Goal: Feedback & Contribution: Leave review/rating

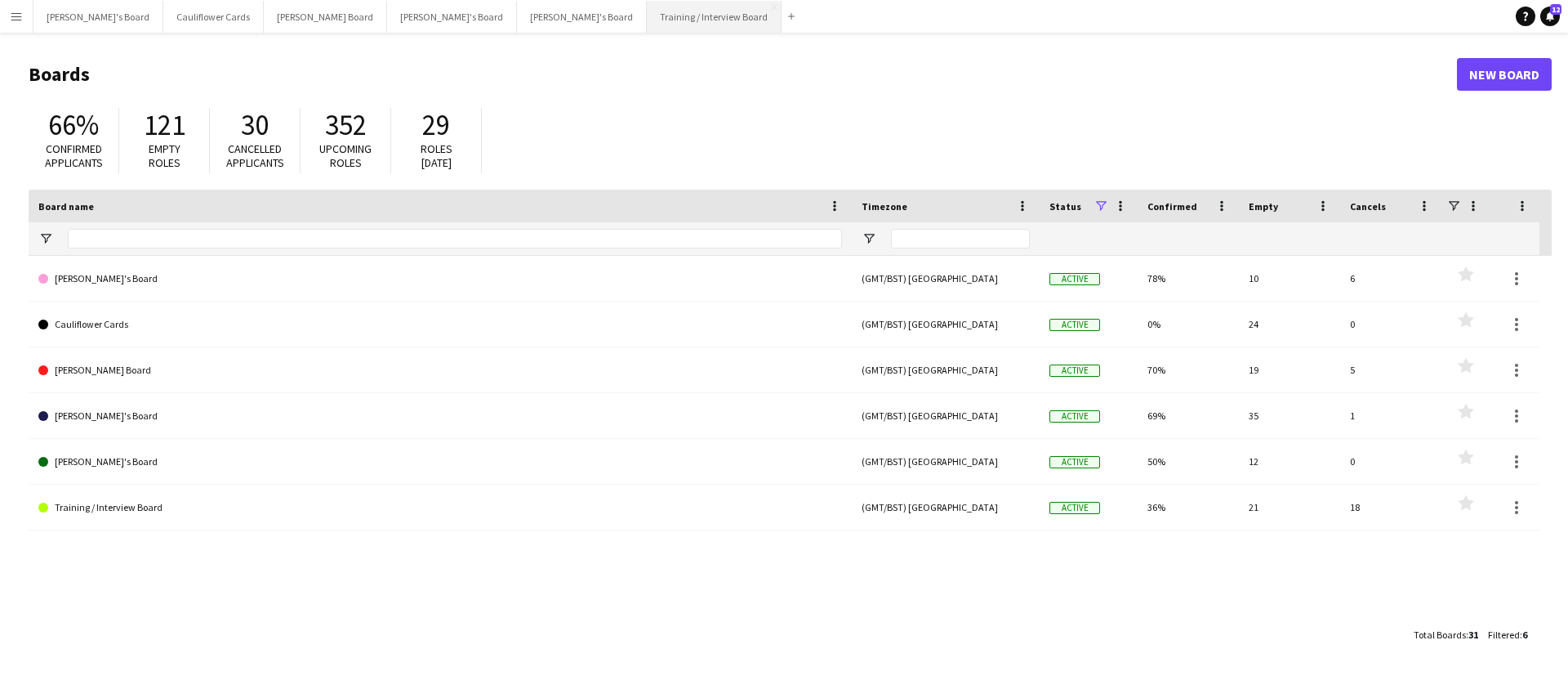
click at [647, 24] on button "Training / Interview Board Close" at bounding box center [714, 16] width 135 height 32
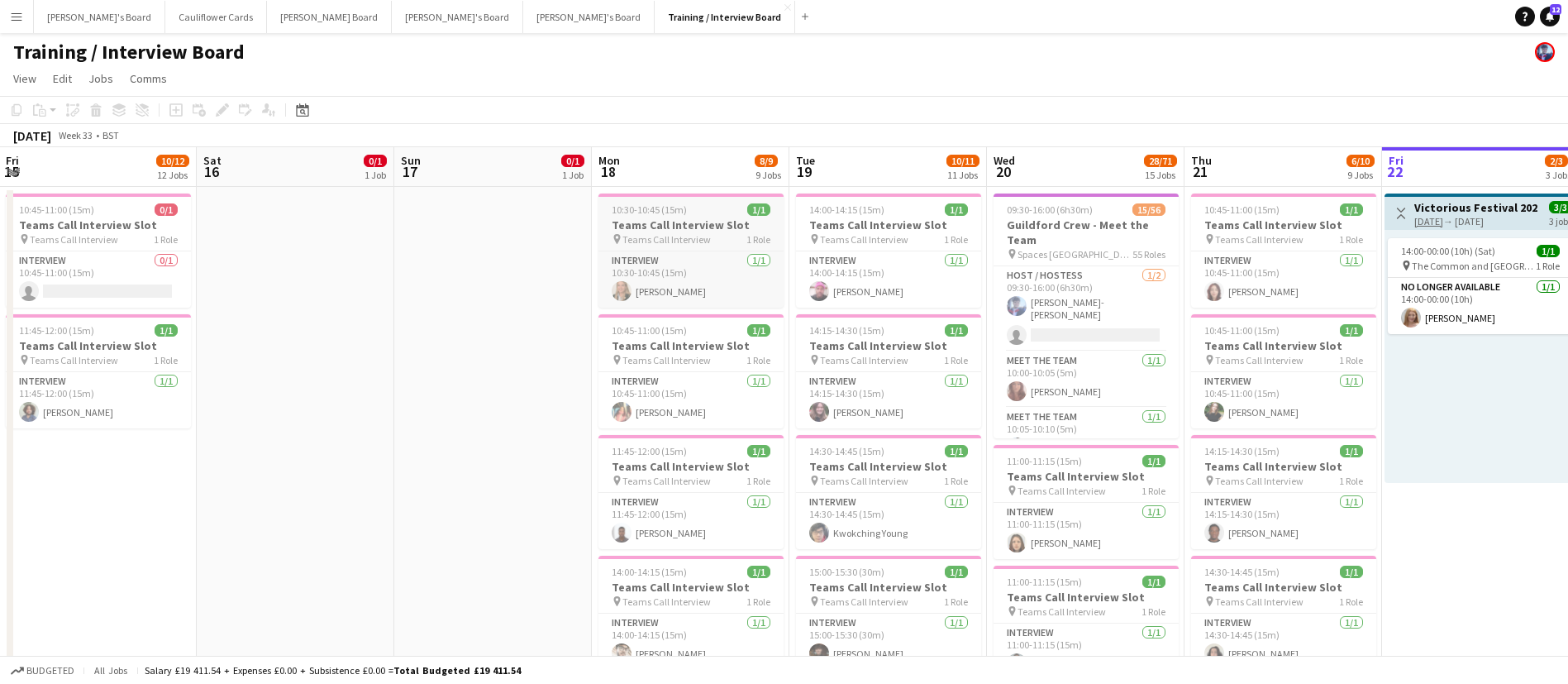
click at [666, 232] on div "pin Teams Call Interview 1 Role" at bounding box center [691, 238] width 185 height 13
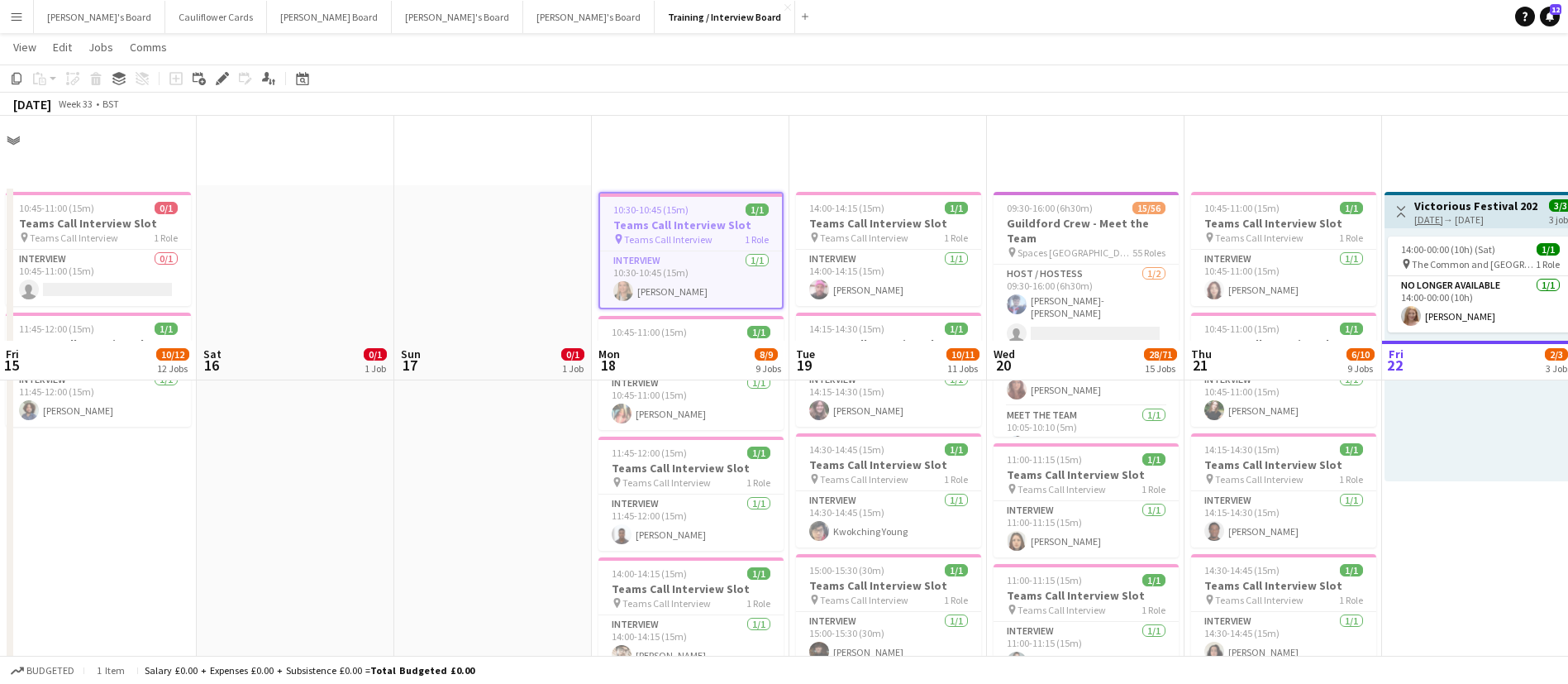
scroll to position [283, 0]
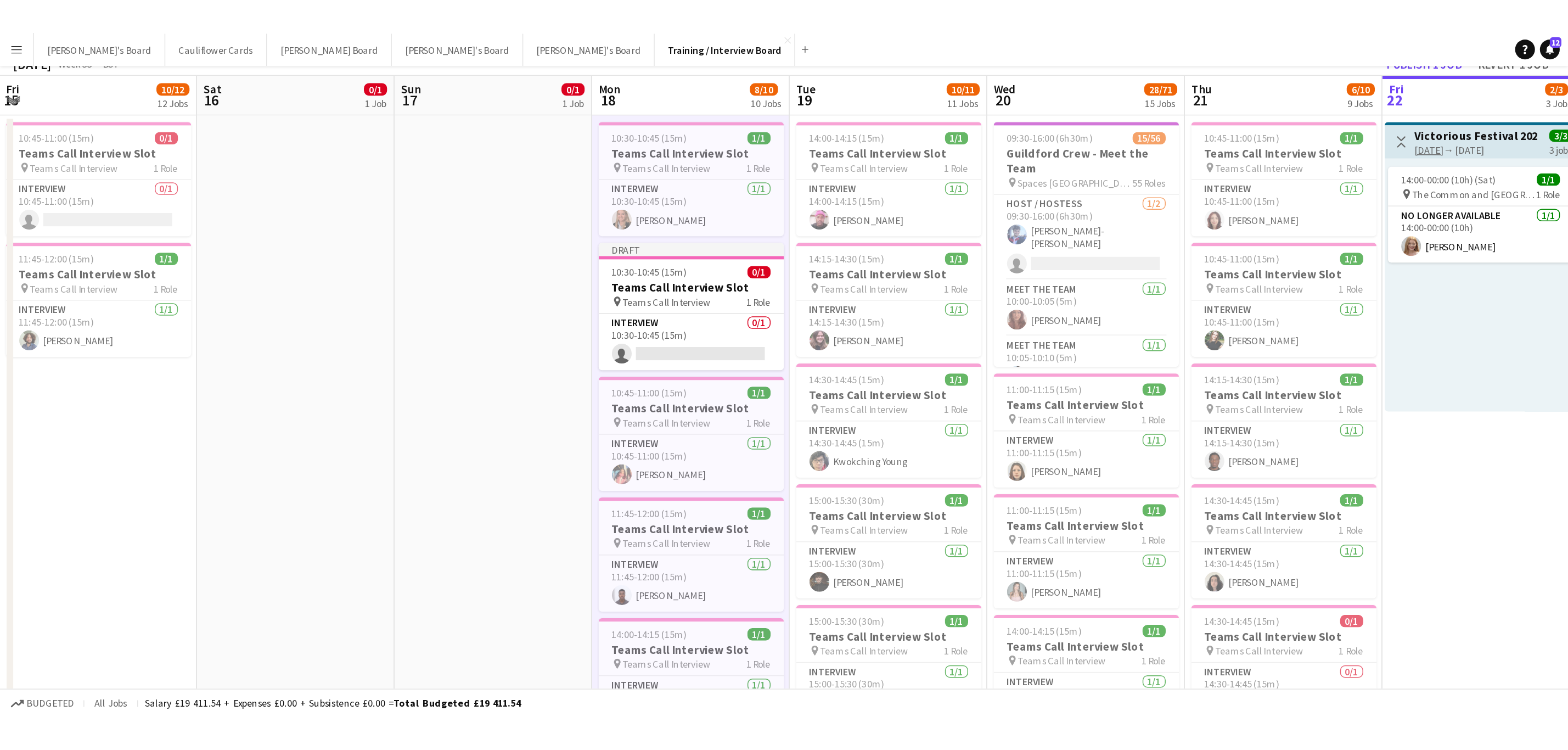
scroll to position [0, 0]
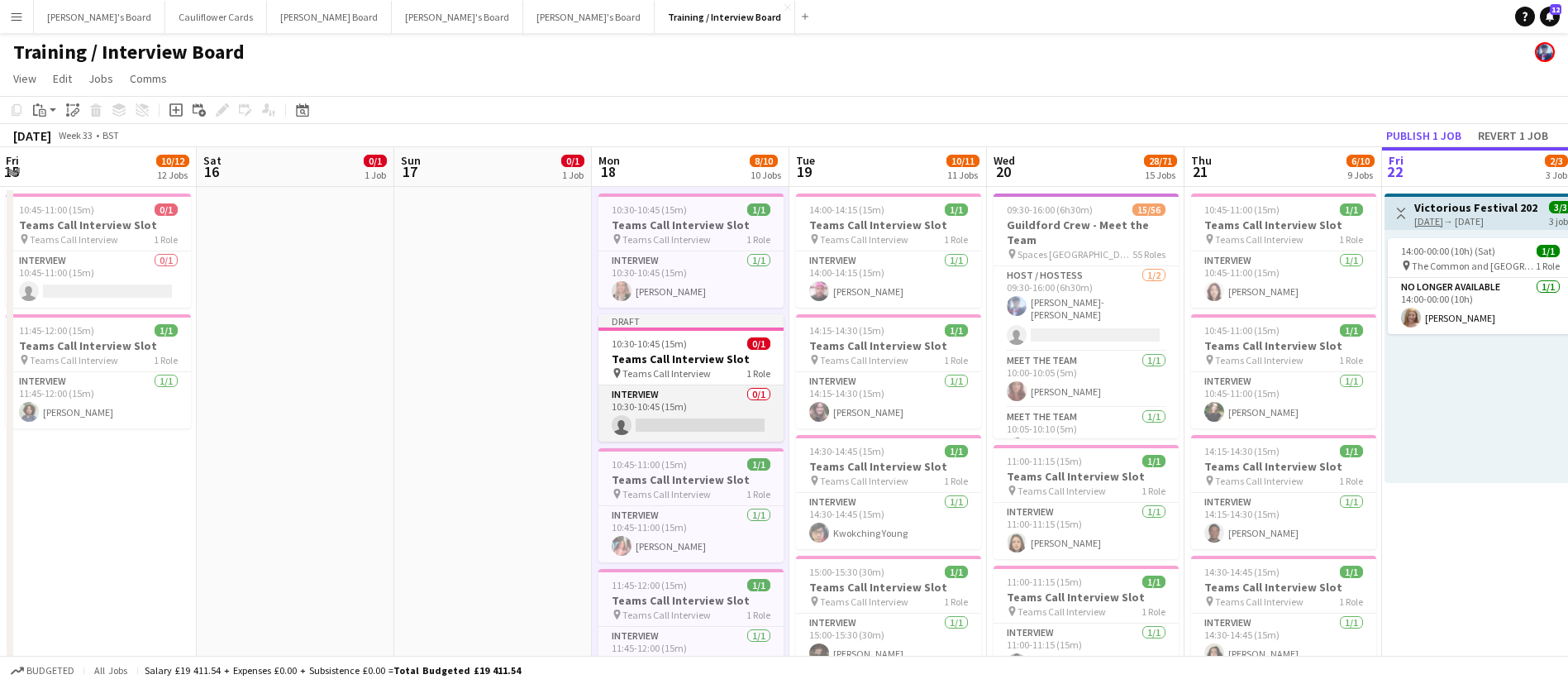
click at [692, 399] on app-card-role "Interview 0/1 10:30-10:45 (15m) single-neutral-actions" at bounding box center [691, 413] width 185 height 56
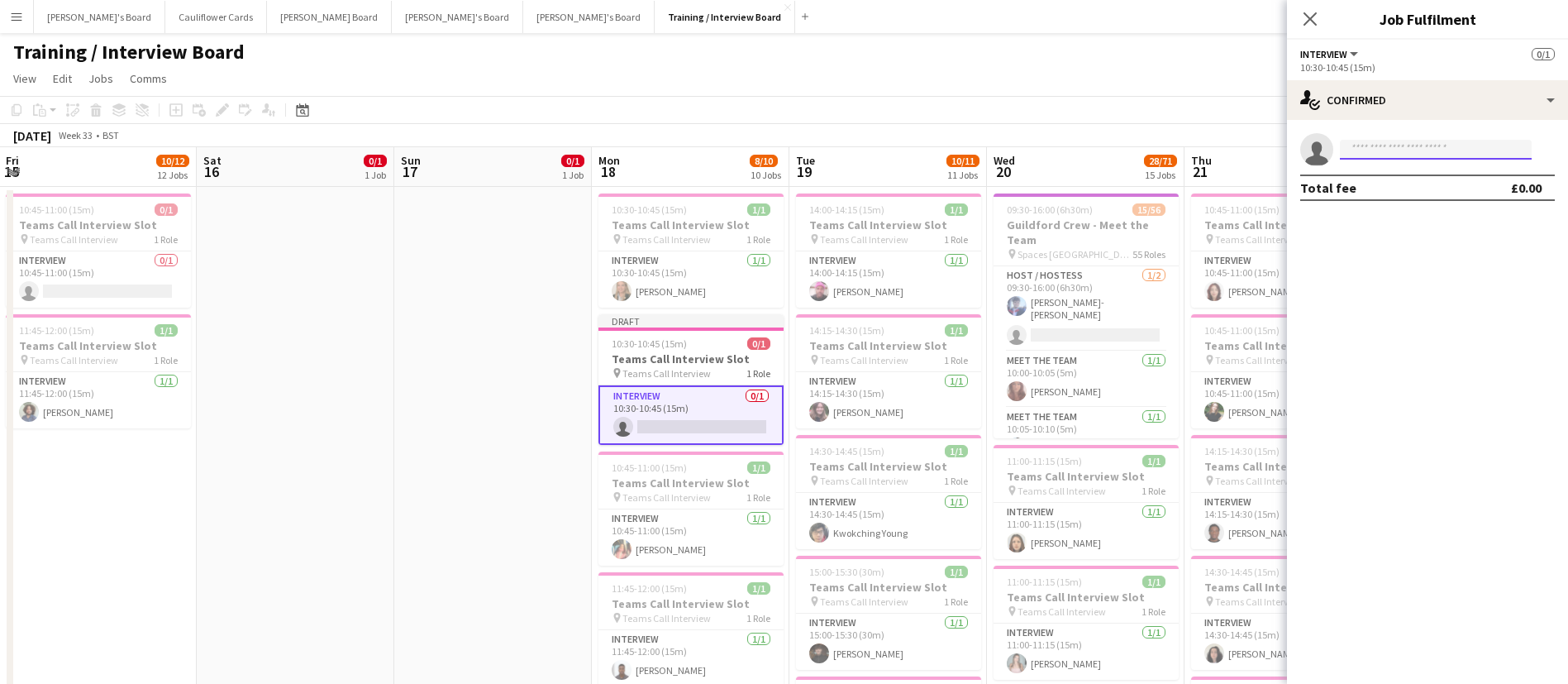
click at [1057, 150] on input at bounding box center [1436, 149] width 192 height 19
paste input "**********"
type input "**********"
click at [1057, 192] on span "jackstokes.stokes@gmail.com" at bounding box center [1435, 187] width 165 height 13
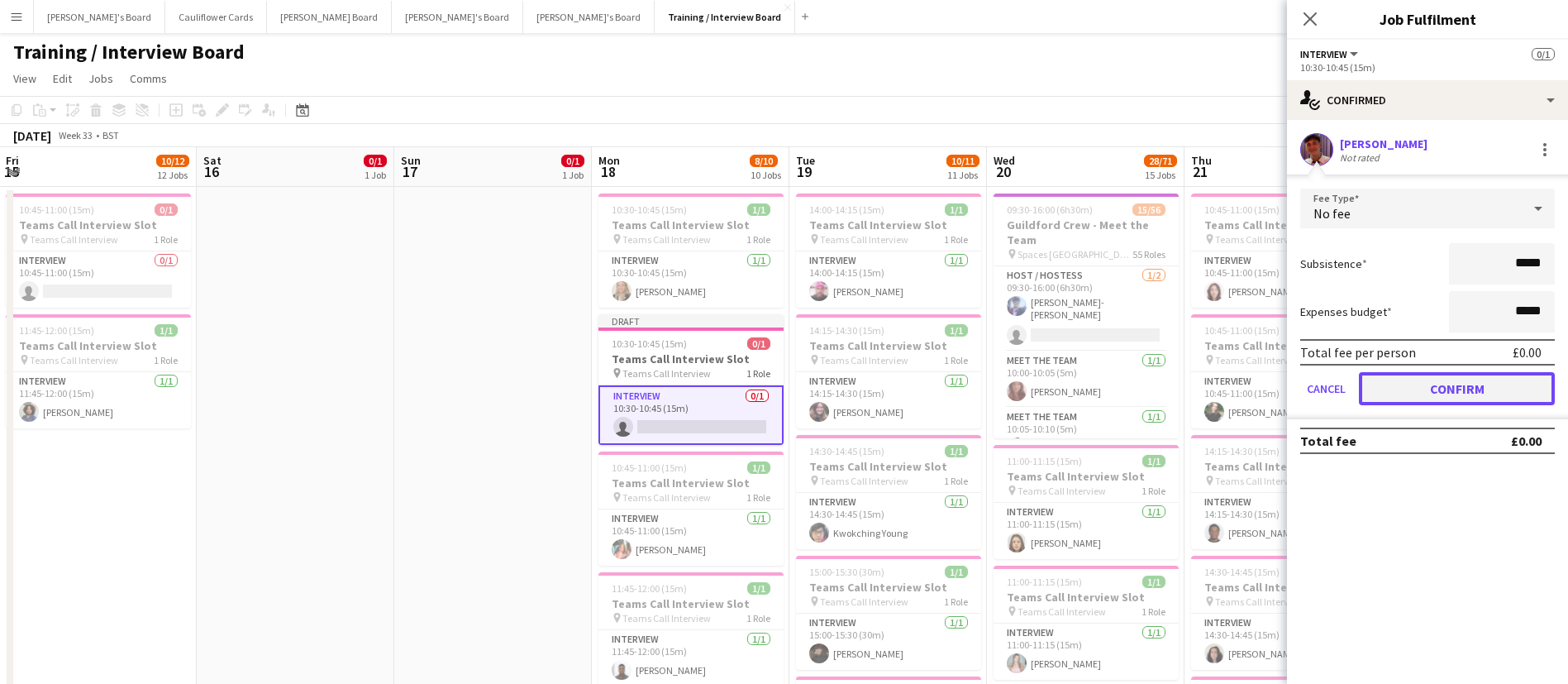
click at [1057, 381] on button "Confirm" at bounding box center [1456, 388] width 196 height 33
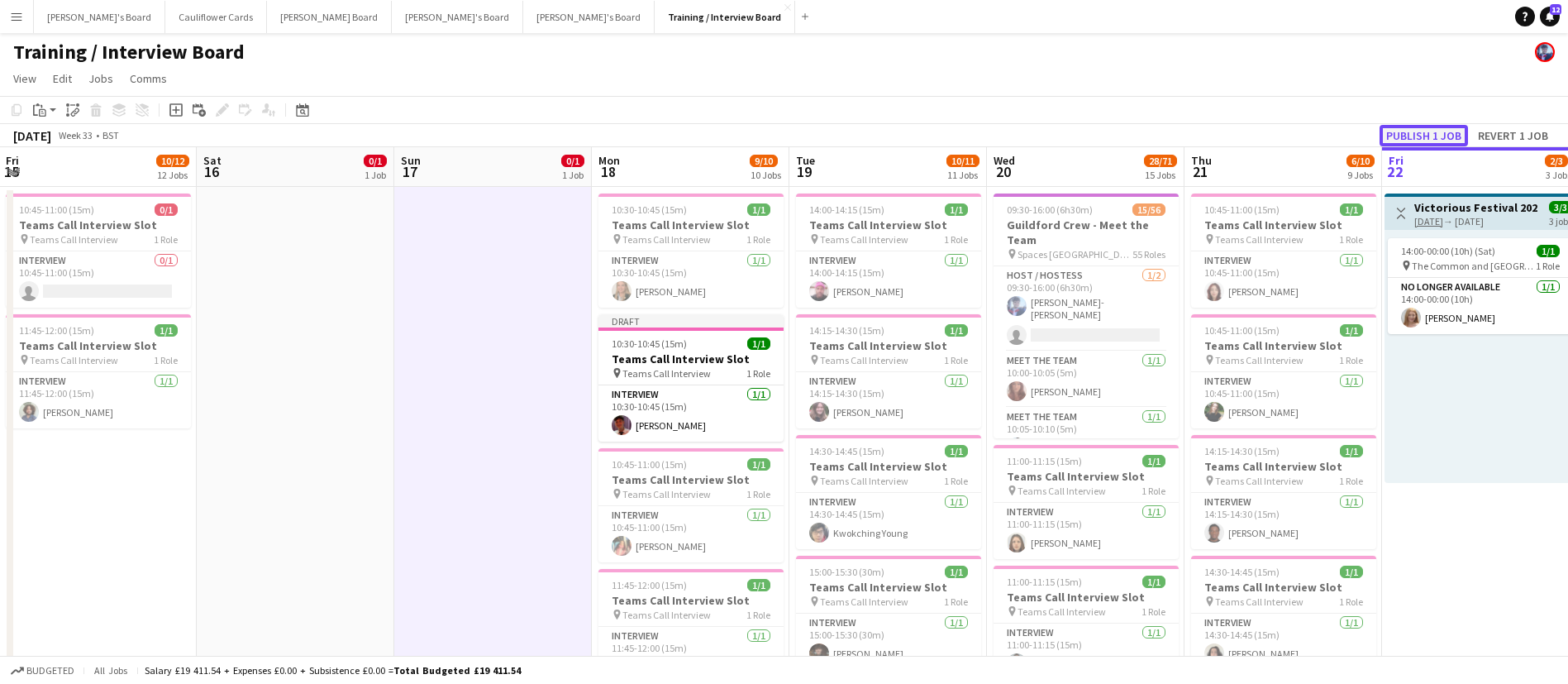
click at [1057, 129] on button "Publish 1 job" at bounding box center [1424, 135] width 89 height 21
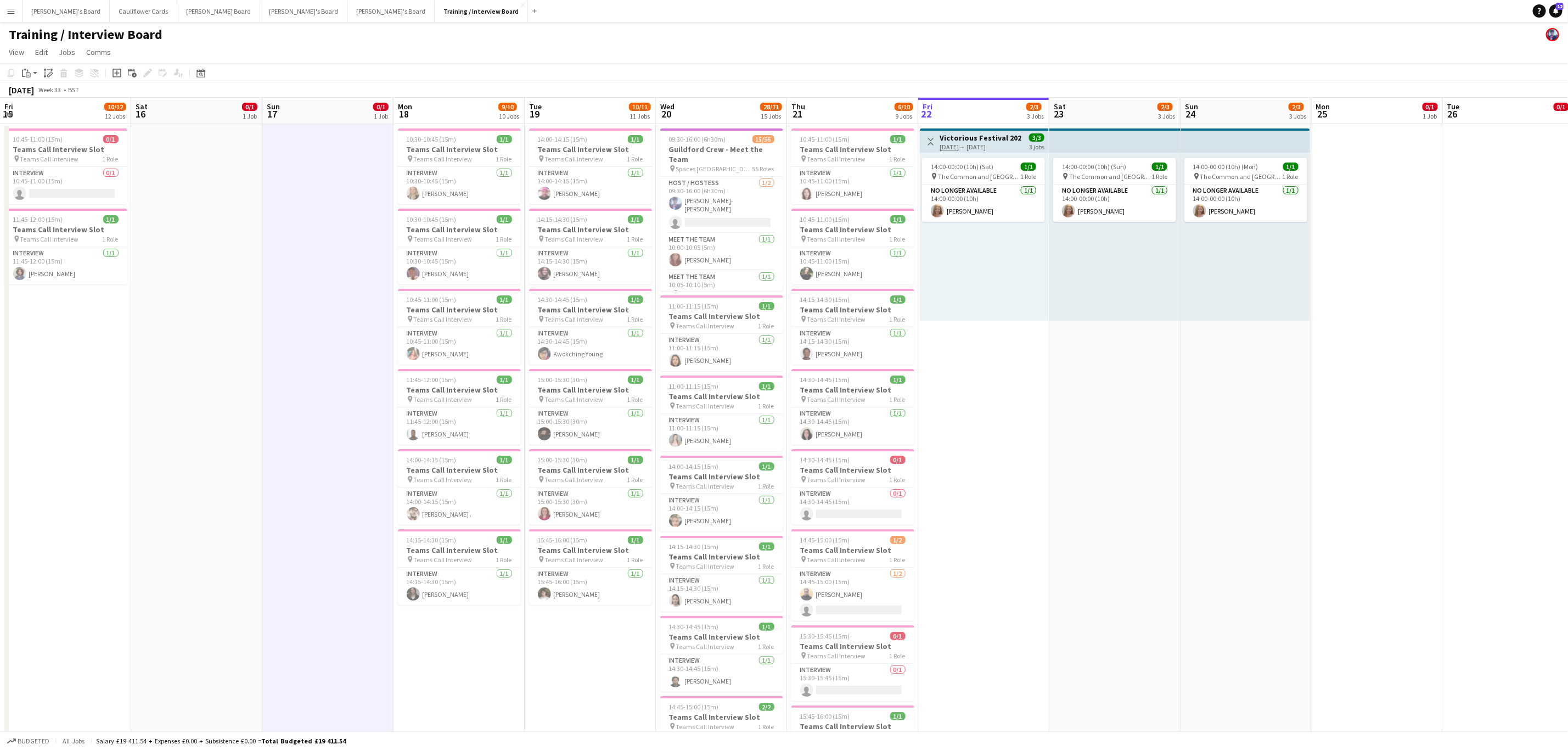
scroll to position [0, 357]
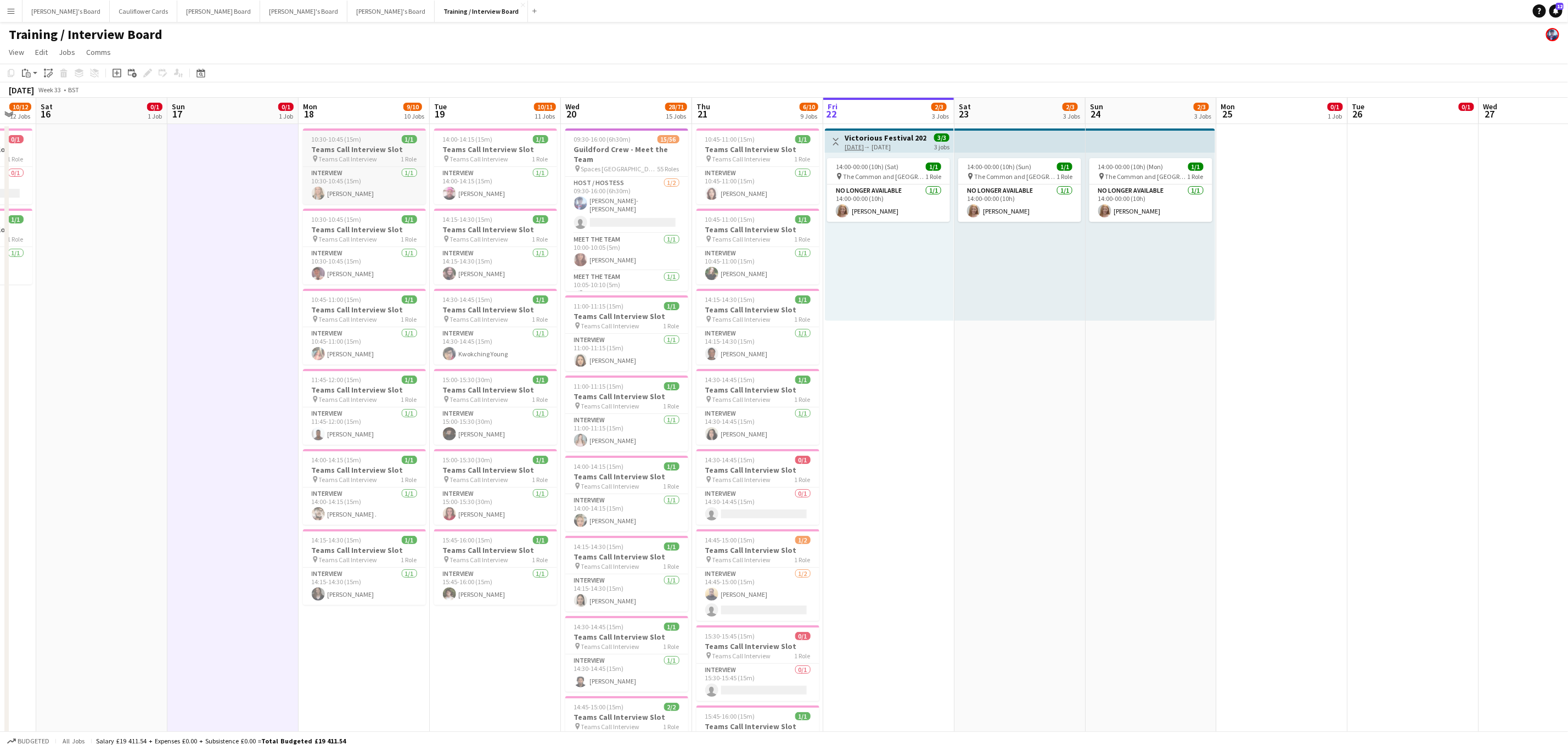
click at [354, 144] on h3 "Teams Call Interview Slot" at bounding box center [365, 149] width 123 height 10
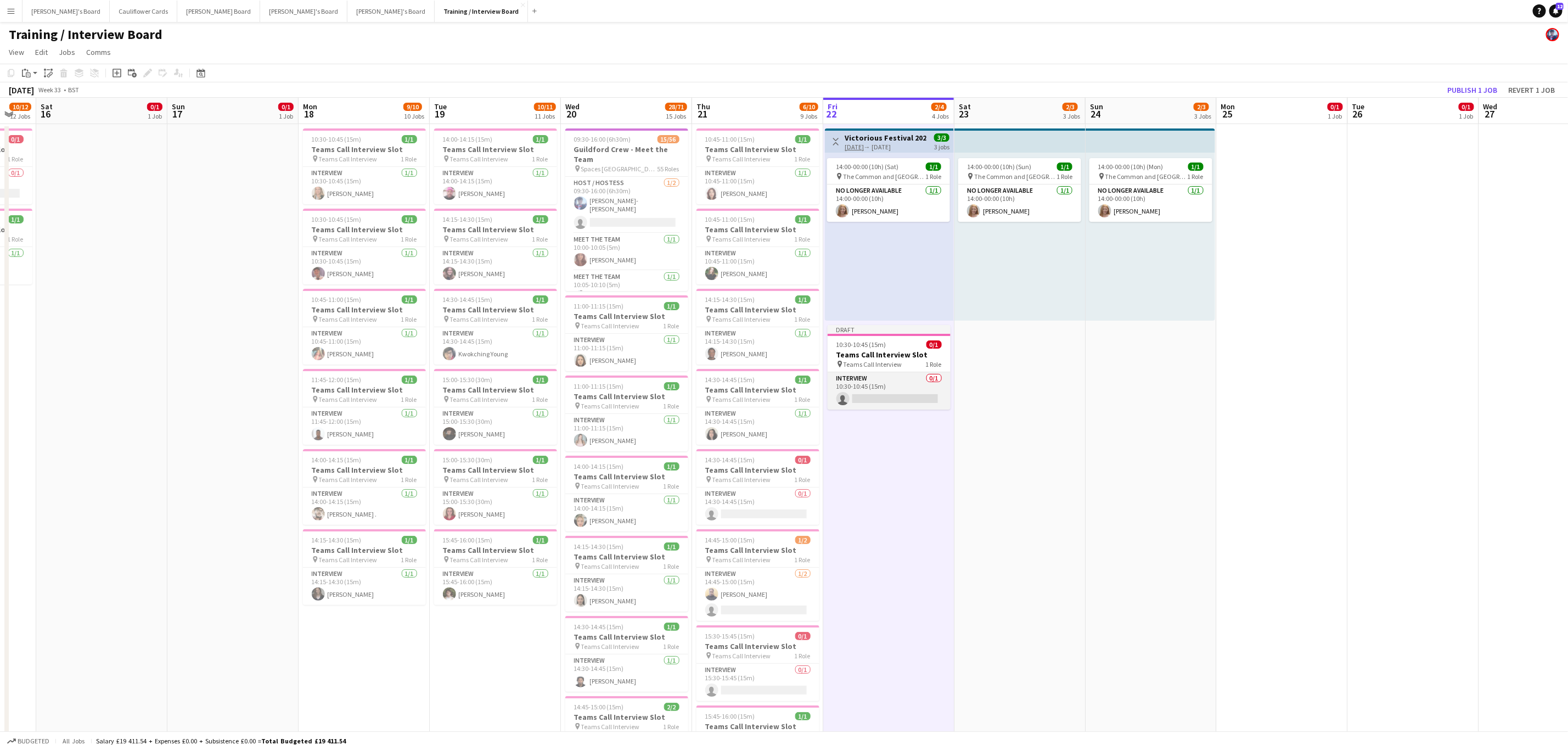
click at [702, 302] on app-card-role "Interview 0/1 10:30-10:45 (15m) single-neutral-actions" at bounding box center [889, 390] width 123 height 37
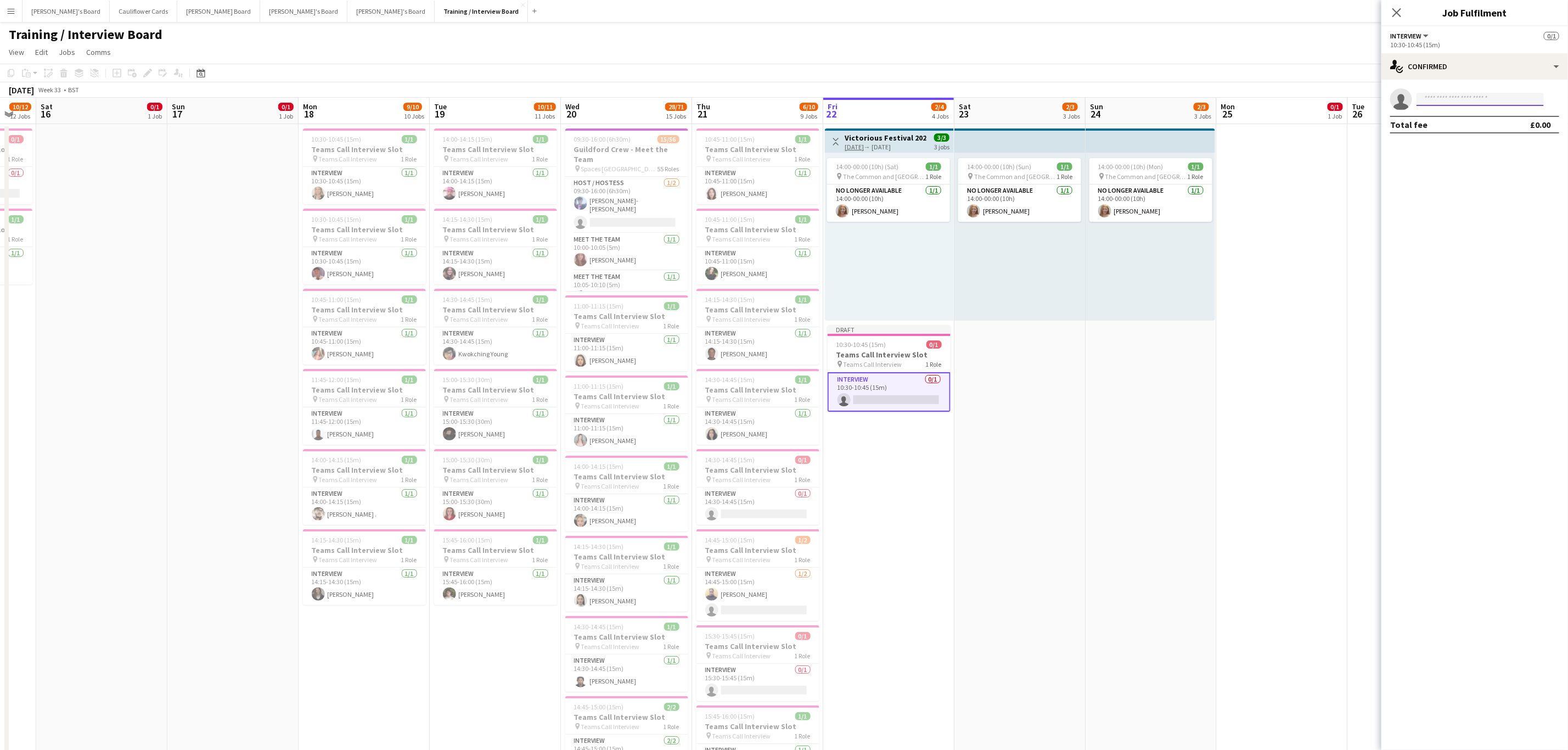
click at [702, 99] on input at bounding box center [1481, 99] width 128 height 13
paste input "**********"
type input "**********"
click at [702, 114] on span "Luc Genillard Waiting list" at bounding box center [1480, 115] width 110 height 9
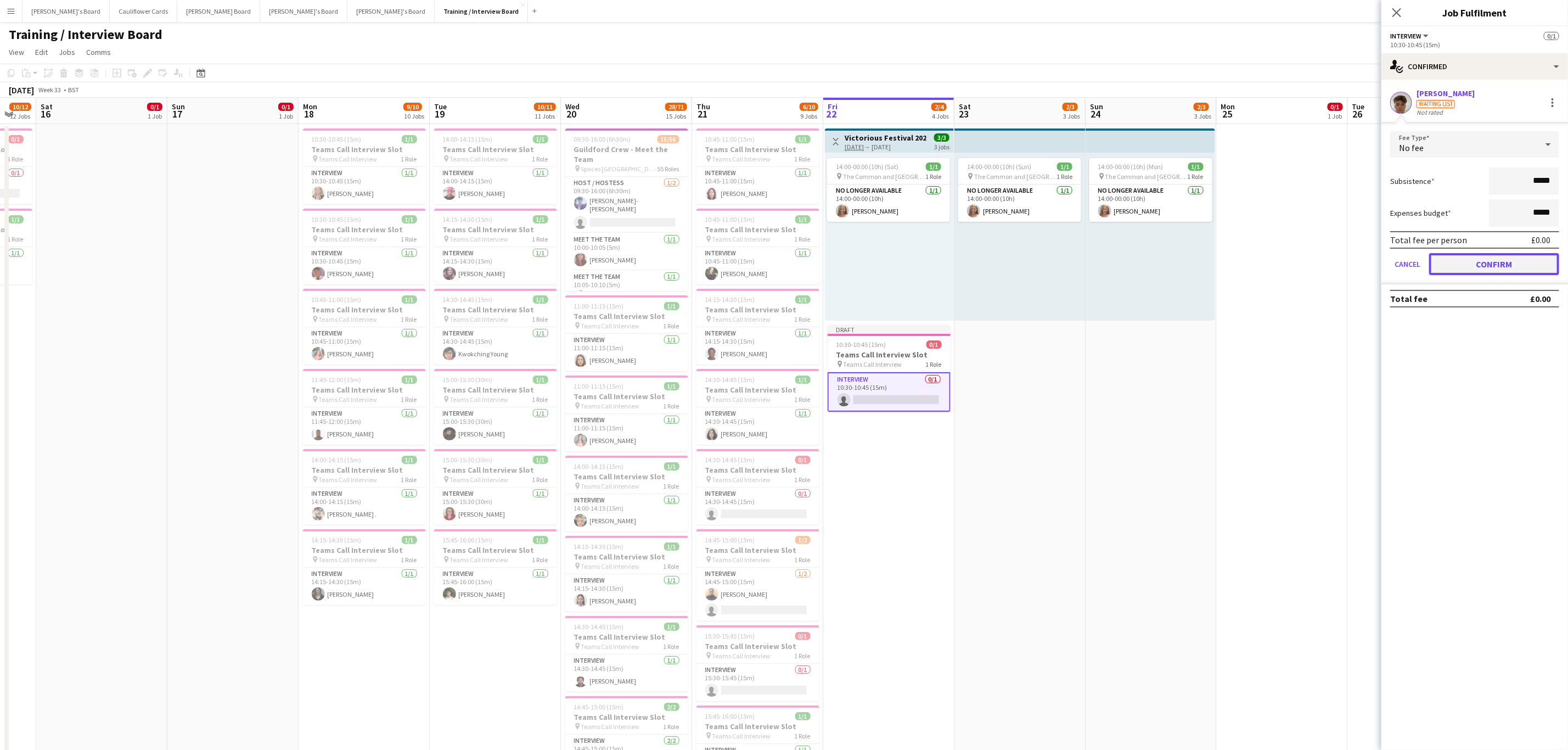
click at [702, 261] on button "Confirm" at bounding box center [1494, 264] width 130 height 22
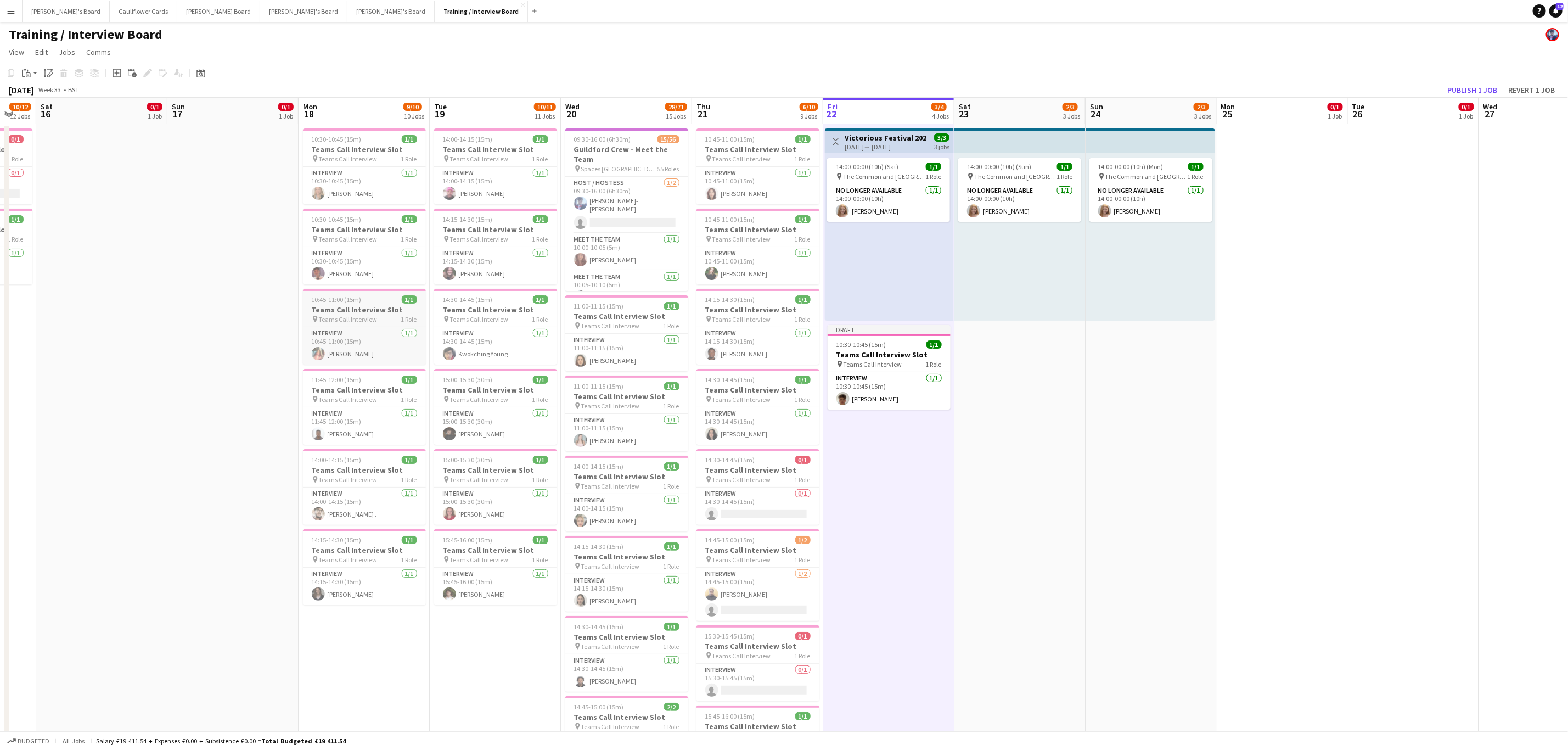
click at [373, 302] on h3 "Teams Call Interview Slot" at bounding box center [365, 309] width 123 height 10
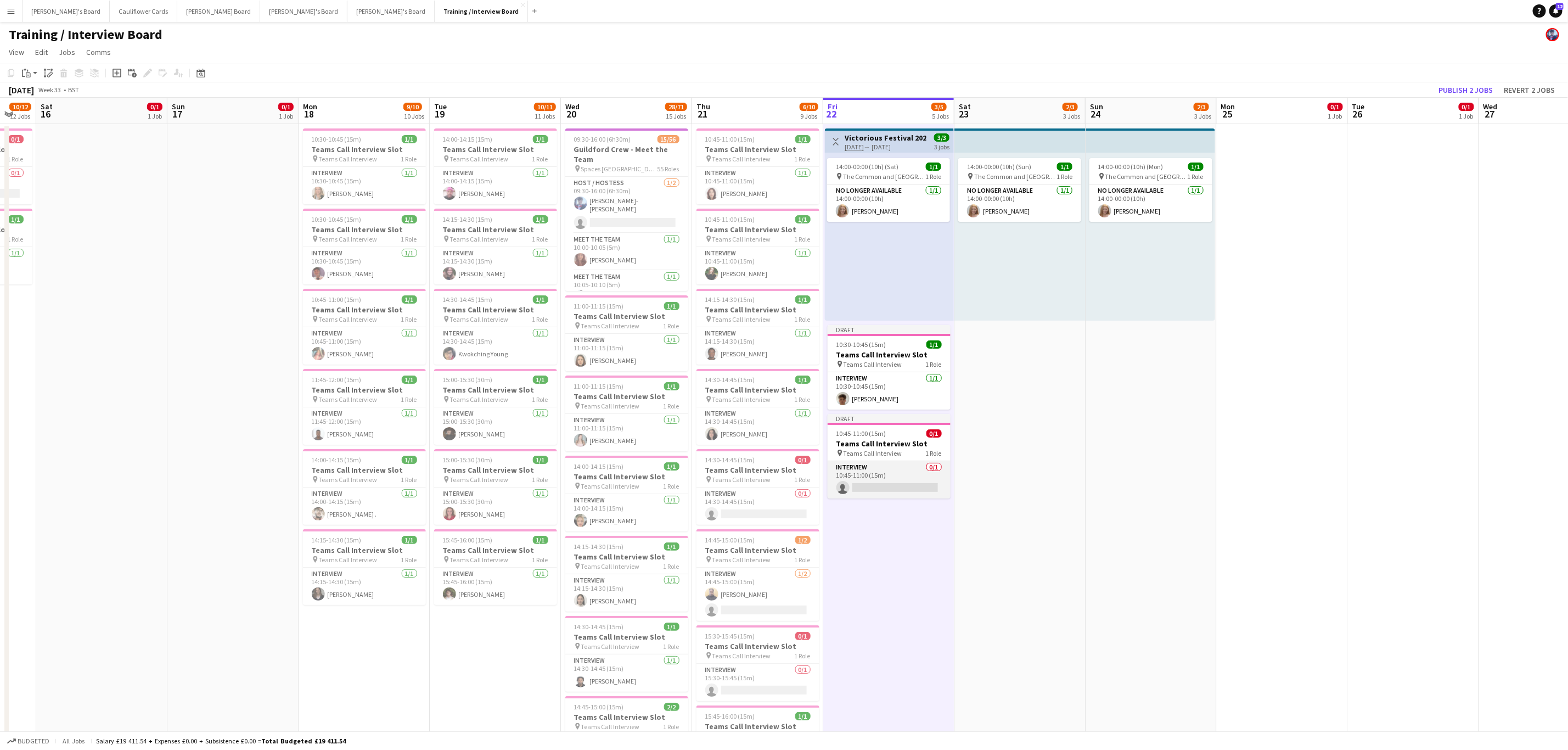
click at [702, 302] on app-card-role "Interview 0/1 10:45-11:00 (15m) single-neutral-actions" at bounding box center [889, 479] width 123 height 37
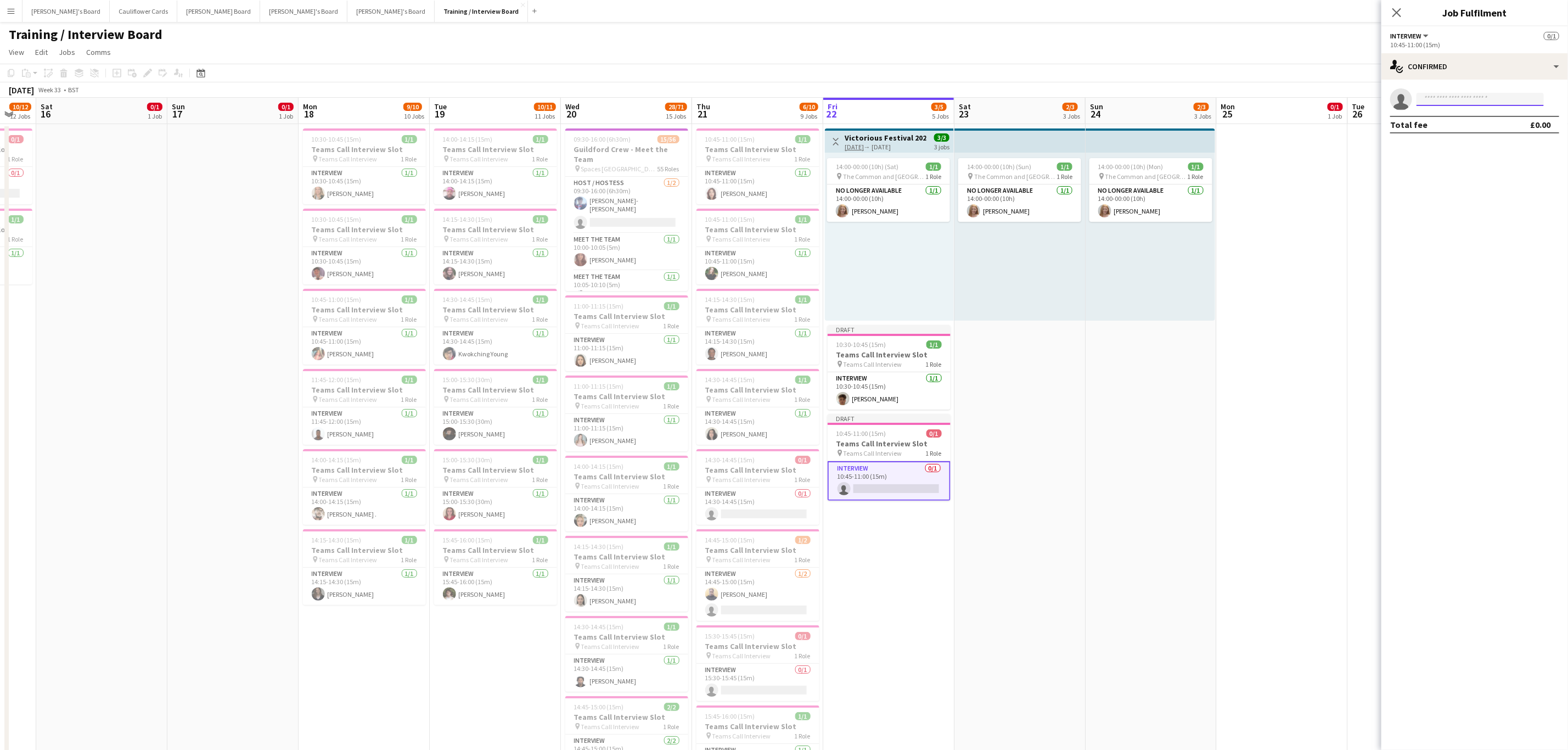
click at [702, 95] on input at bounding box center [1481, 99] width 128 height 13
paste input "**********"
type input "**********"
click at [702, 117] on span "[PERSON_NAME]" at bounding box center [1457, 115] width 63 height 9
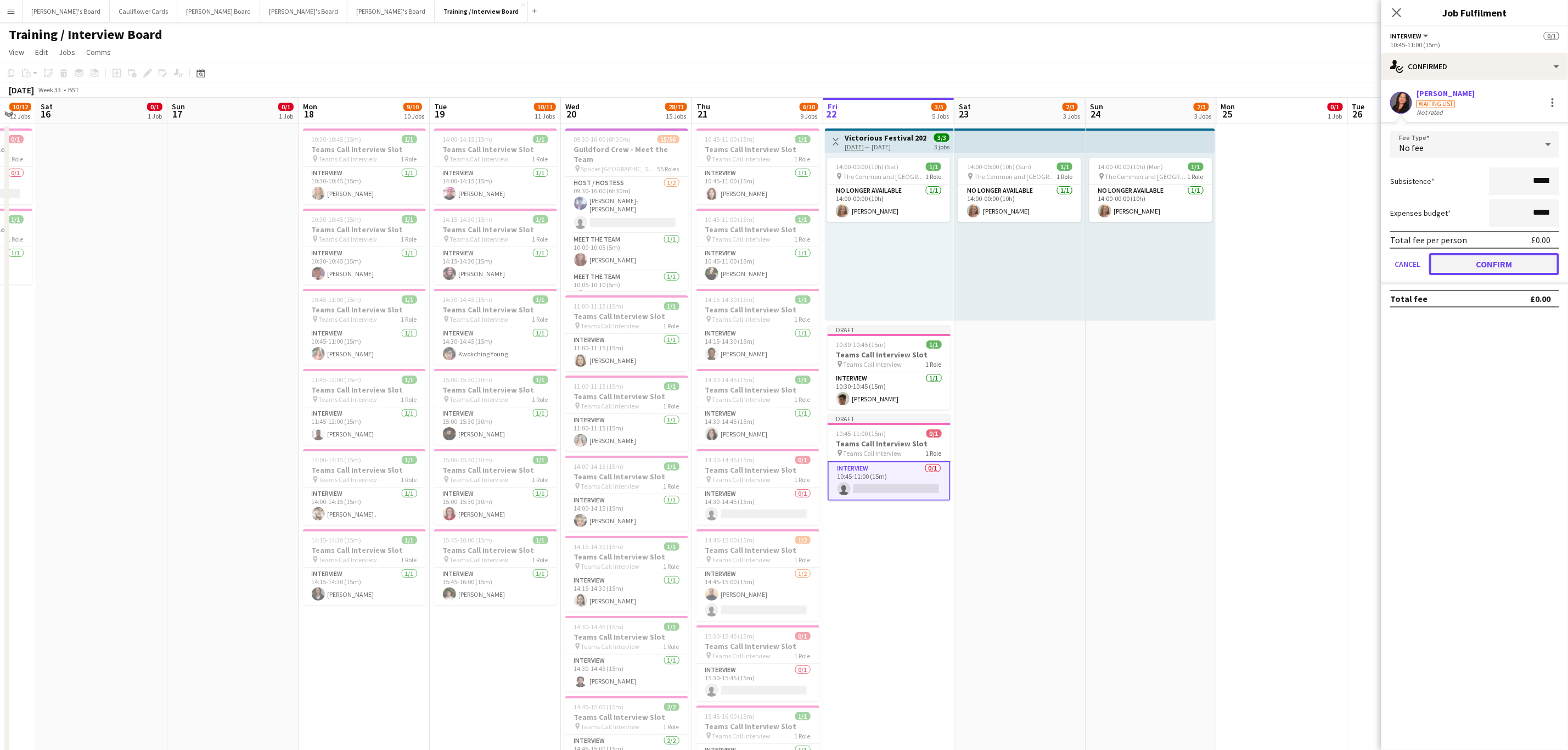
click at [702, 263] on button "Confirm" at bounding box center [1494, 264] width 130 height 22
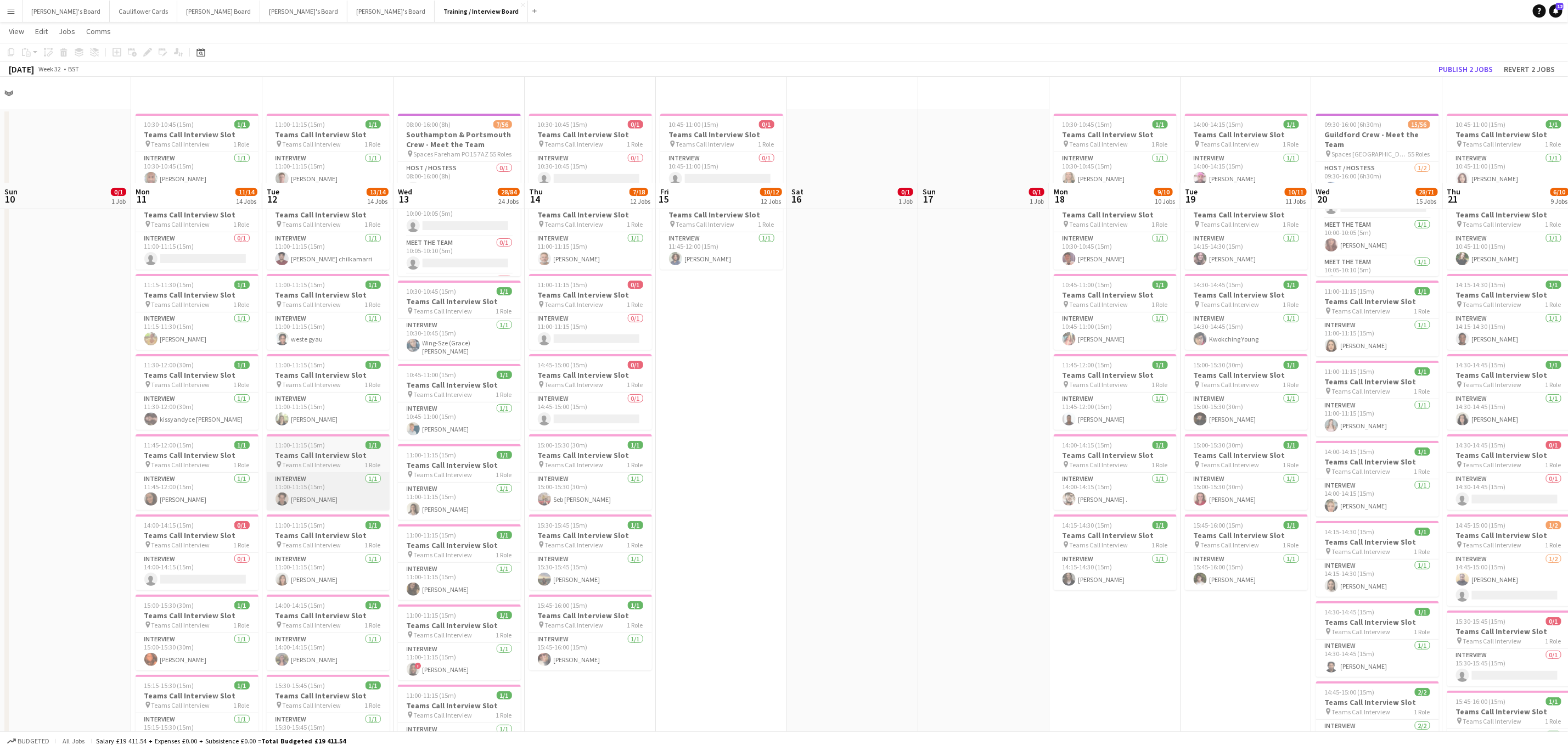
scroll to position [119, 0]
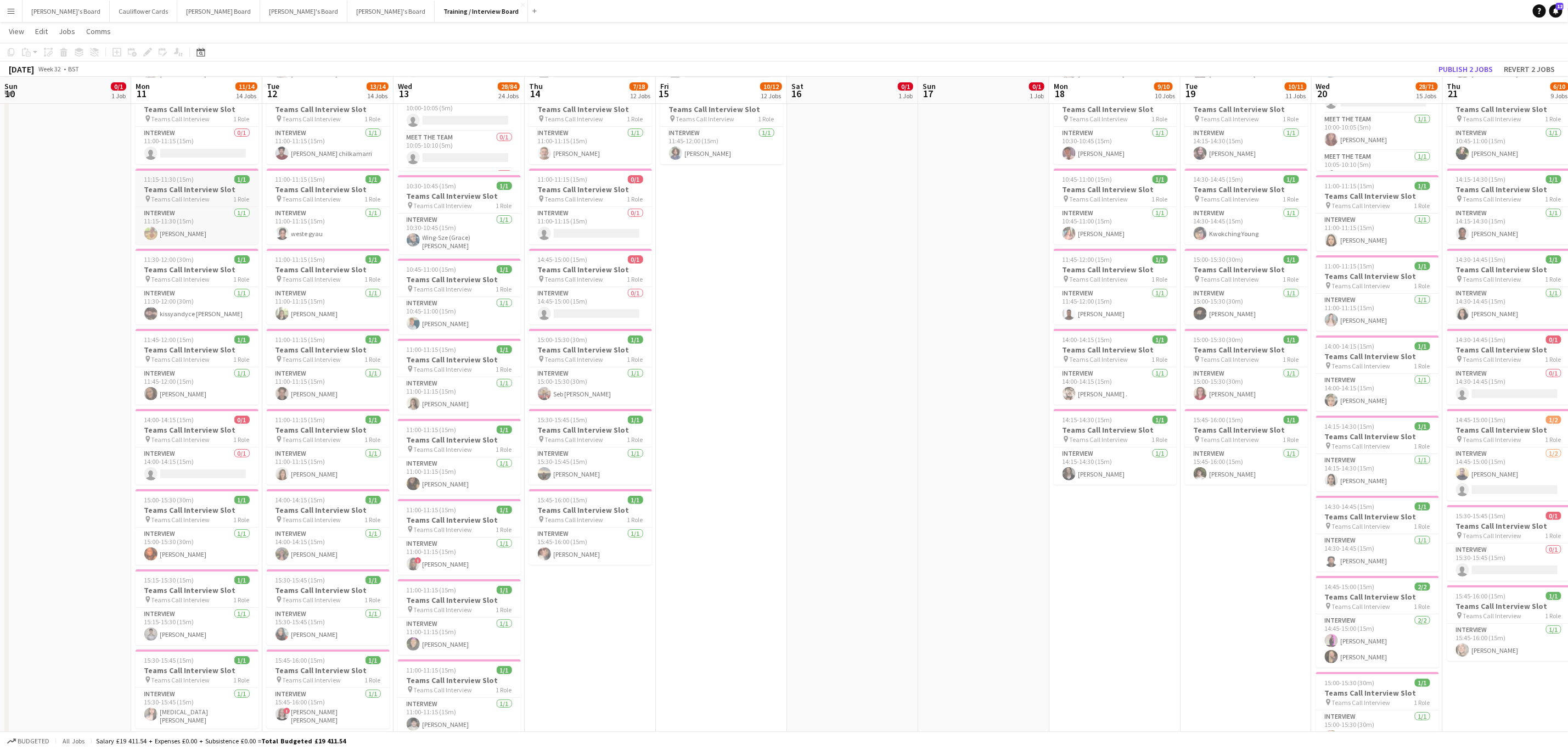
click at [179, 191] on h3 "Teams Call Interview Slot" at bounding box center [197, 190] width 123 height 10
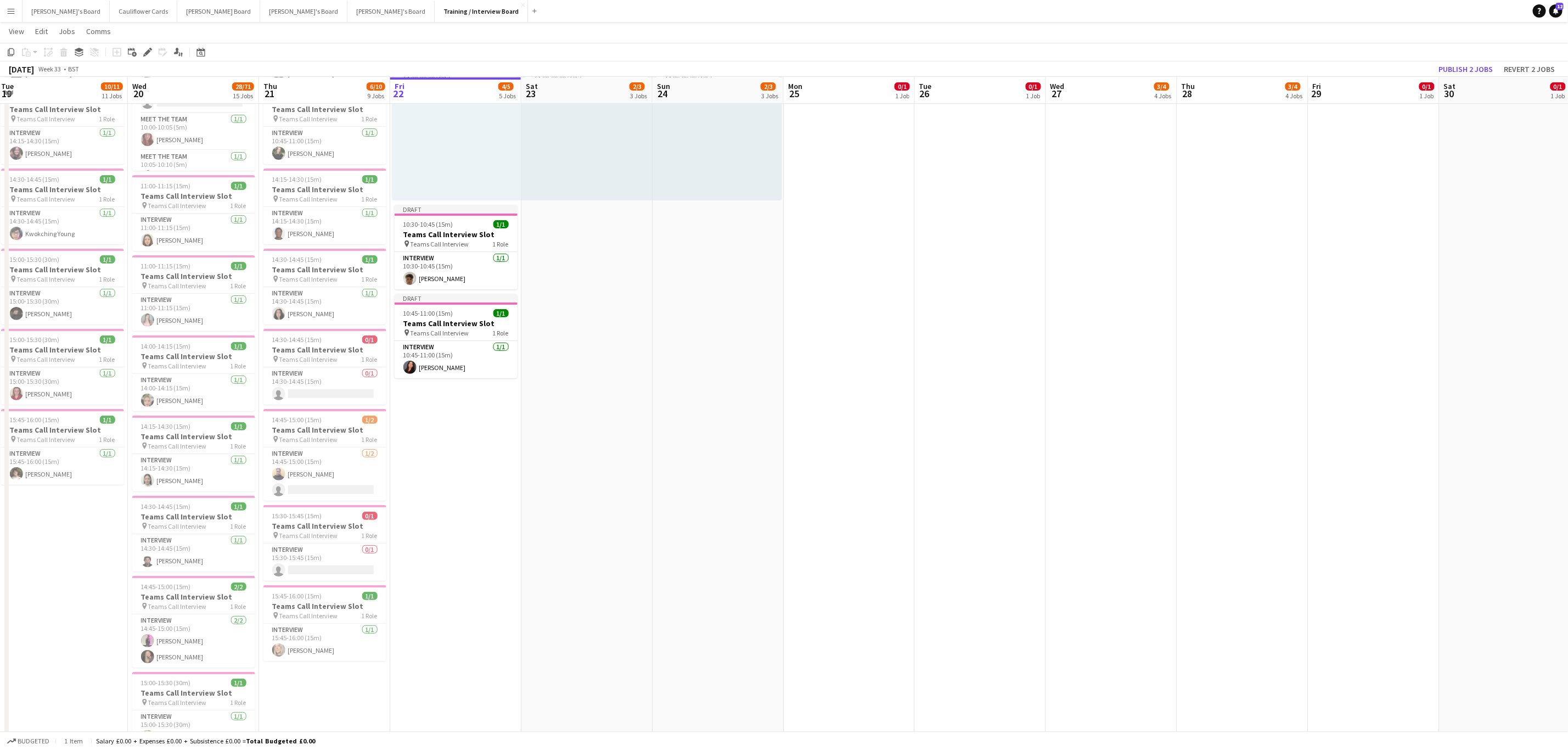
scroll to position [0, 268]
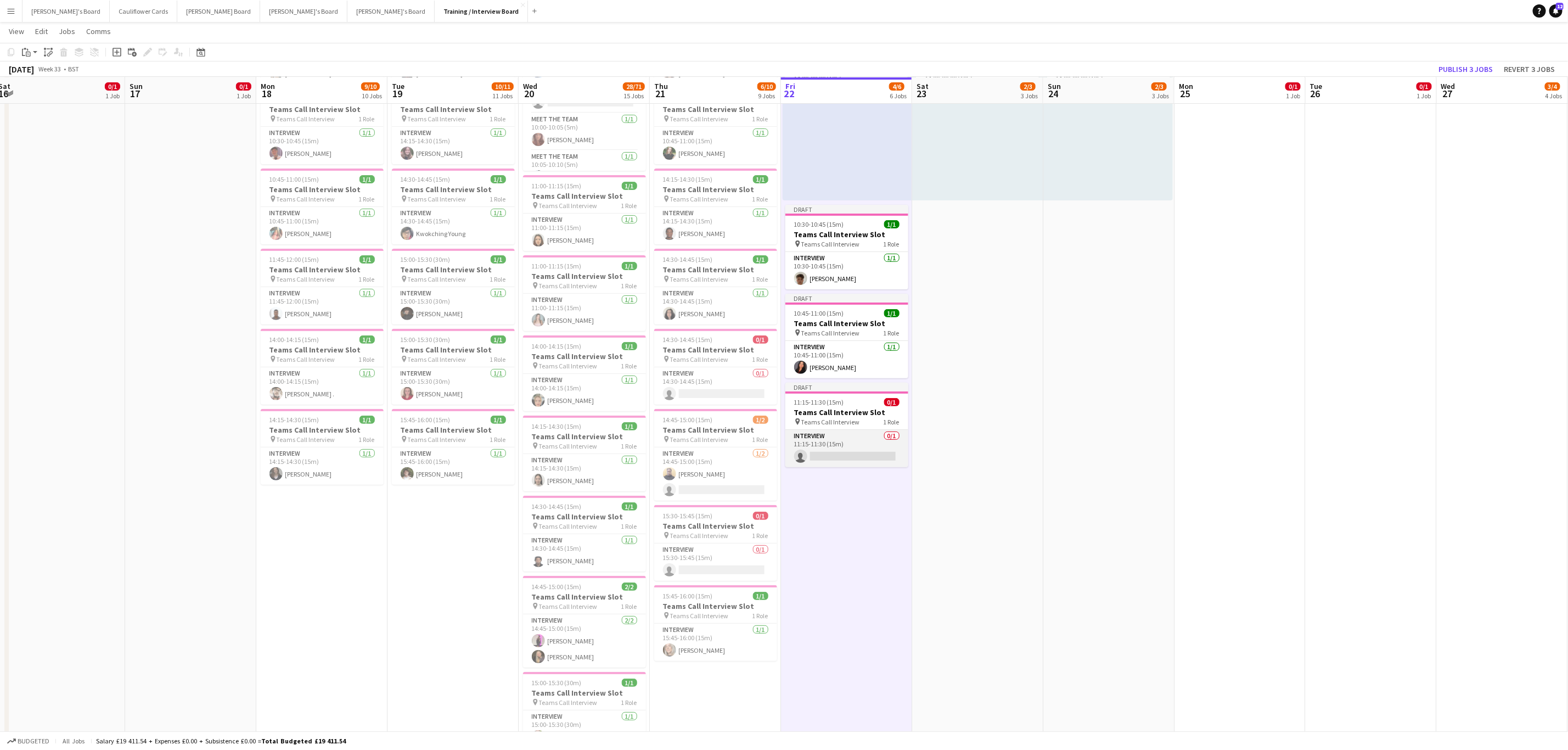
click at [702, 302] on app-card-role "Interview 0/1 11:15-11:30 (15m) single-neutral-actions" at bounding box center [847, 448] width 123 height 37
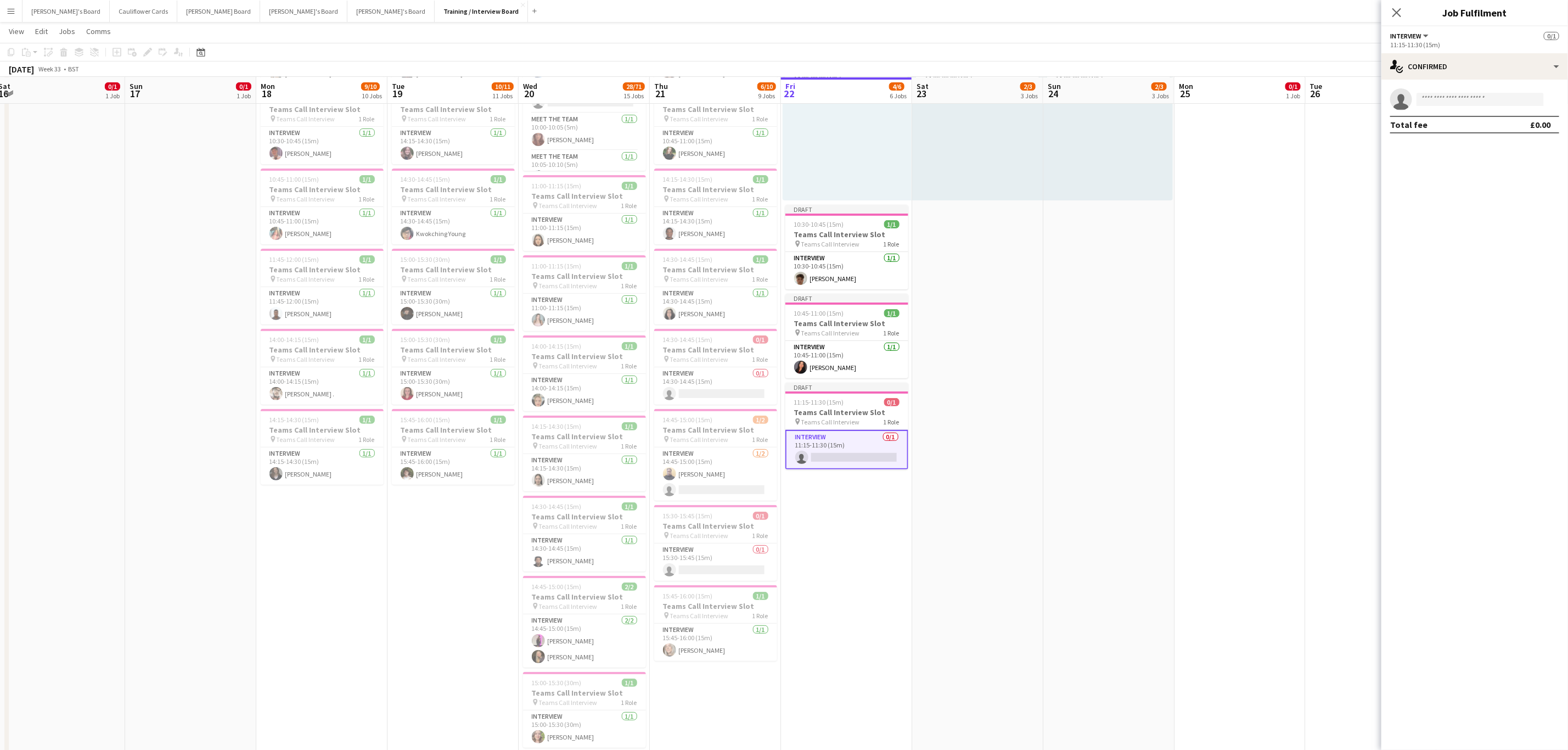
click at [702, 109] on app-invite-slot "single-neutral-actions" at bounding box center [1475, 99] width 187 height 22
click at [702, 101] on input at bounding box center [1481, 99] width 128 height 13
paste input "**********"
type input "**********"
click at [702, 121] on span "shabanahussein@hotmail.co.uk" at bounding box center [1480, 124] width 110 height 9
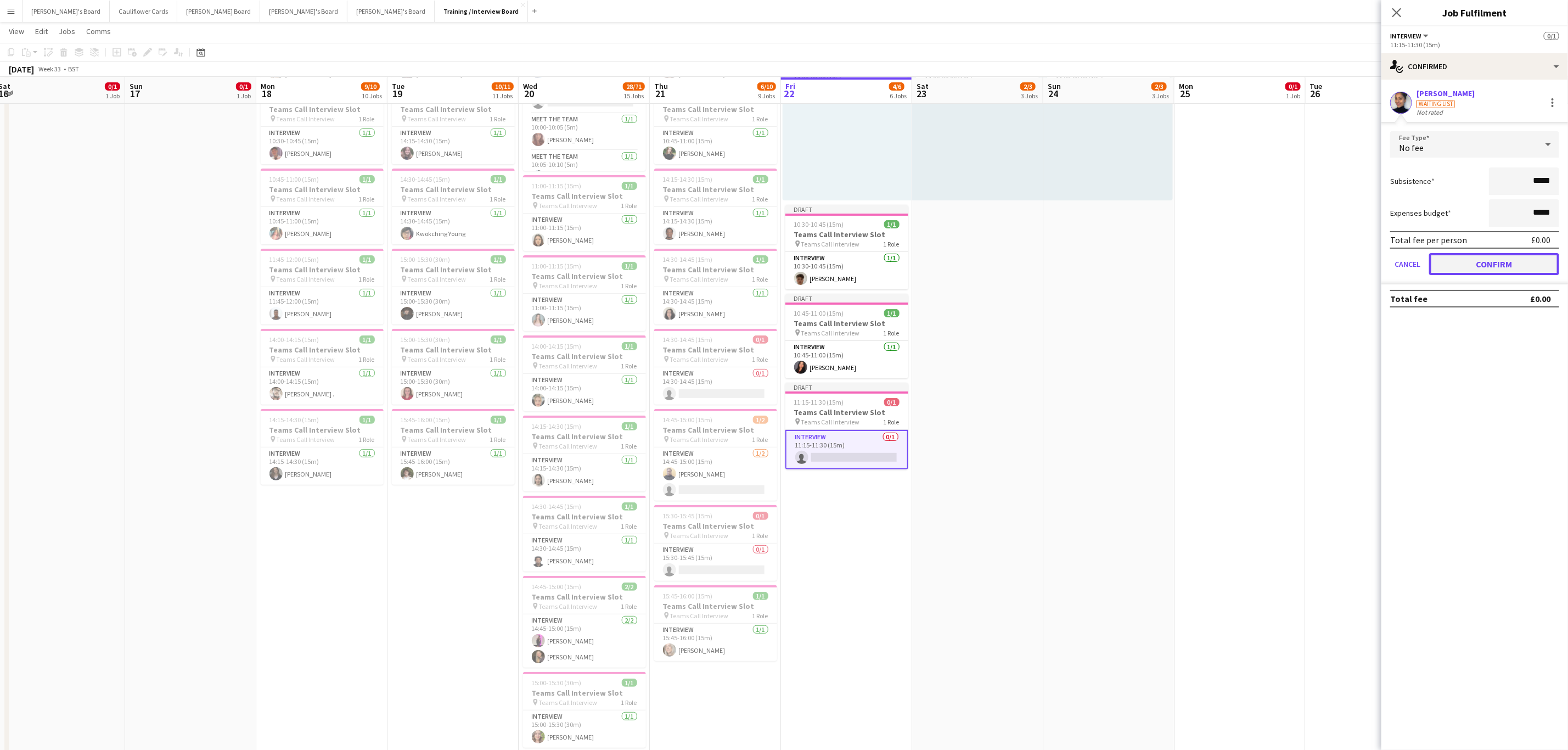
click at [702, 261] on button "Confirm" at bounding box center [1494, 264] width 130 height 22
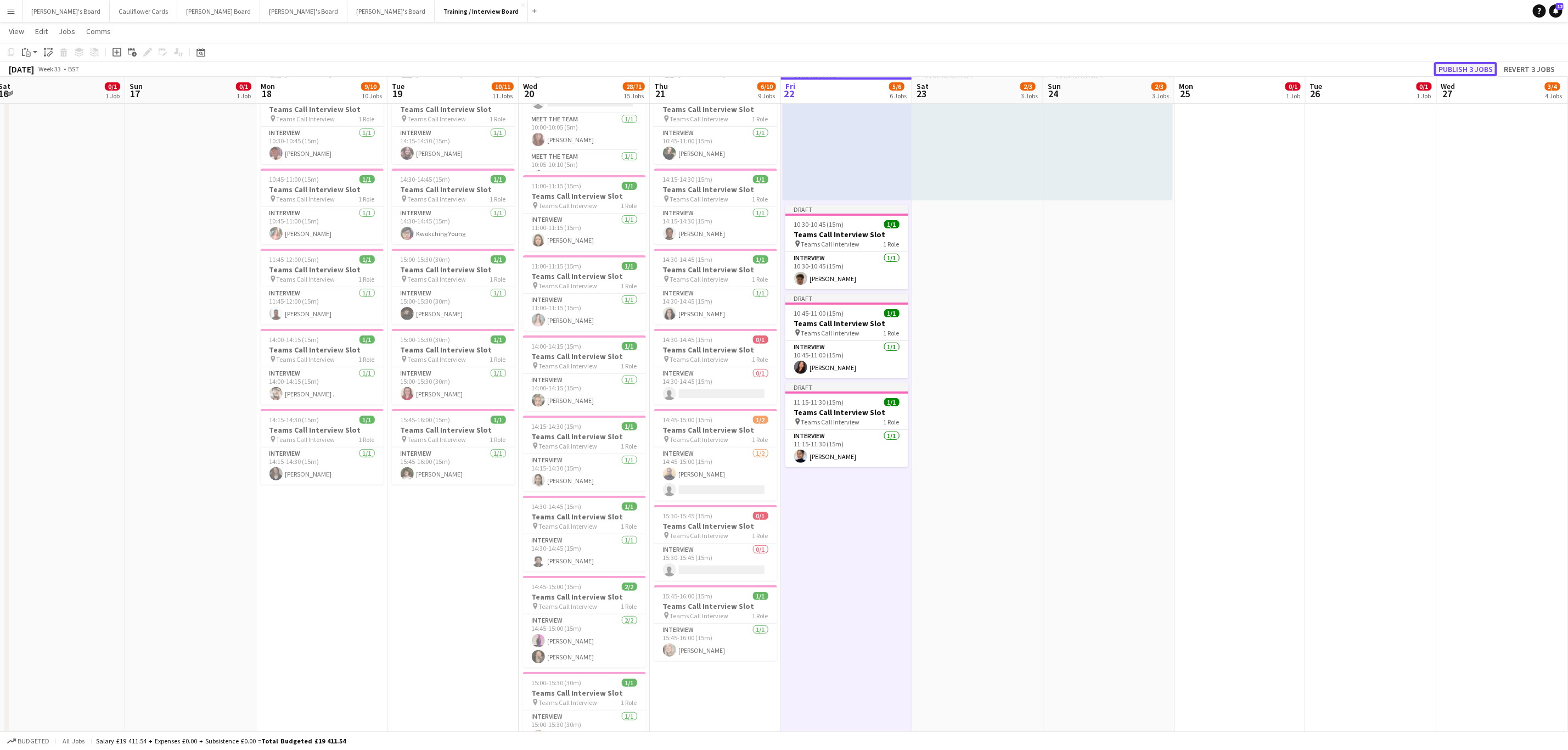
click at [702, 63] on button "Publish 3 jobs" at bounding box center [1466, 69] width 63 height 14
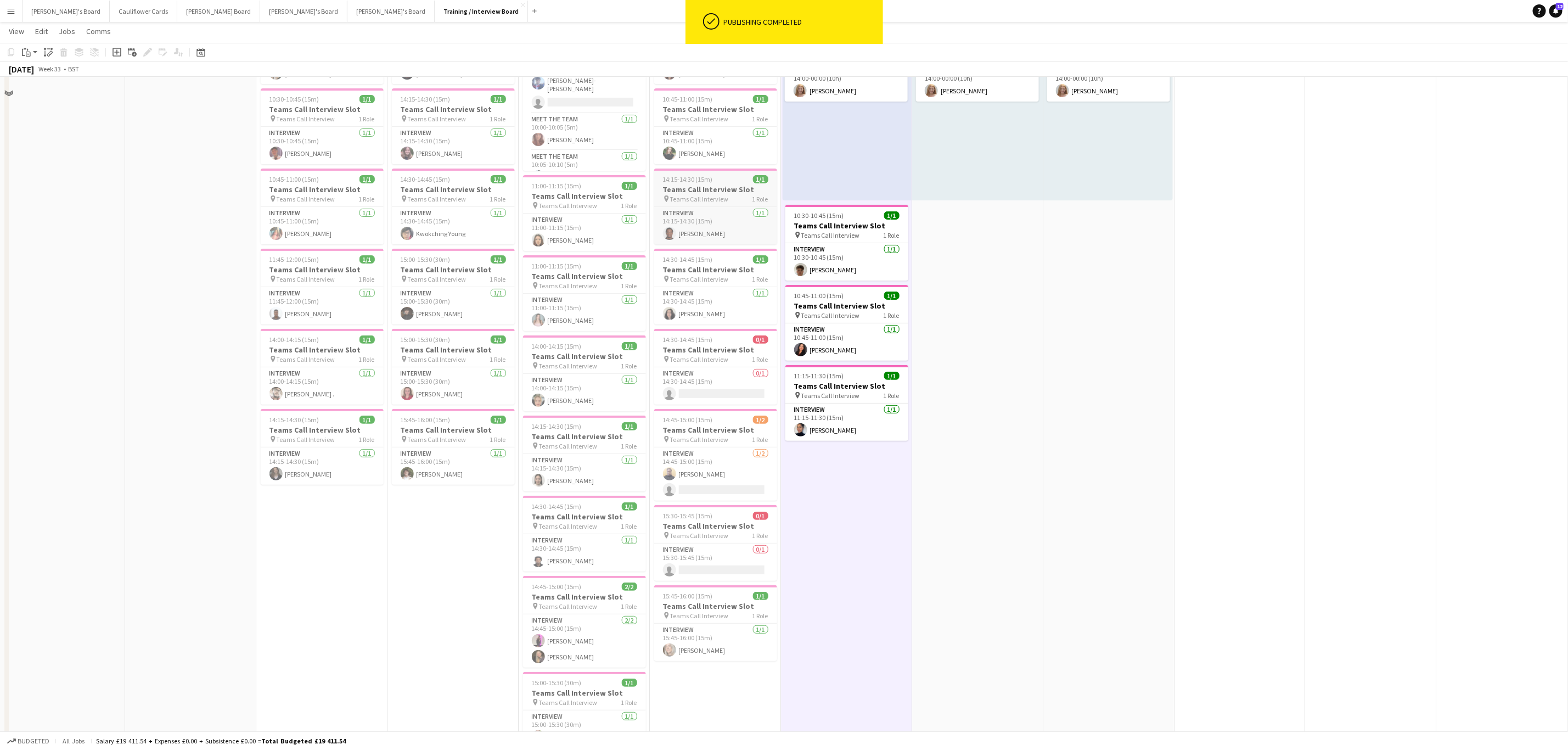
scroll to position [68, 0]
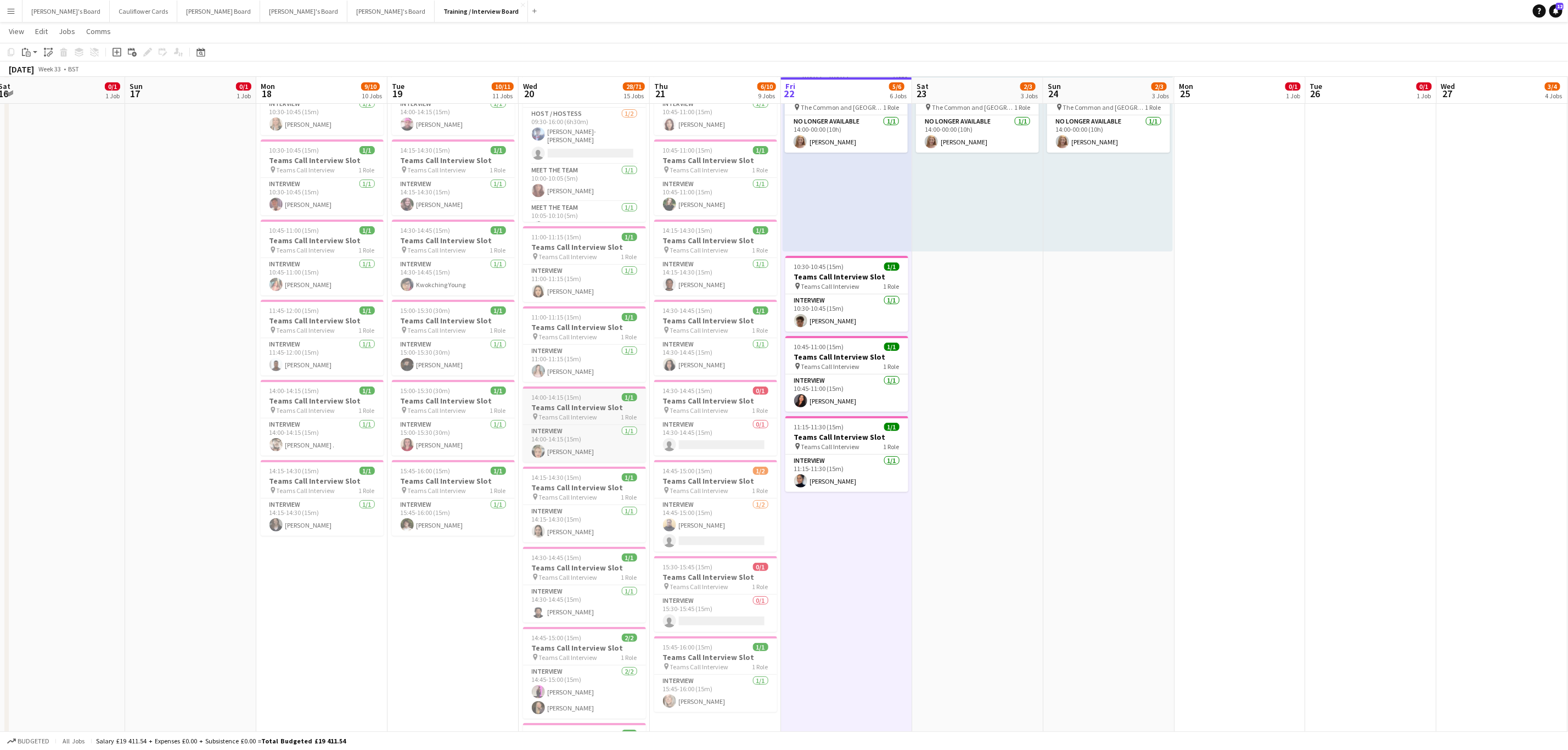
click at [580, 302] on span "Teams Call Interview" at bounding box center [568, 417] width 59 height 8
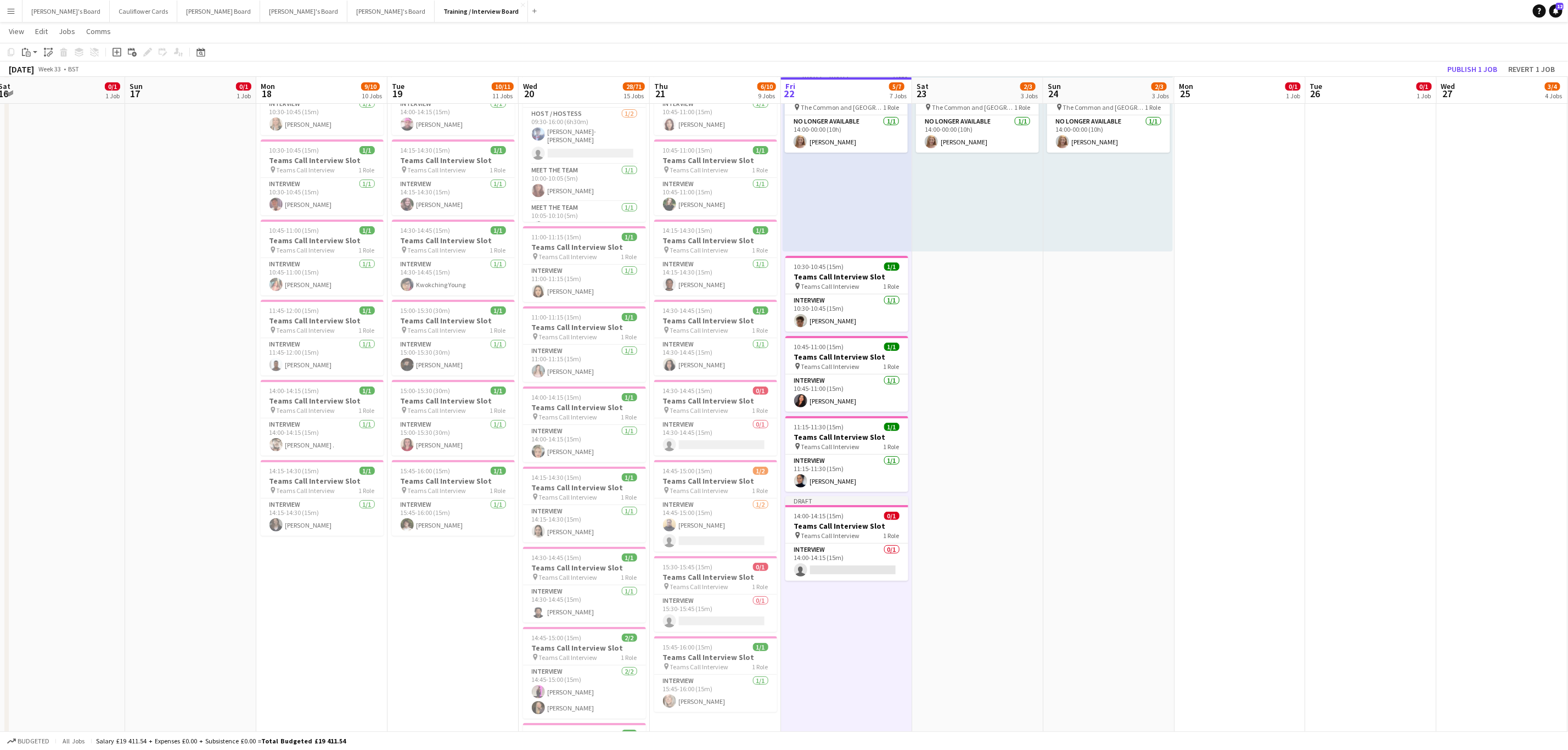
click at [702, 302] on app-card-role "Interview 0/1 14:00-14:15 (15m) single-neutral-actions" at bounding box center [847, 562] width 123 height 37
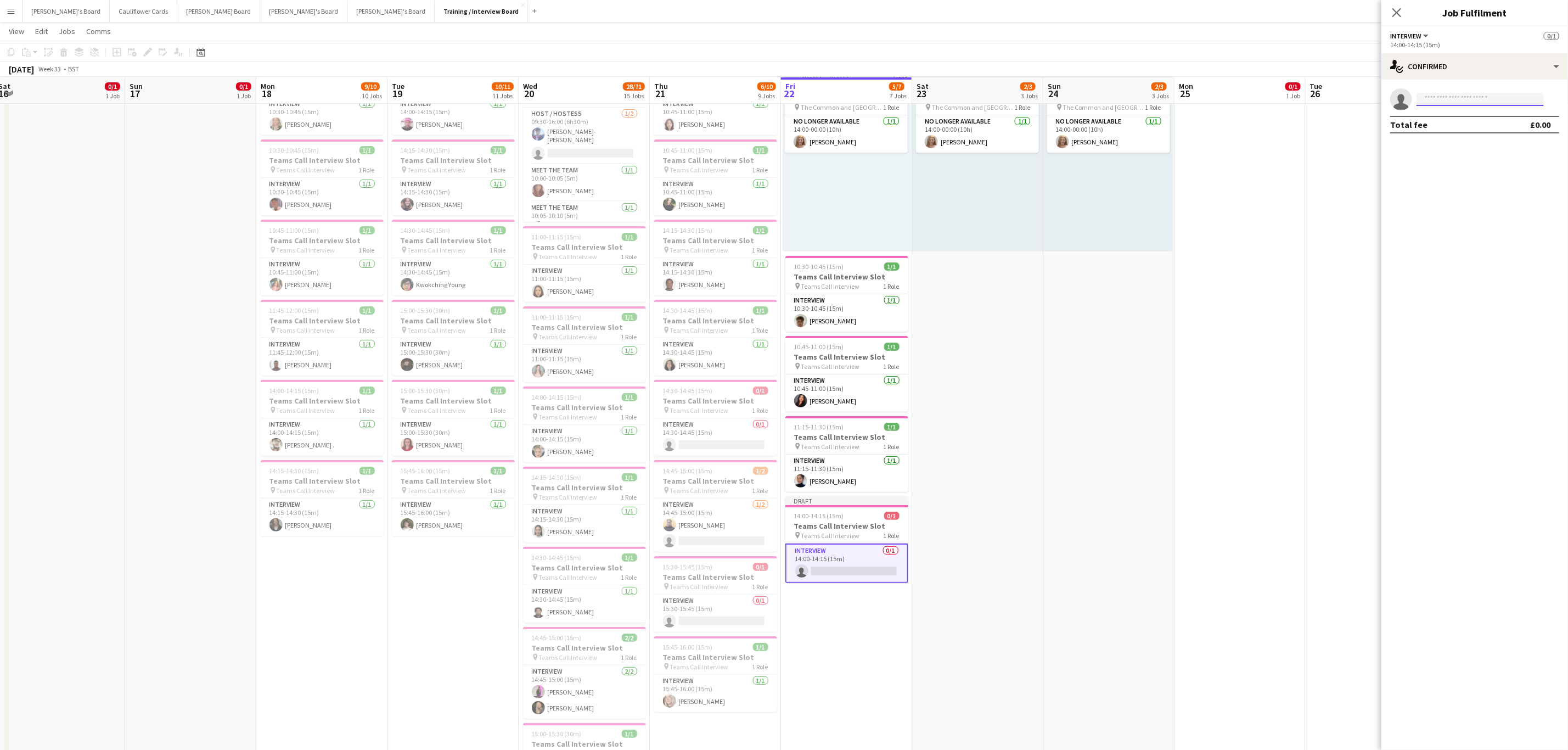
click at [702, 104] on input at bounding box center [1481, 99] width 128 height 13
paste input "**********"
type input "**********"
click at [702, 114] on span "Matthew Blackman" at bounding box center [1457, 115] width 63 height 9
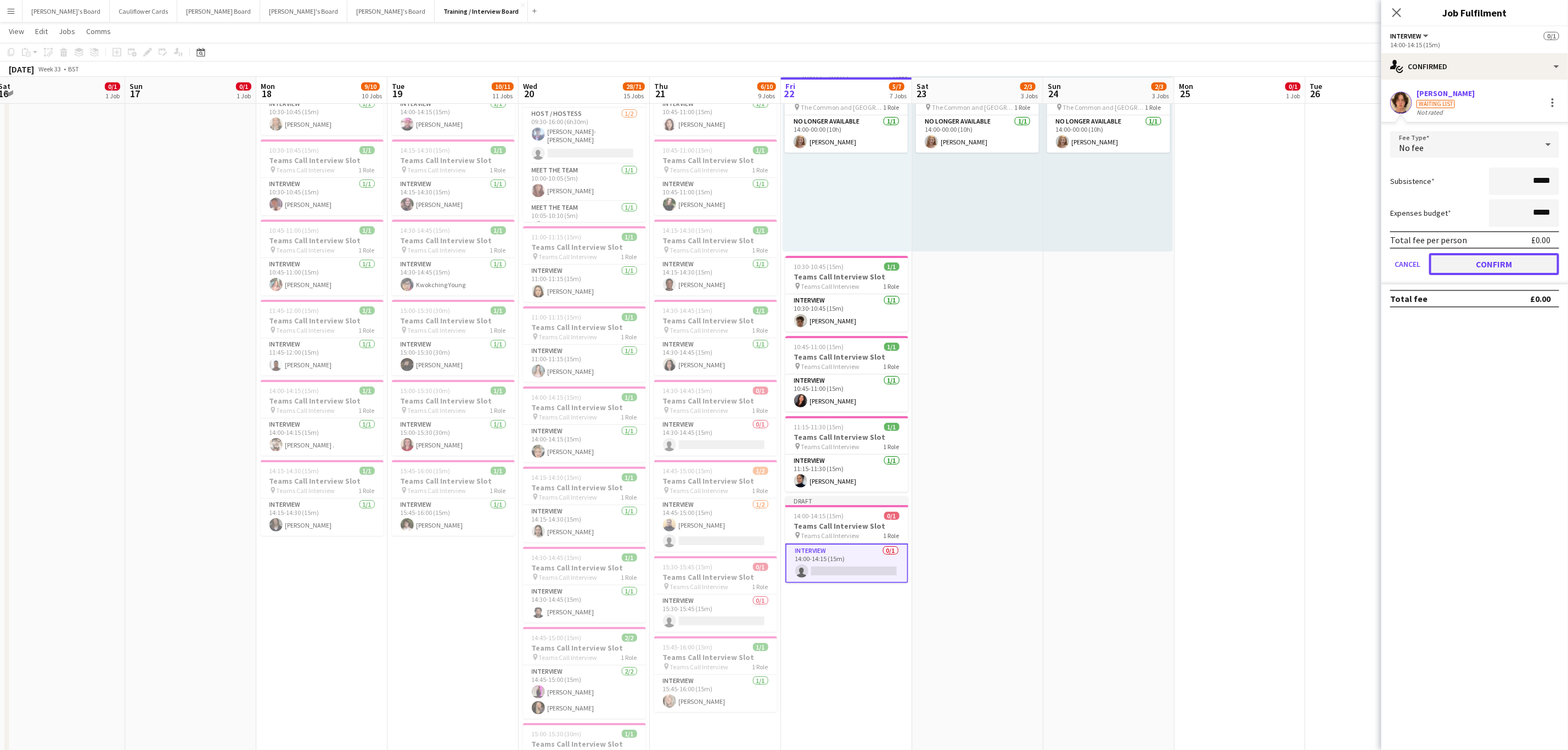
click at [702, 262] on button "Confirm" at bounding box center [1494, 264] width 130 height 22
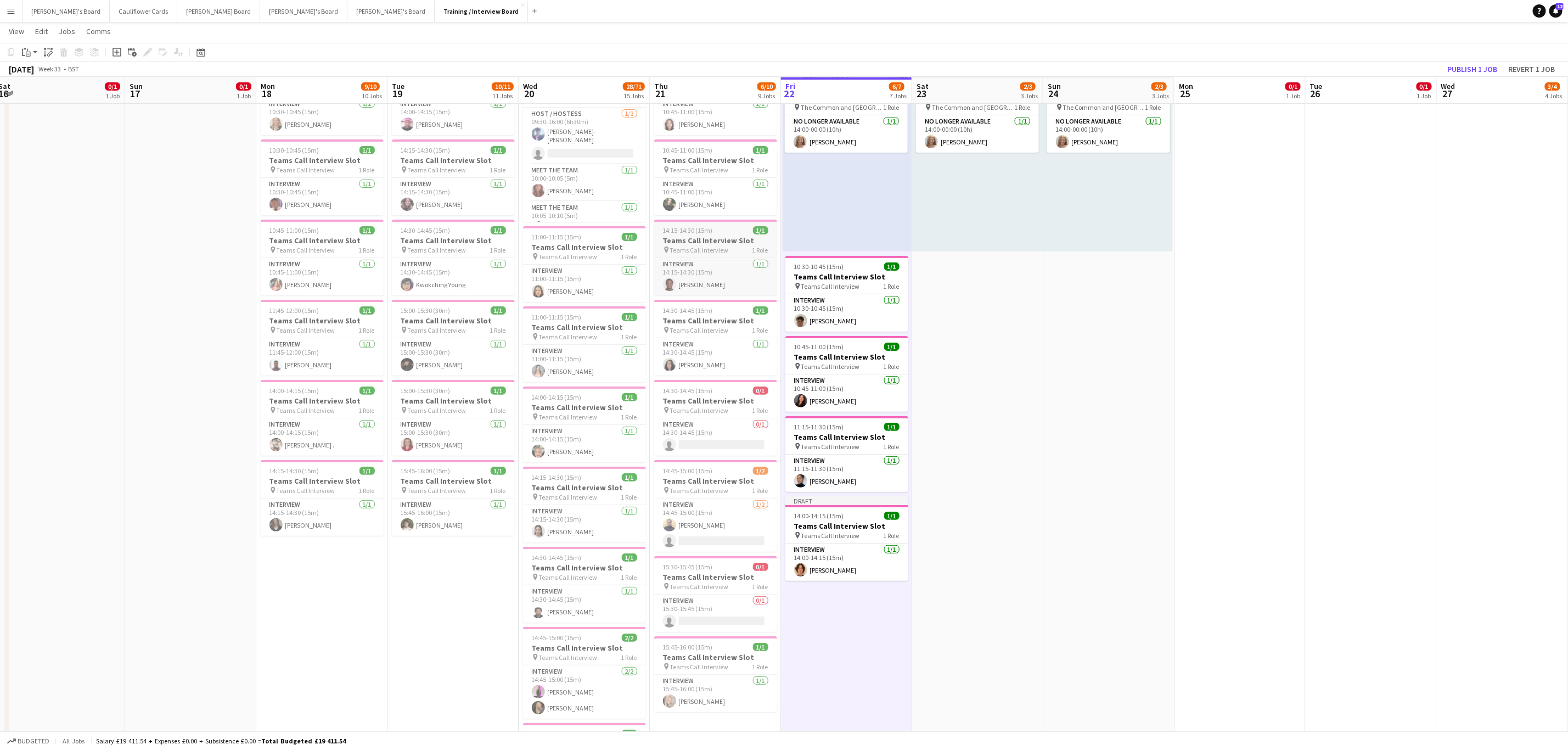
click at [702, 233] on div "14:15-14:30 (15m) 1/1" at bounding box center [716, 230] width 123 height 8
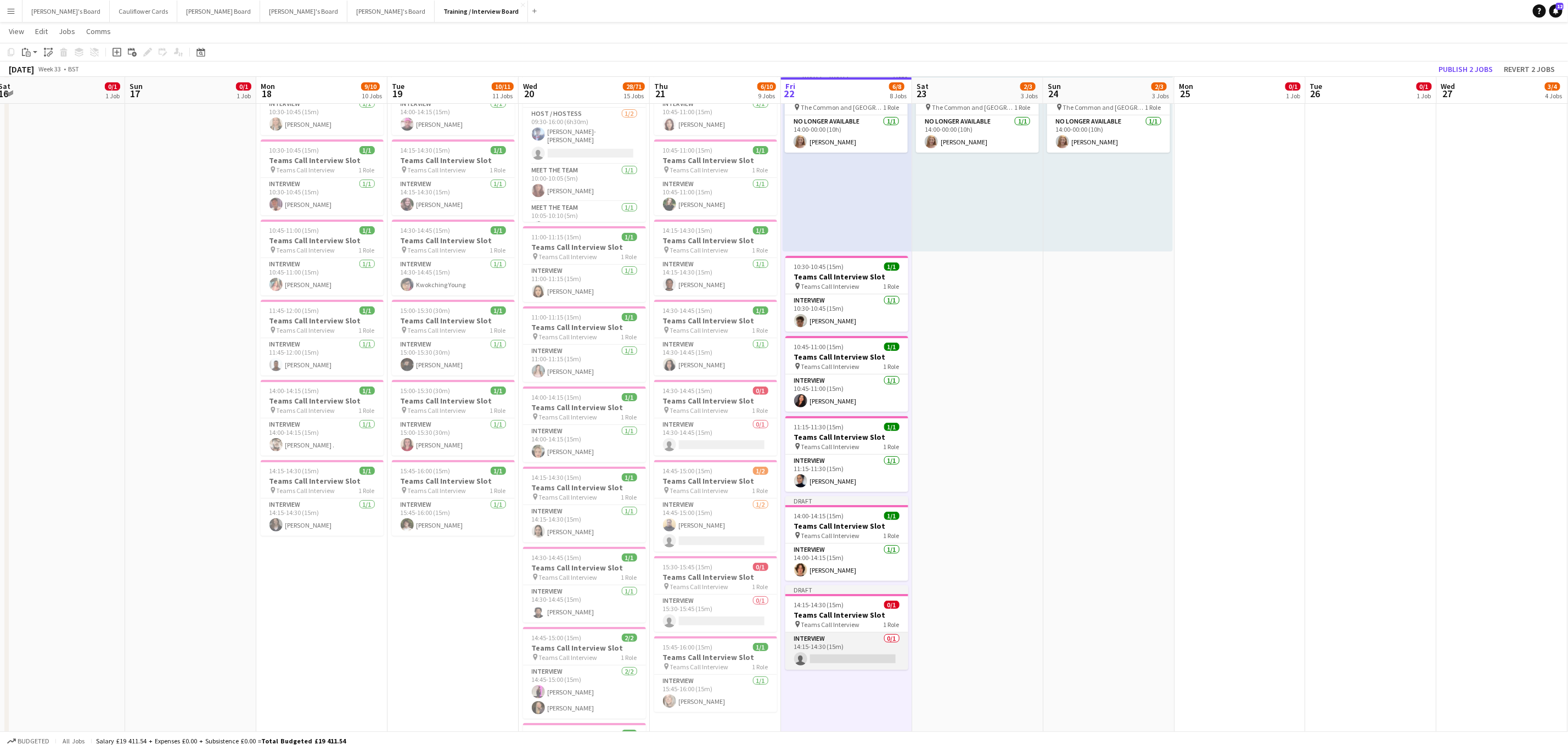
click at [702, 302] on app-card-role "Interview 0/1 14:15-14:30 (15m) single-neutral-actions" at bounding box center [847, 651] width 123 height 37
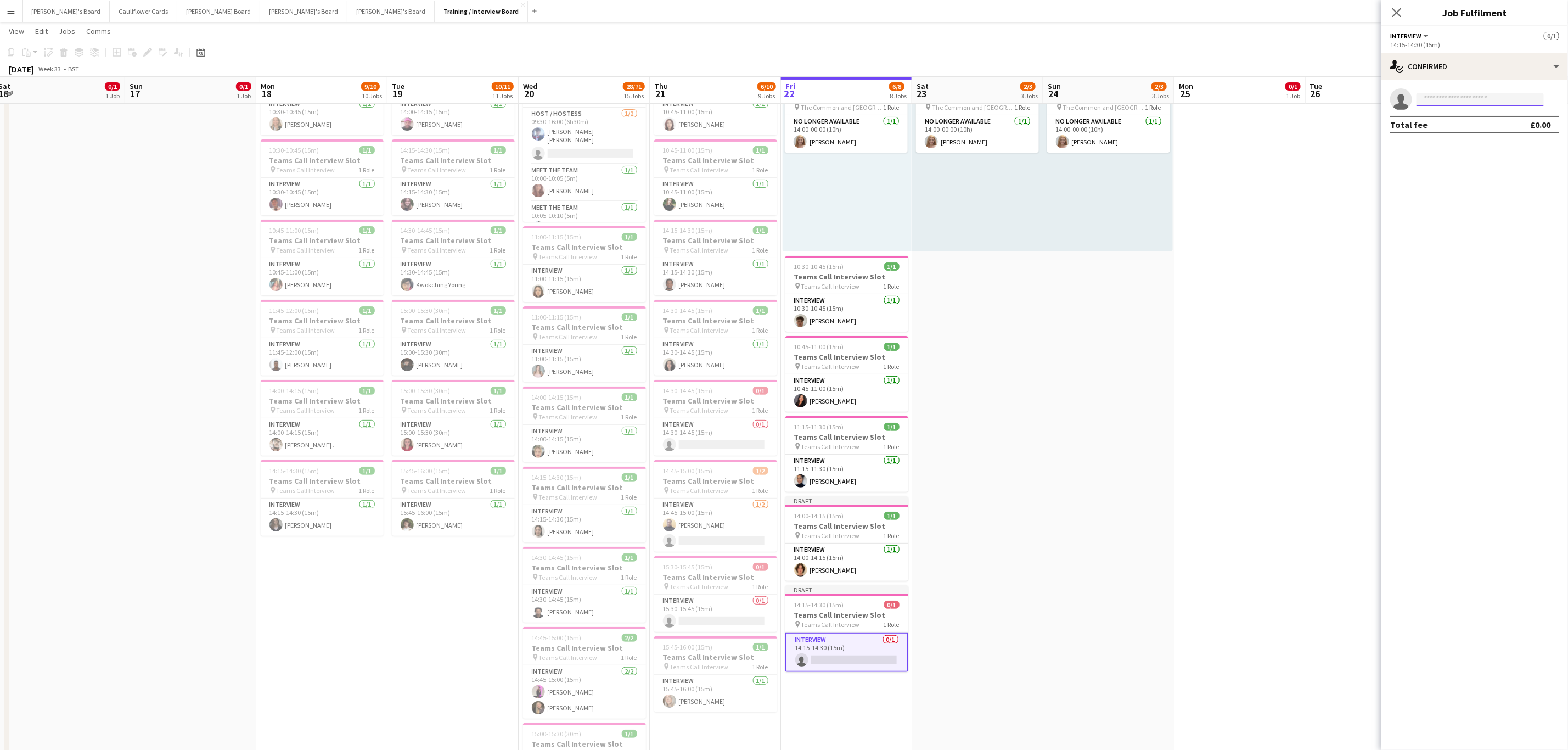
click at [702, 96] on input at bounding box center [1481, 99] width 128 height 13
paste input "**********"
type input "**********"
click at [702, 115] on span "Alicia Corlett" at bounding box center [1457, 115] width 63 height 9
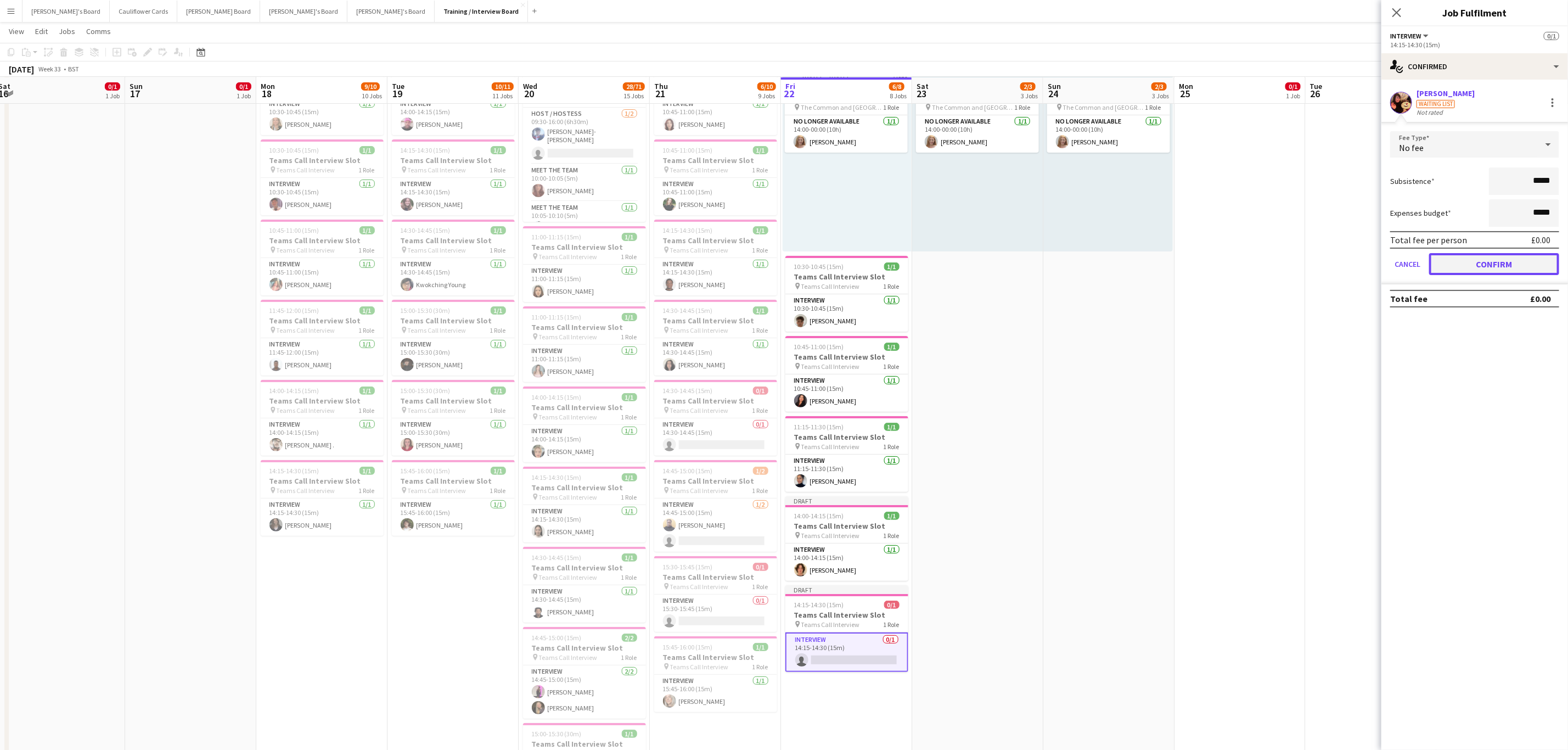
click at [702, 267] on button "Confirm" at bounding box center [1494, 264] width 130 height 22
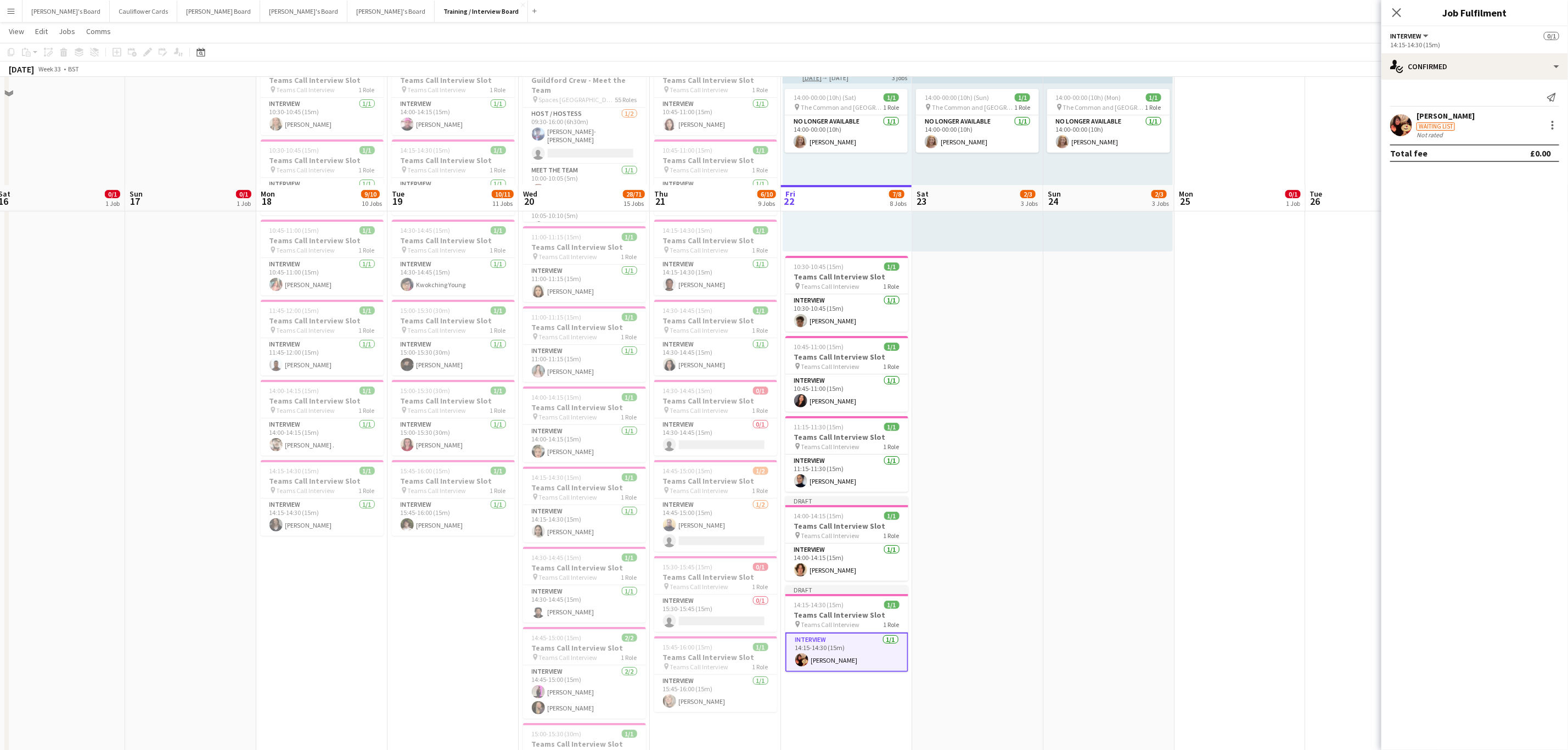
scroll to position [179, 0]
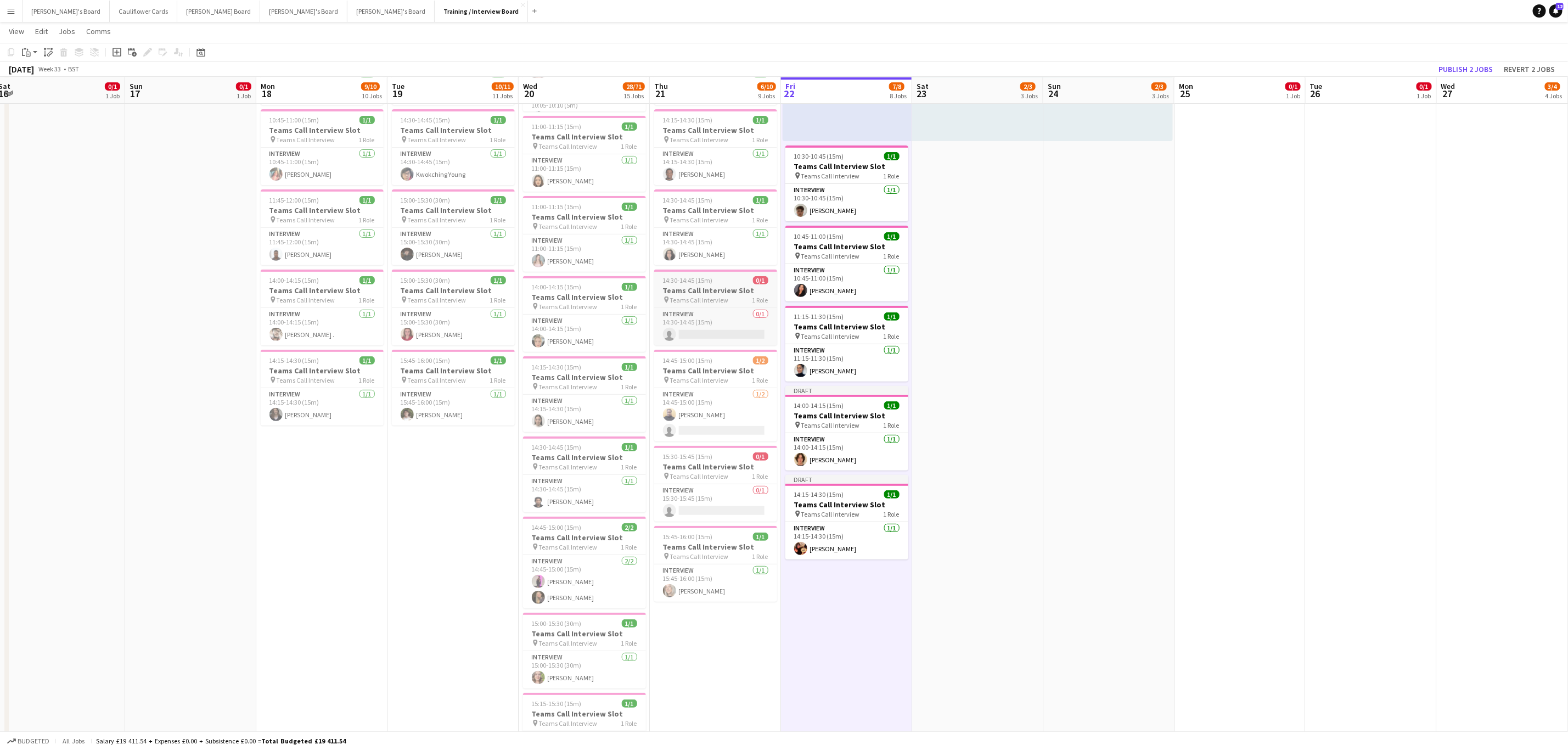
click at [702, 293] on h3 "Teams Call Interview Slot" at bounding box center [716, 290] width 123 height 10
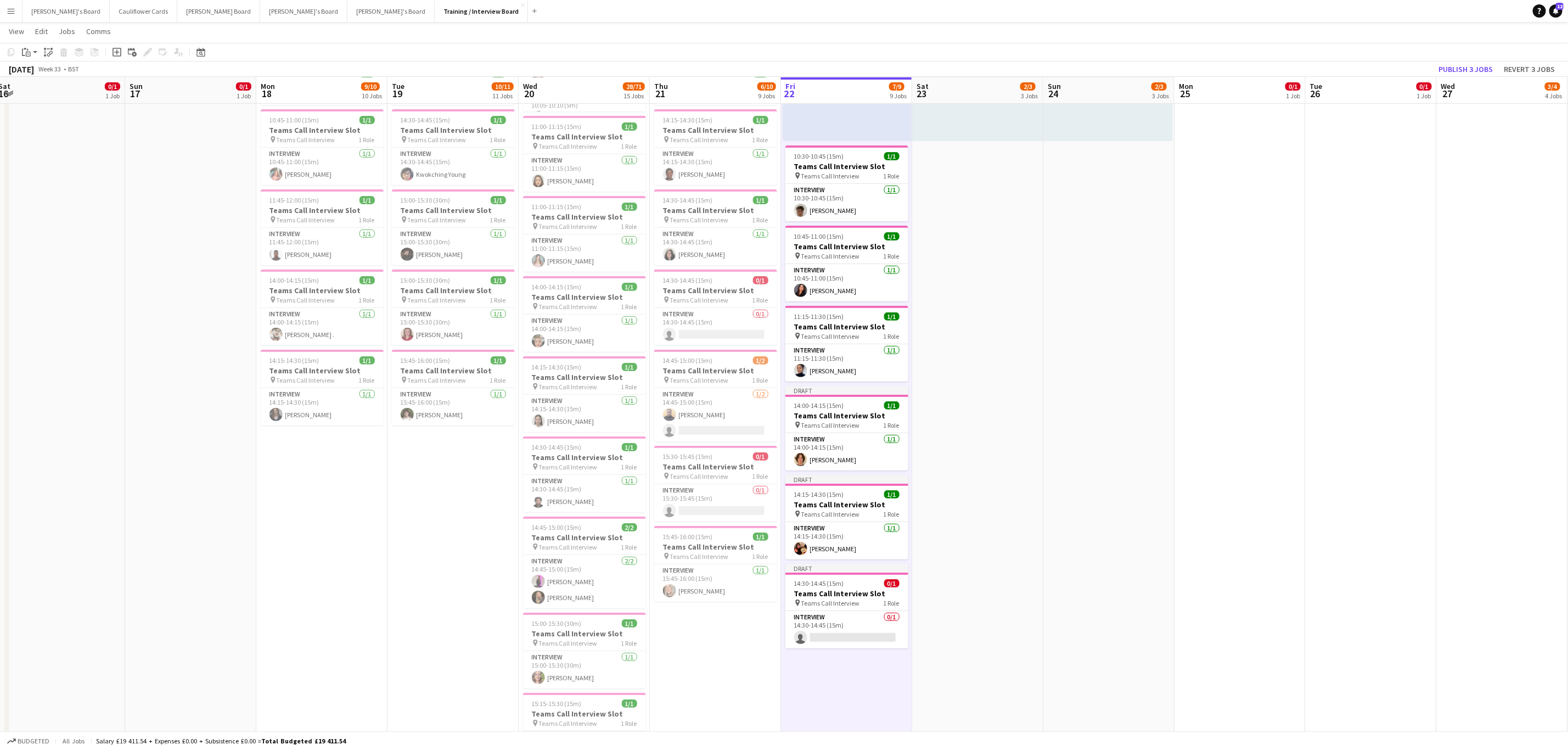
click at [702, 302] on app-card-role "Interview 0/1 14:30-14:45 (15m) single-neutral-actions" at bounding box center [847, 630] width 123 height 37
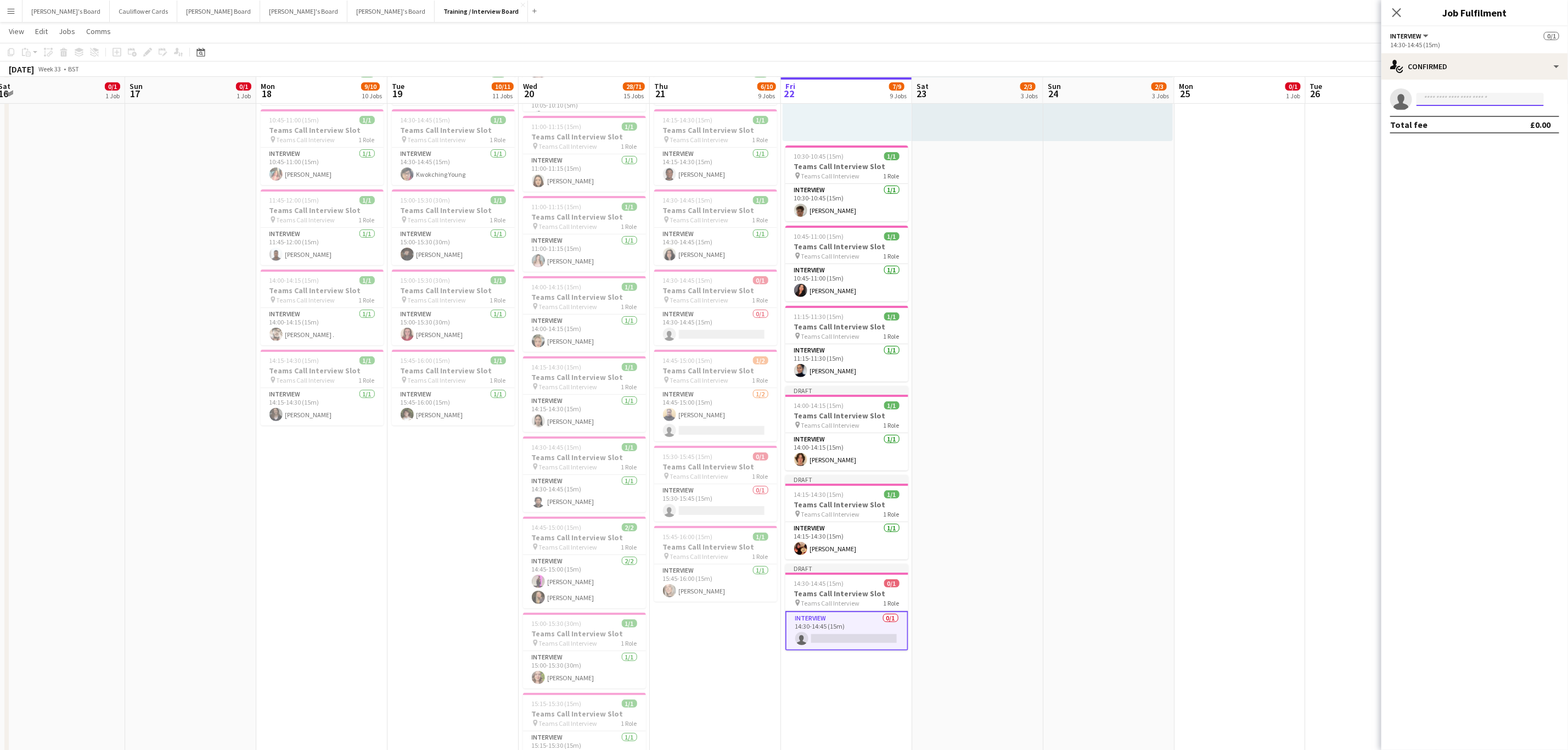
click at [702, 99] on input at bounding box center [1481, 99] width 128 height 13
paste input "**********"
type input "**********"
click at [702, 122] on span "tltldresti@gmail.com" at bounding box center [1480, 124] width 110 height 9
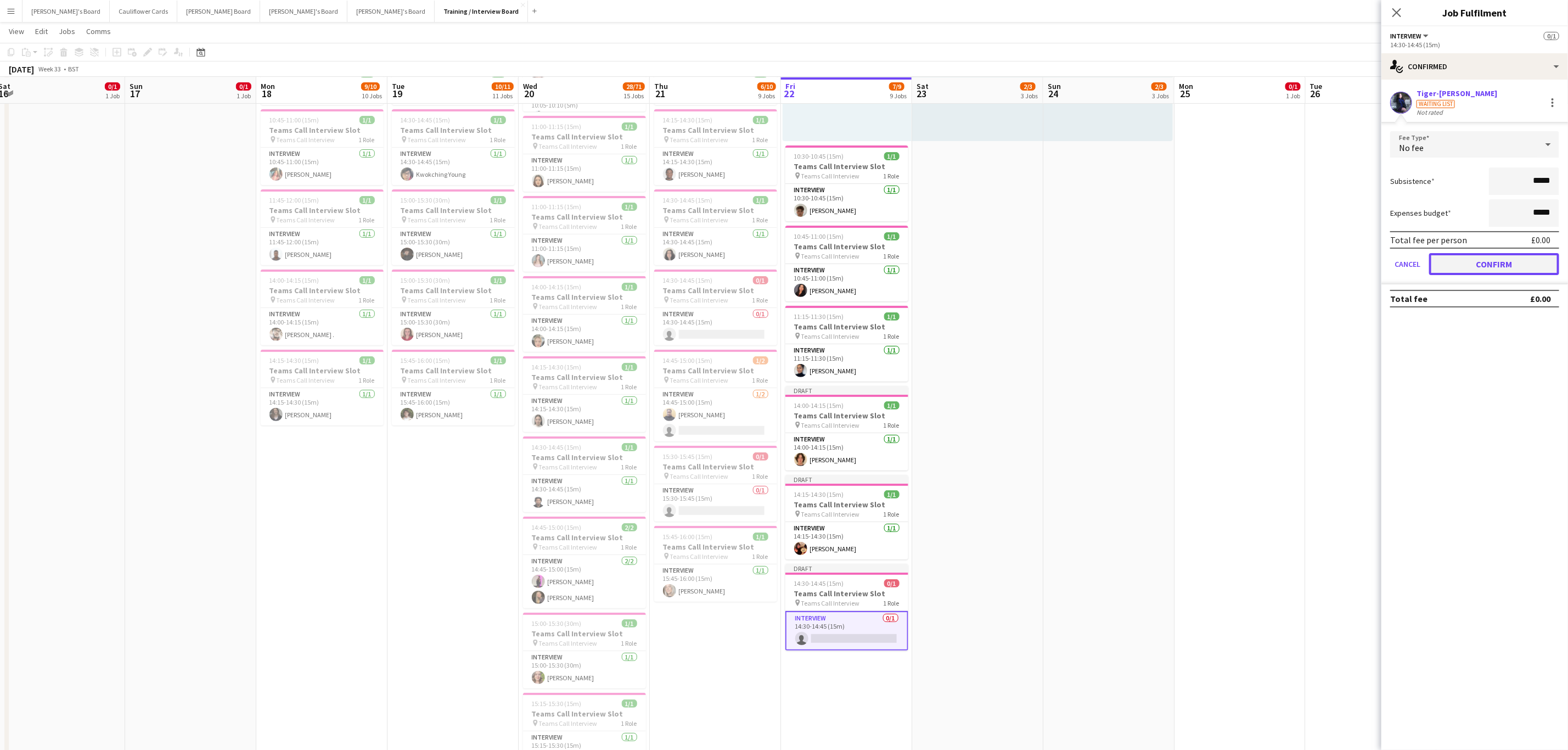
click at [702, 258] on button "Confirm" at bounding box center [1494, 264] width 130 height 22
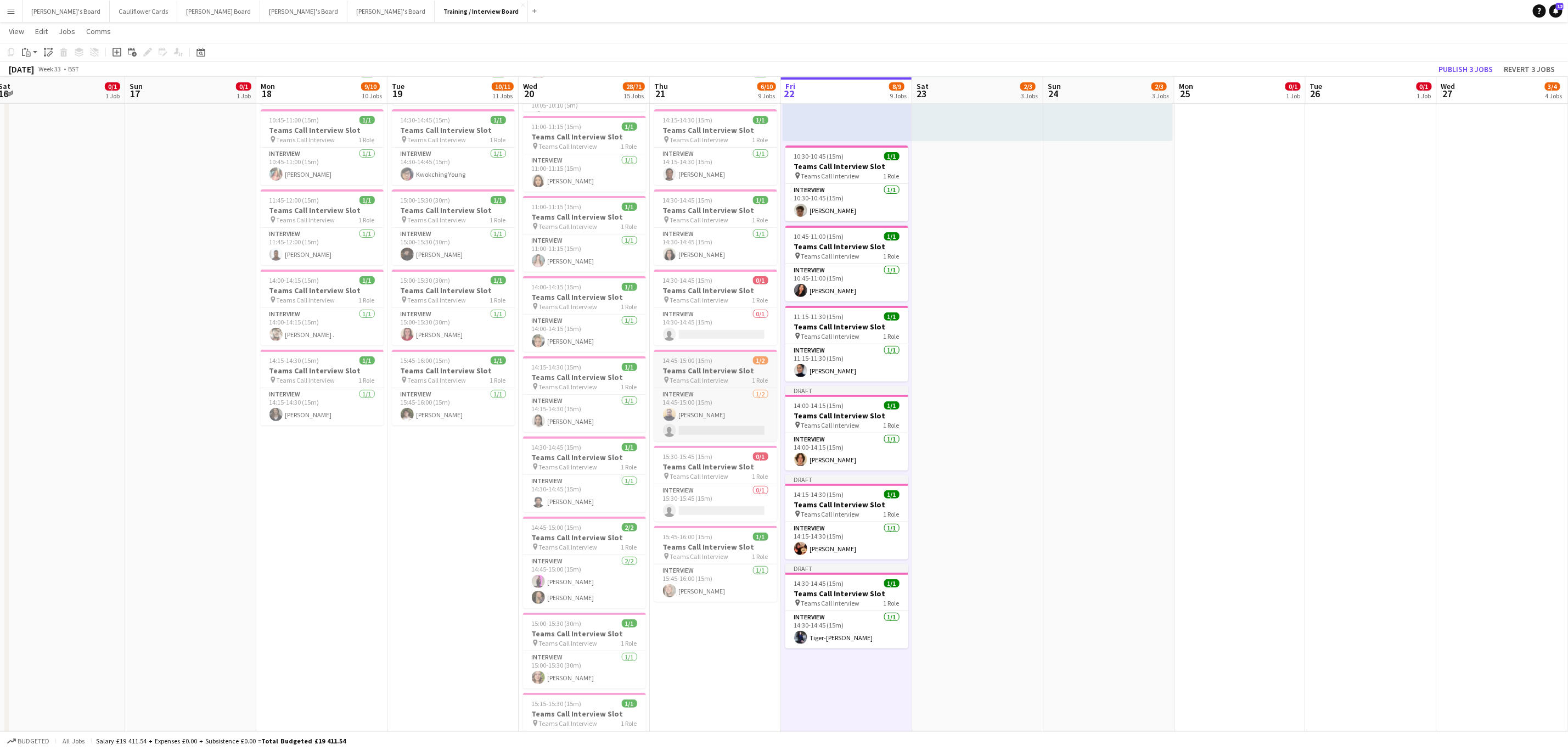
click at [692, 302] on h3 "Teams Call Interview Slot" at bounding box center [716, 371] width 123 height 10
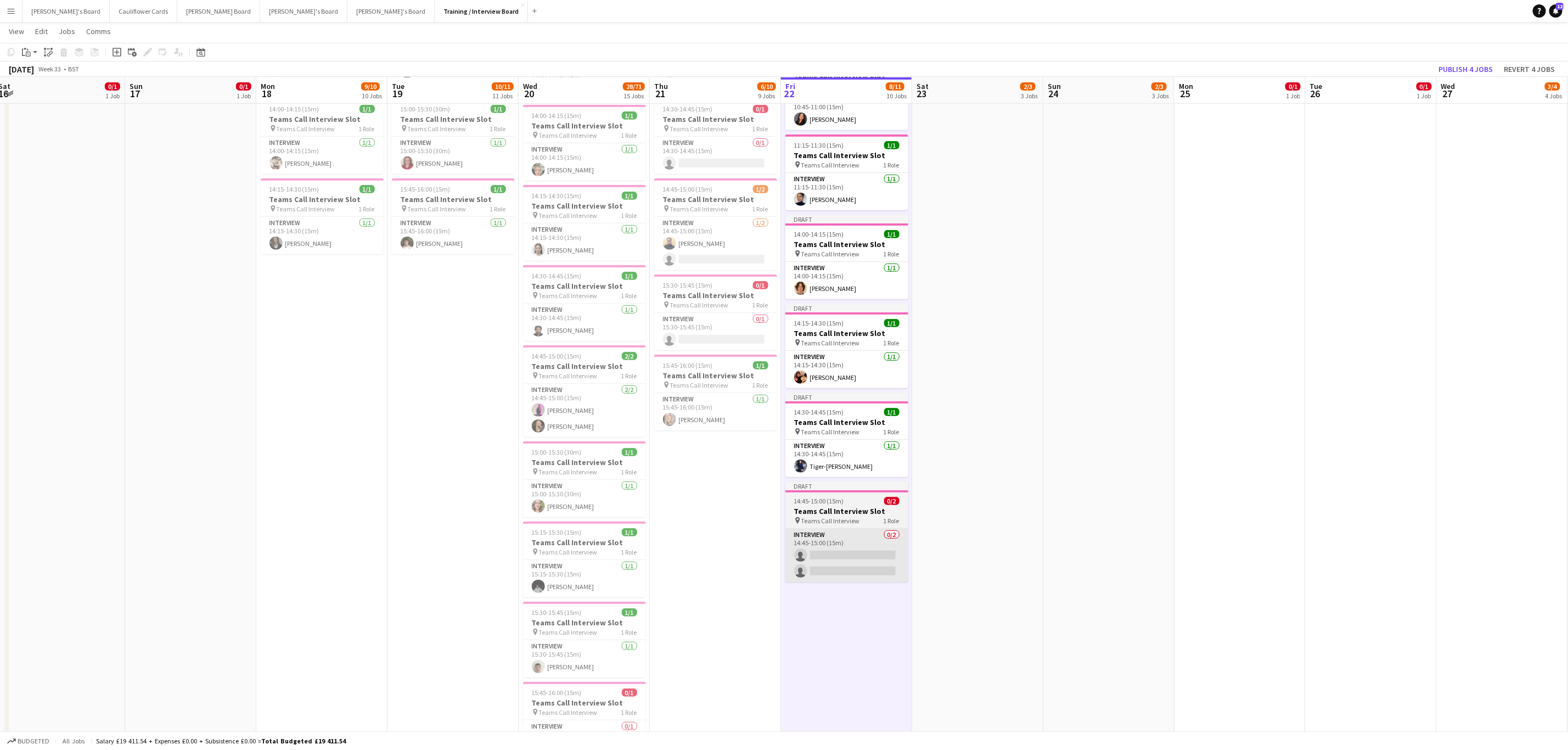
scroll to position [351, 0]
click at [702, 302] on app-card-role "Interview 0/2 14:45-15:00 (15m) single-neutral-actions single-neutral-actions" at bounding box center [847, 554] width 123 height 53
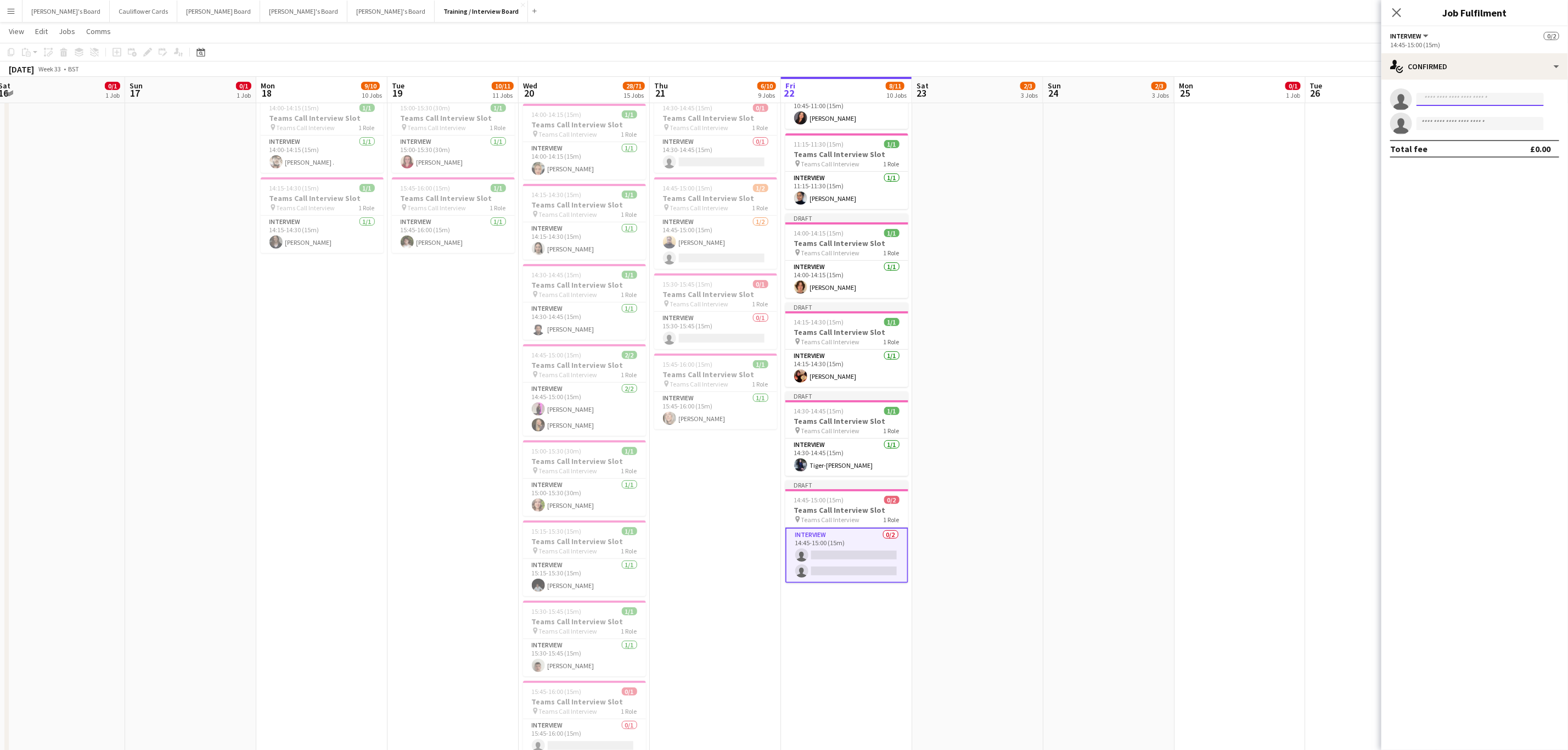
click at [702, 97] on input at bounding box center [1481, 99] width 128 height 13
paste input "**********"
type input "*"
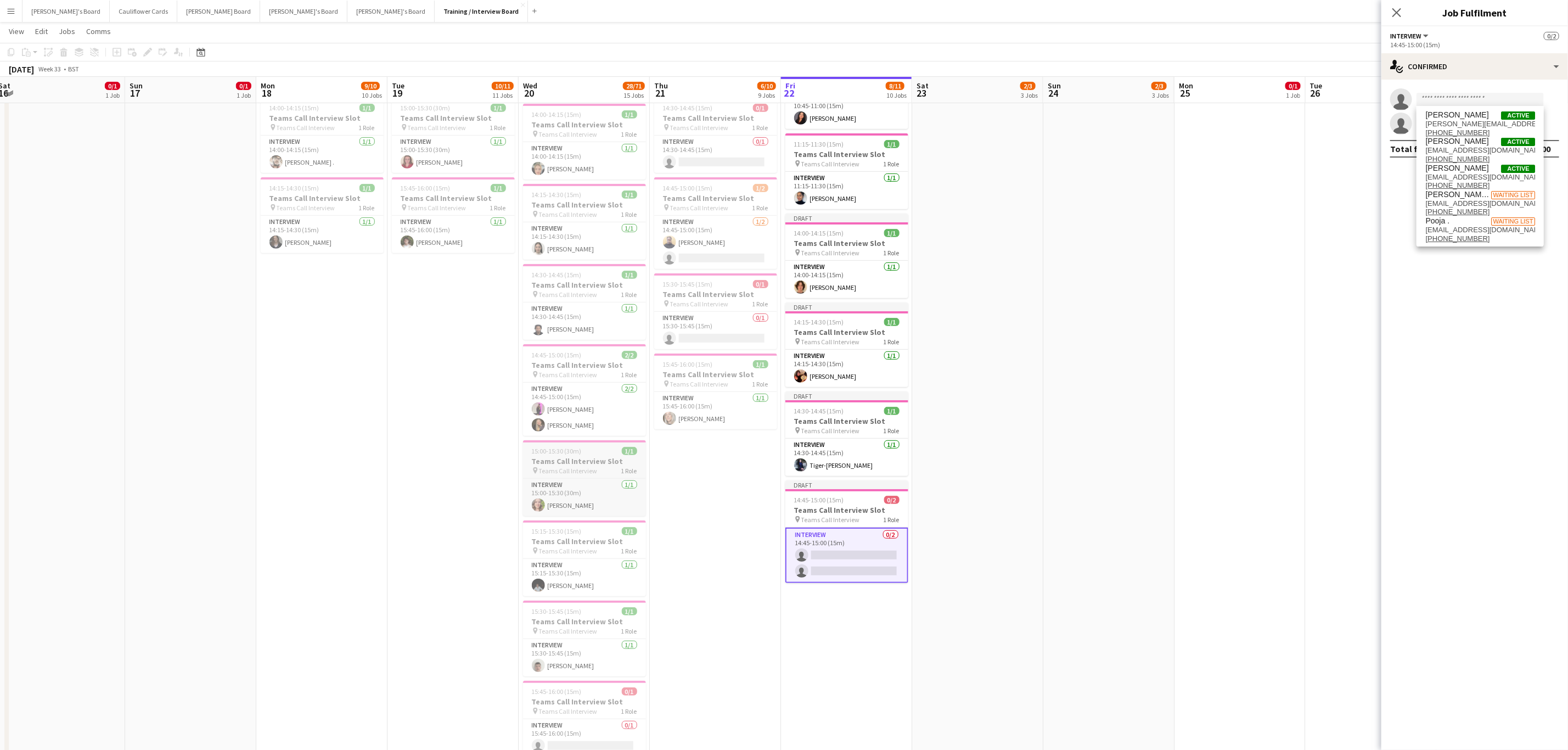
click at [612, 302] on div "15:00-15:30 (30m) 1/1" at bounding box center [584, 450] width 123 height 8
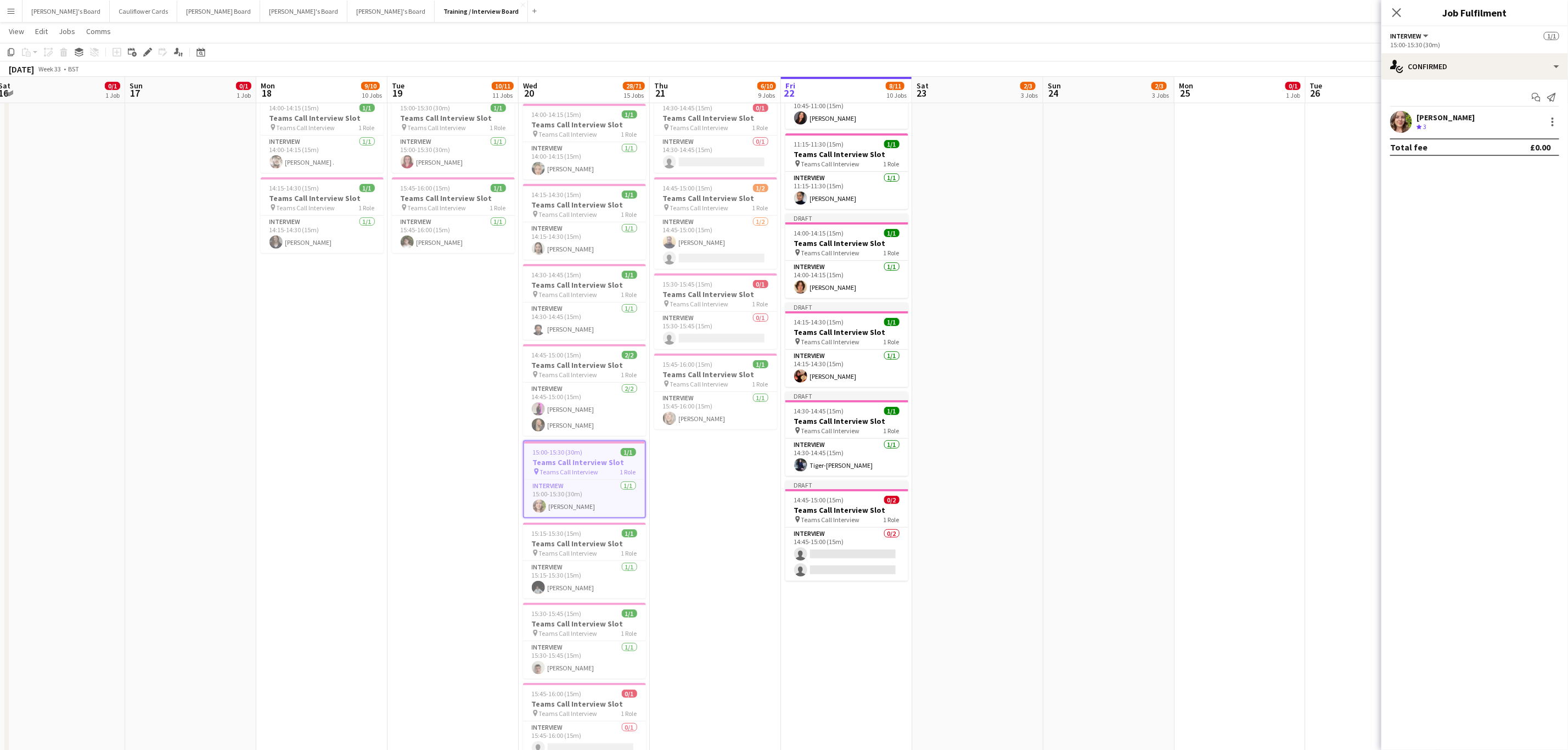
click at [702, 302] on app-date-cell "Toggle View Victorious Festival 2025!🎸 22-08-2025 → 24-08-2025 3/3 3 jobs 14:00…" at bounding box center [847, 684] width 131 height 1824
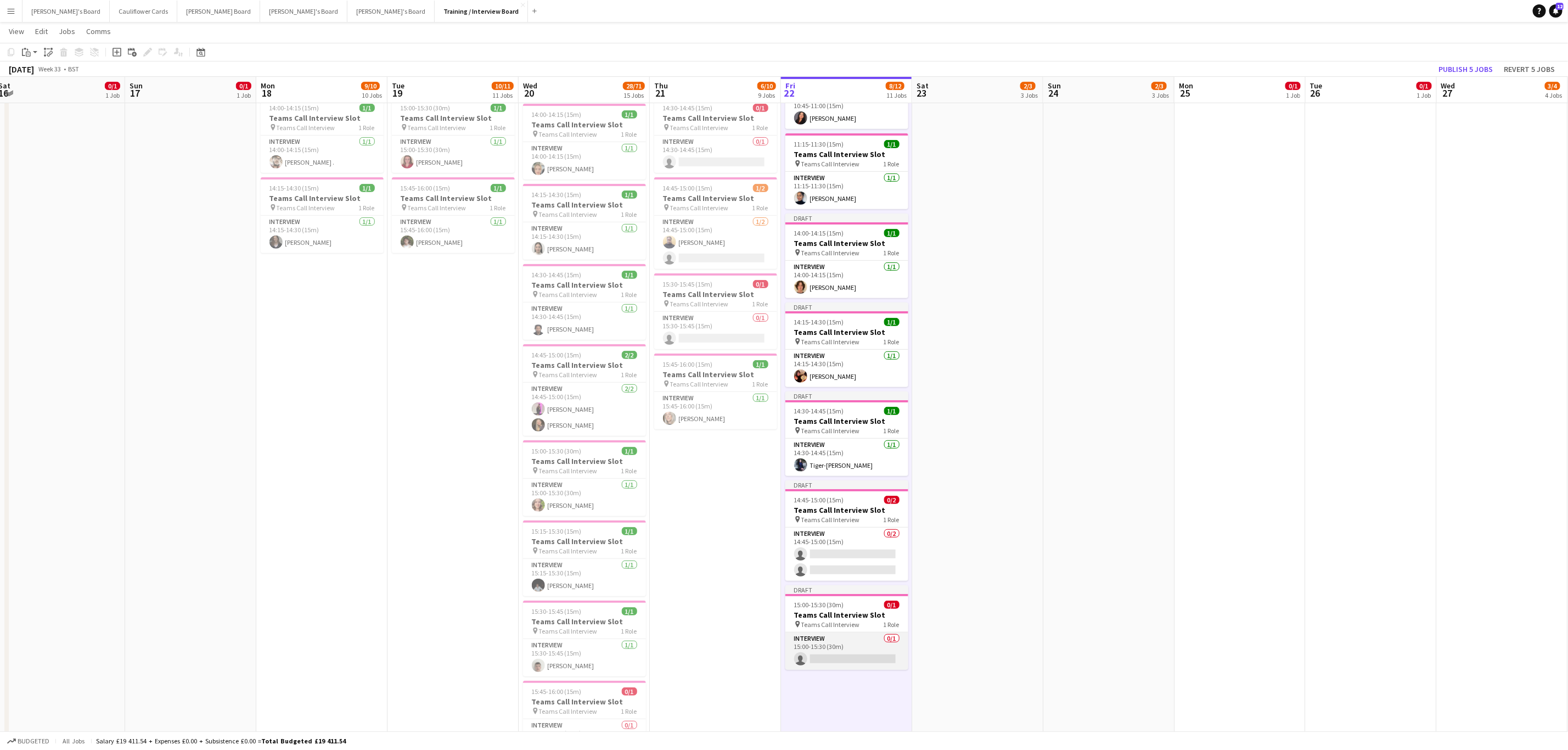
click at [702, 302] on app-card-role "Interview 0/1 15:00-15:30 (30m) single-neutral-actions" at bounding box center [847, 651] width 123 height 37
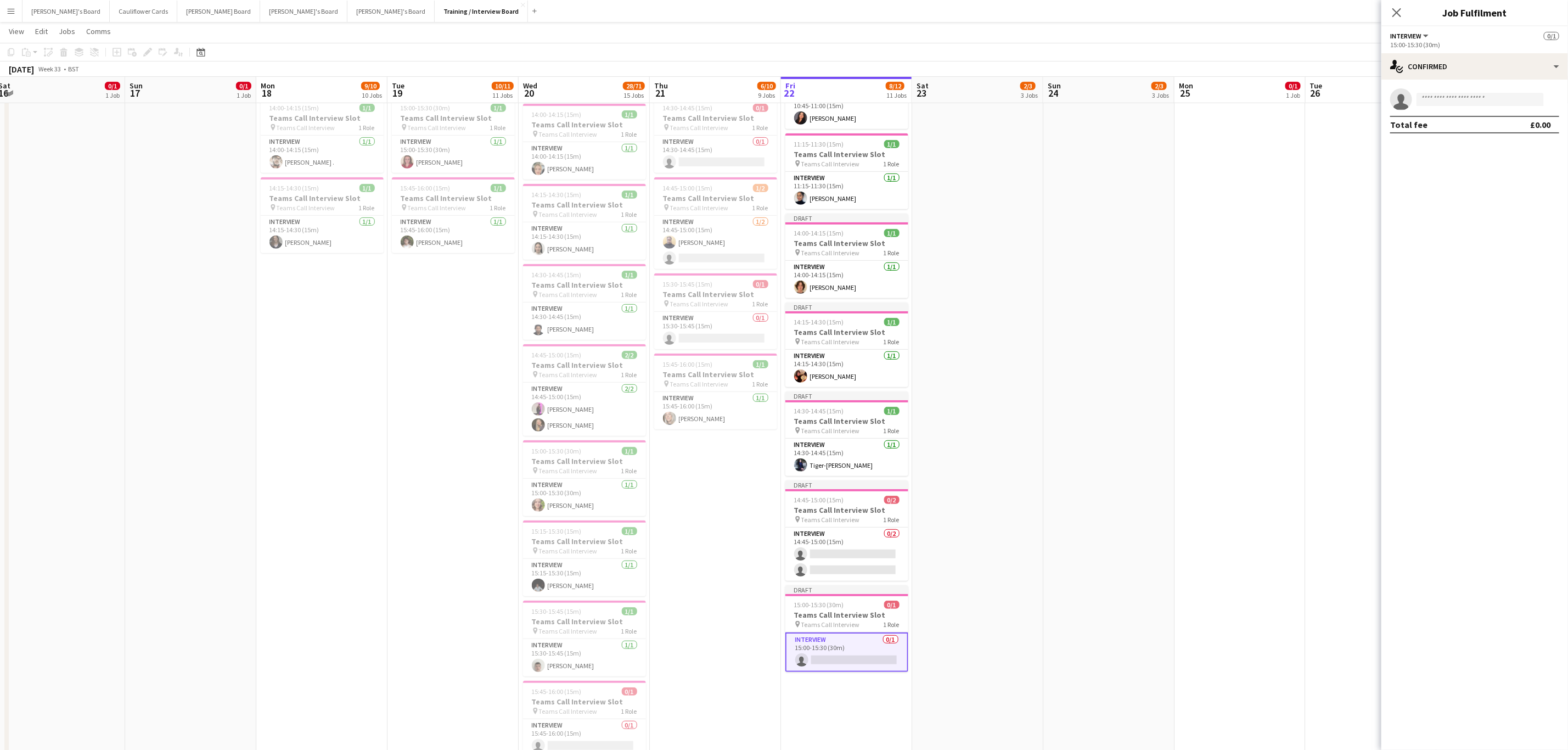
click at [702, 106] on app-invite-slot "single-neutral-actions" at bounding box center [1475, 99] width 187 height 22
click at [702, 99] on input at bounding box center [1481, 99] width 128 height 13
paste input "**********"
type input "**********"
click at [702, 115] on span "Claire Dundon" at bounding box center [1457, 115] width 63 height 9
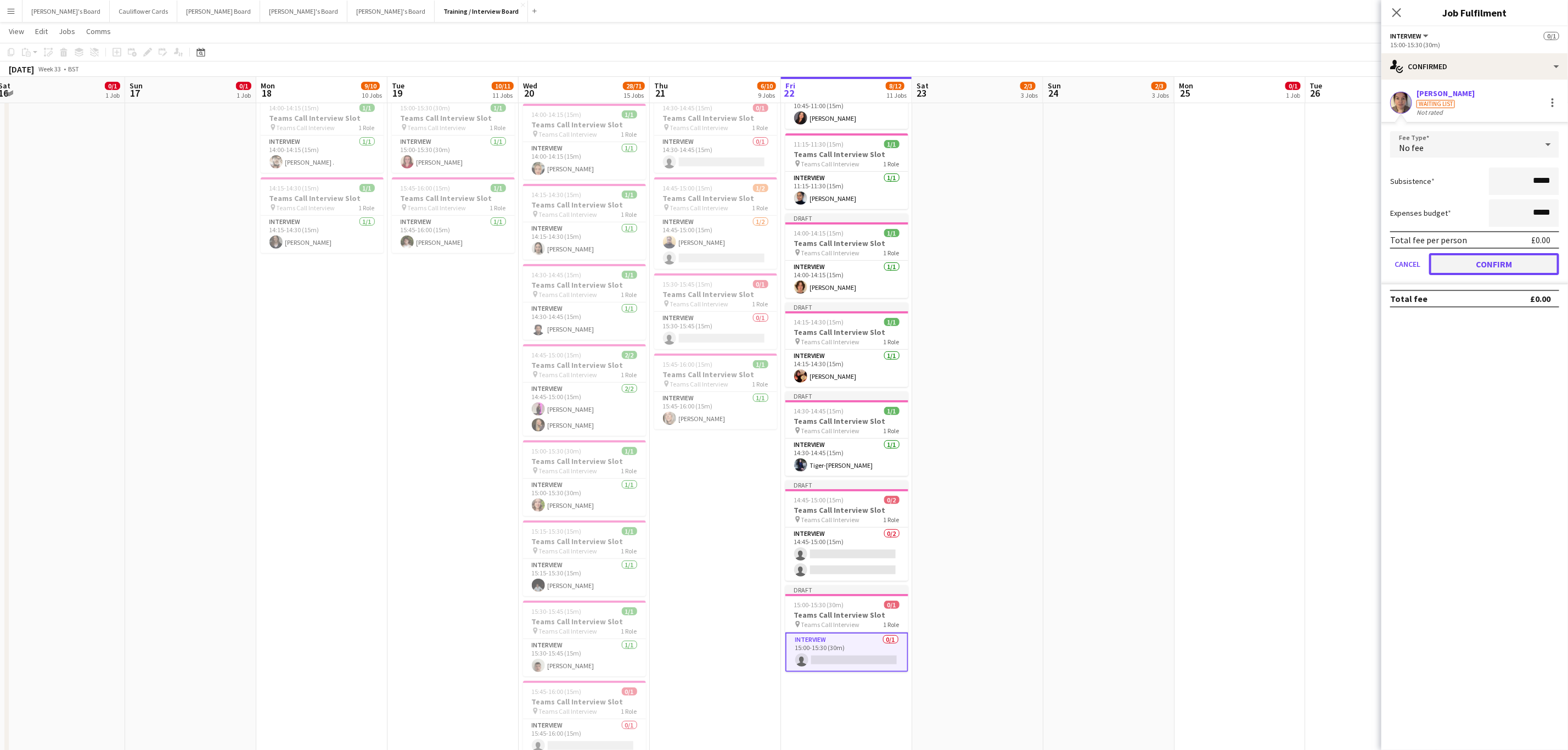
click at [702, 261] on button "Confirm" at bounding box center [1494, 264] width 130 height 22
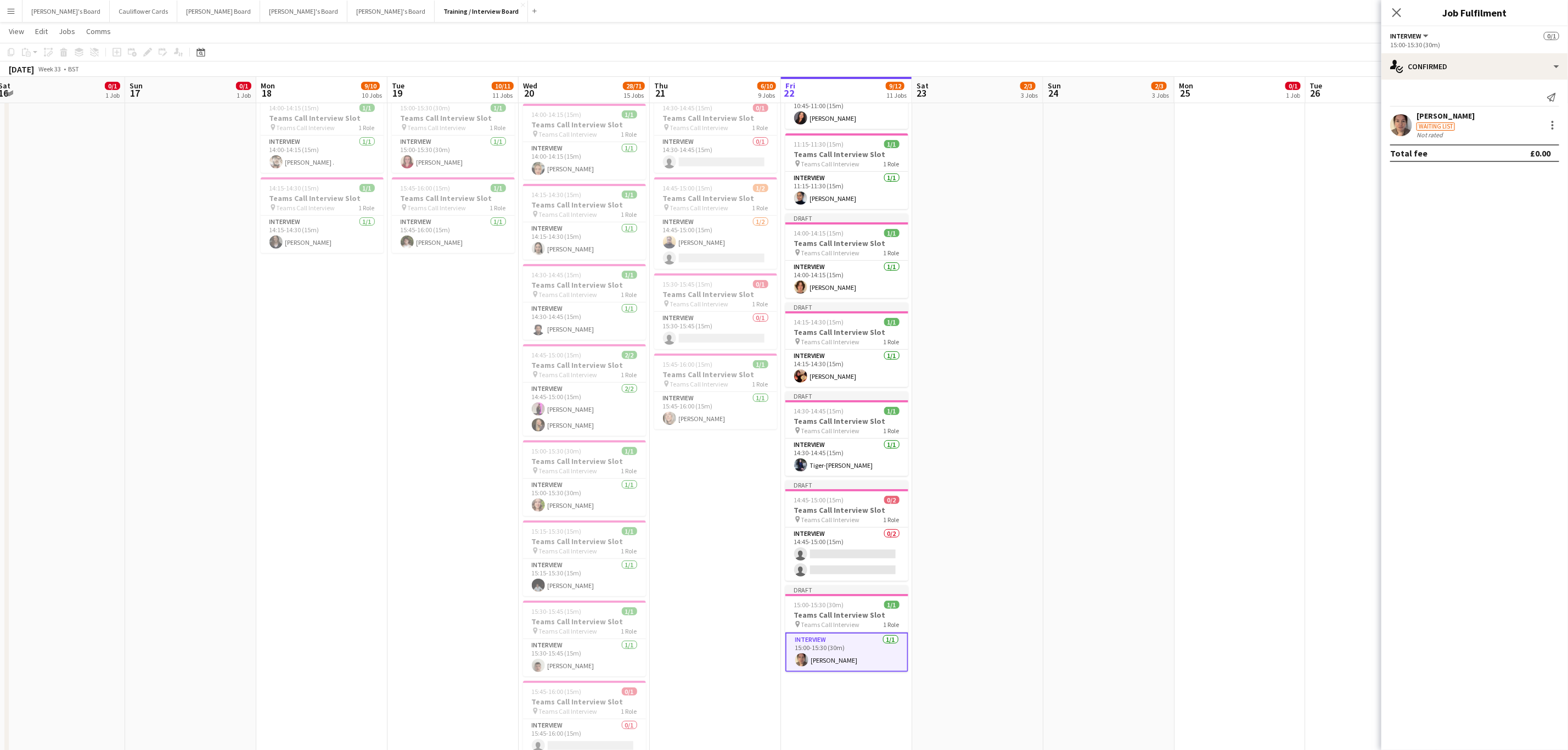
click at [702, 302] on app-date-cell "Toggle View Victorious Festival 2025!🎸 22-08-2025 → 24-08-2025 3/3 3 jobs 14:00…" at bounding box center [847, 684] width 131 height 1824
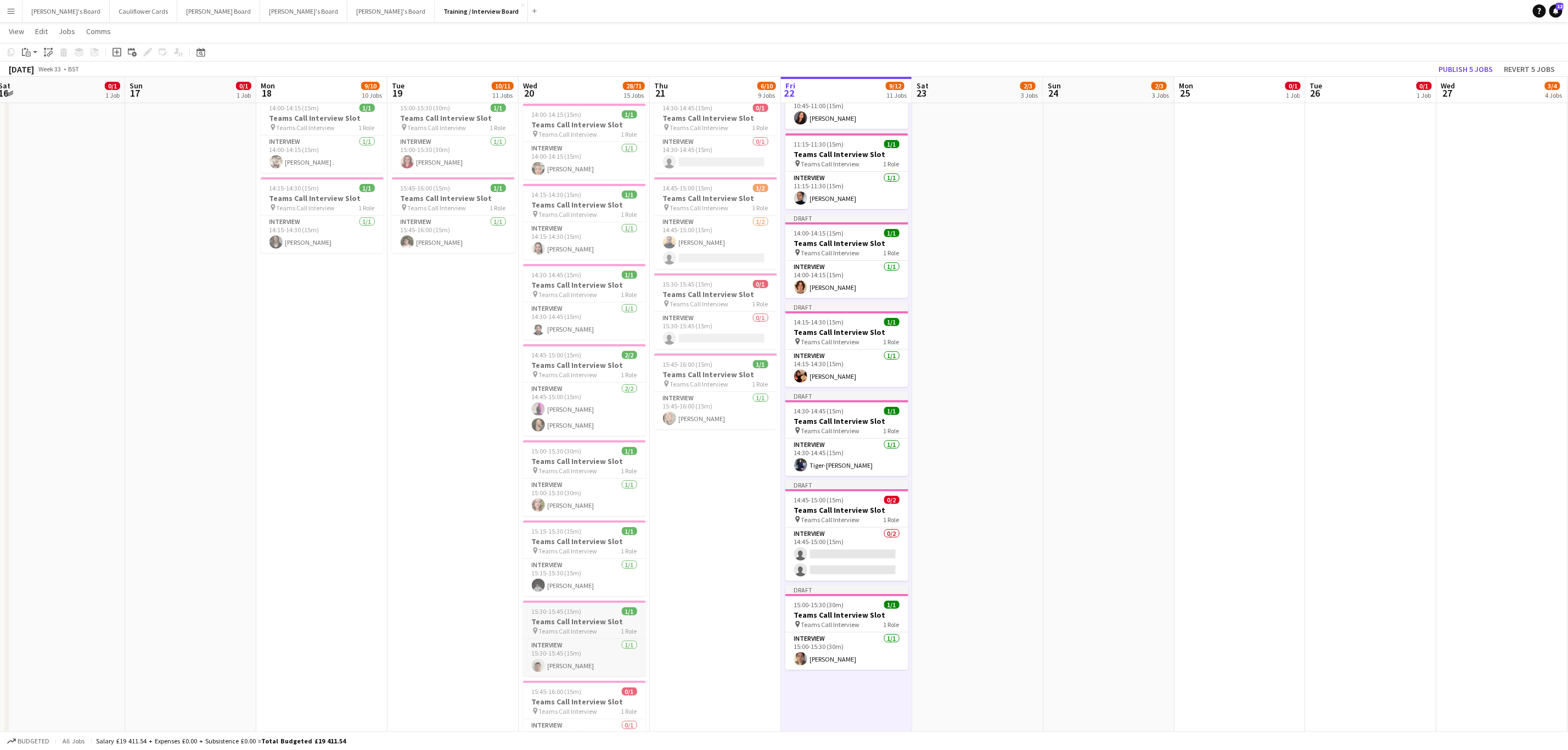
click at [584, 302] on div "15:30-15:45 (15m) 1/1" at bounding box center [584, 611] width 123 height 8
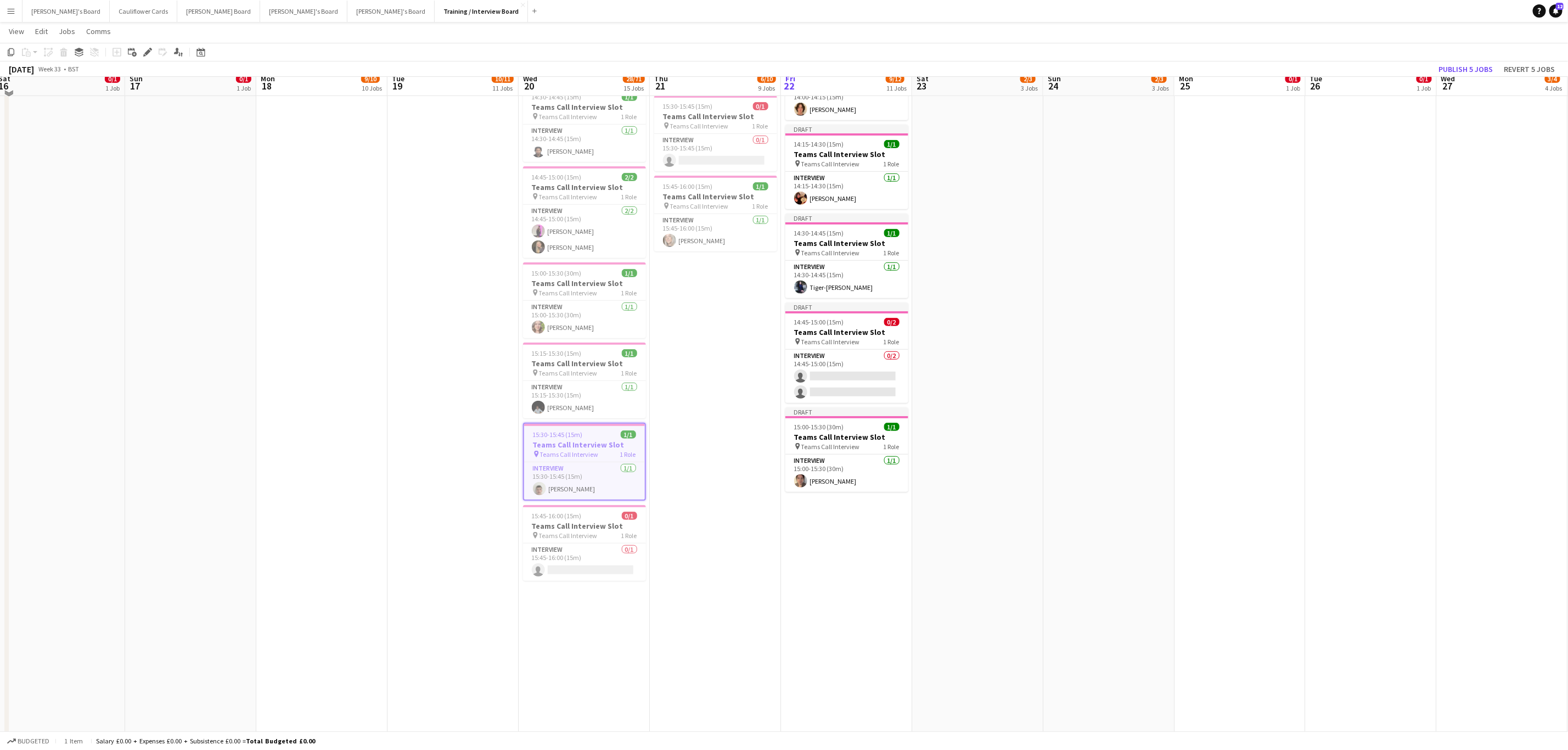
scroll to position [529, 0]
click at [702, 302] on app-date-cell "Toggle View Victorious Festival 2025!🎸 22-08-2025 → 24-08-2025 3/3 3 jobs 14:00…" at bounding box center [847, 506] width 131 height 1824
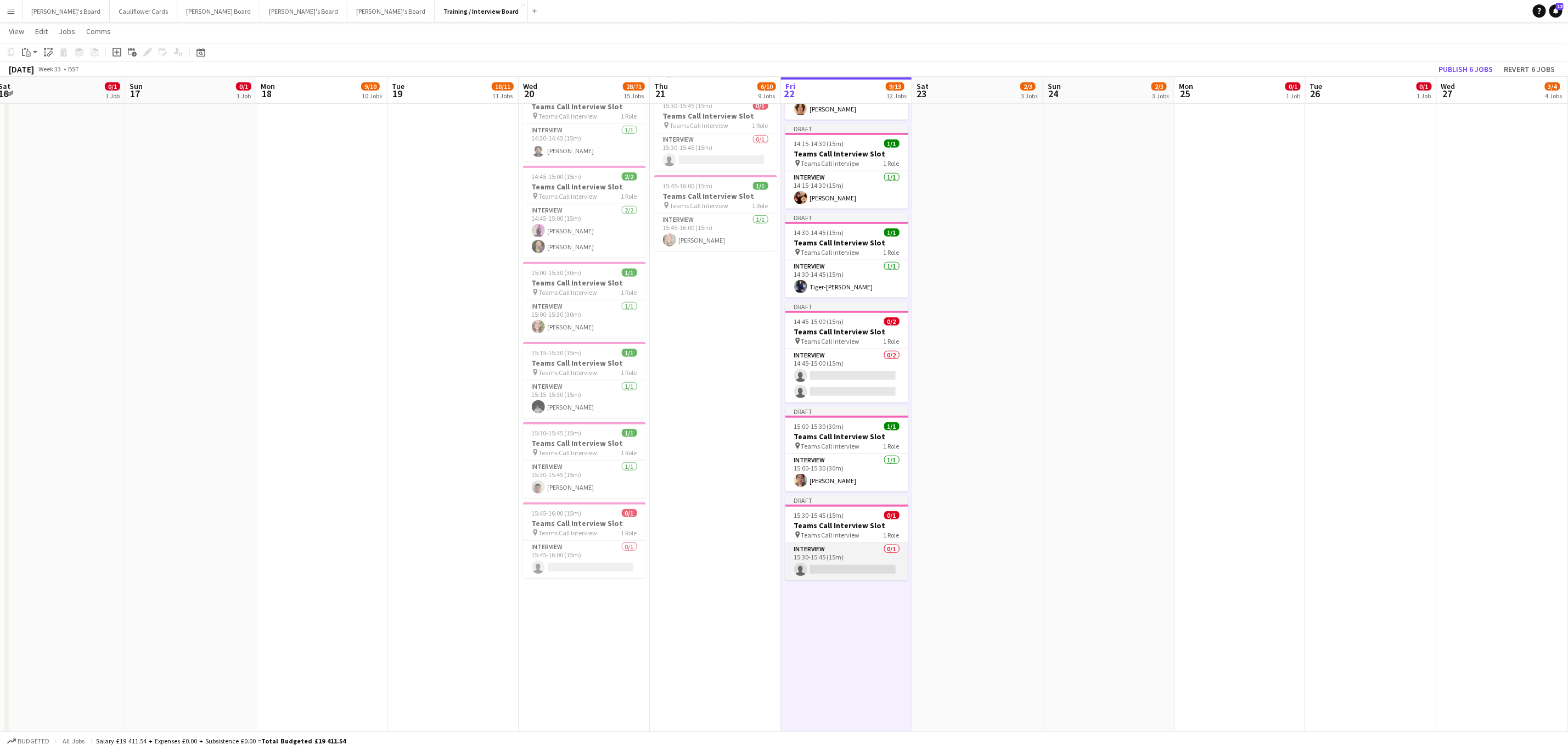
click at [702, 302] on app-card-role "Interview 0/1 15:30-15:45 (15m) single-neutral-actions" at bounding box center [847, 562] width 123 height 37
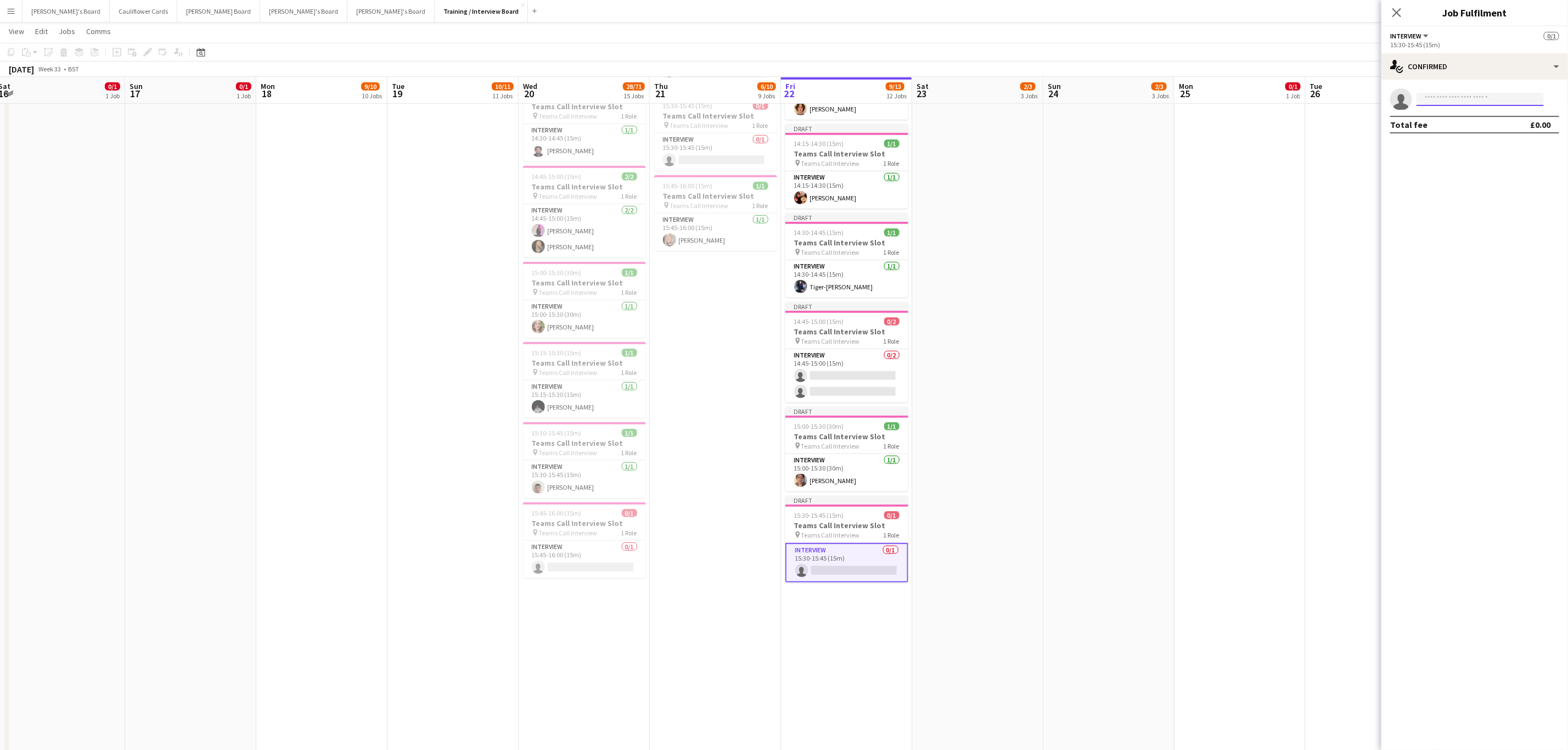
click at [702, 102] on input at bounding box center [1481, 99] width 128 height 13
paste input "**********"
type input "**********"
click at [702, 114] on span "Maddie McGrath" at bounding box center [1457, 115] width 63 height 9
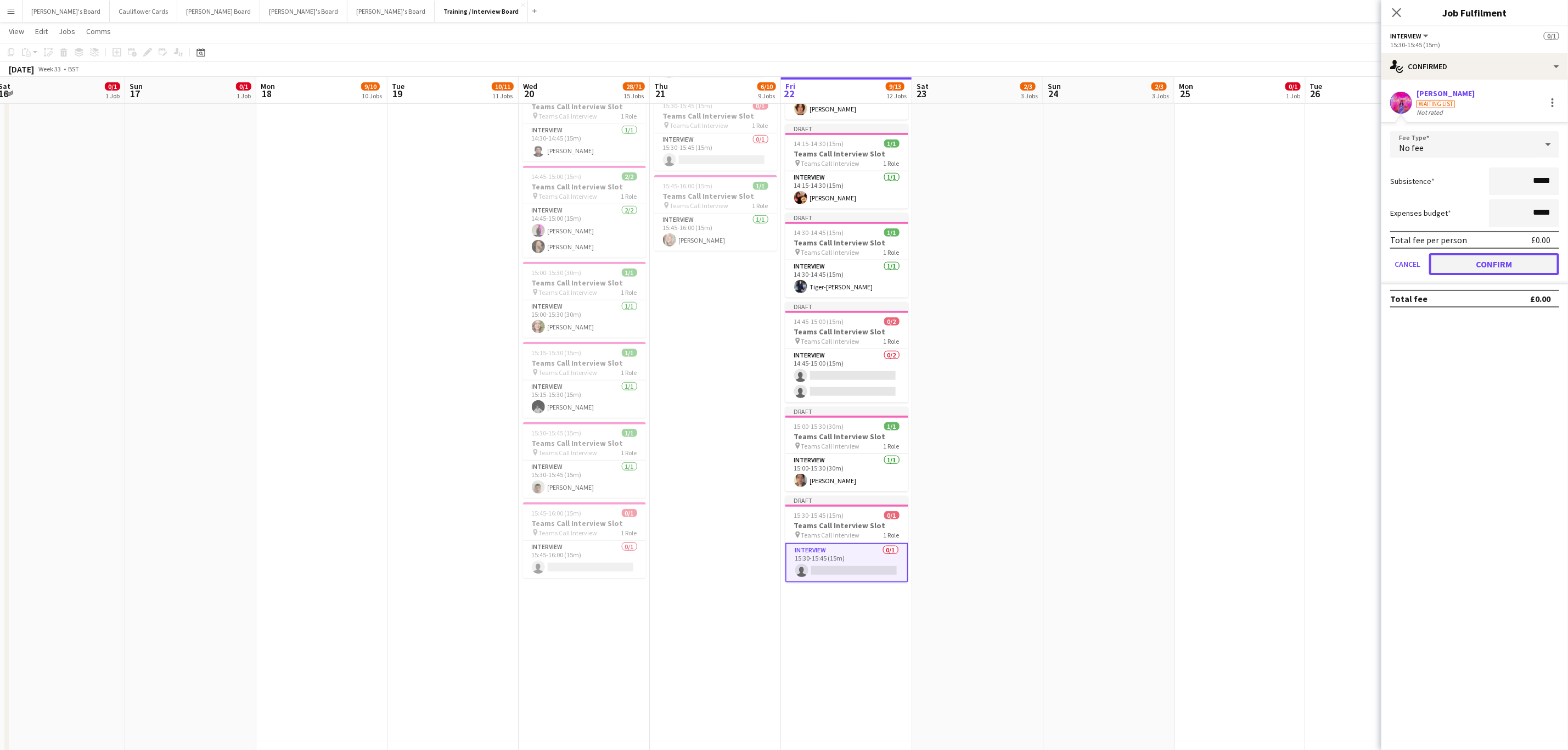
click at [702, 260] on button "Confirm" at bounding box center [1494, 264] width 130 height 22
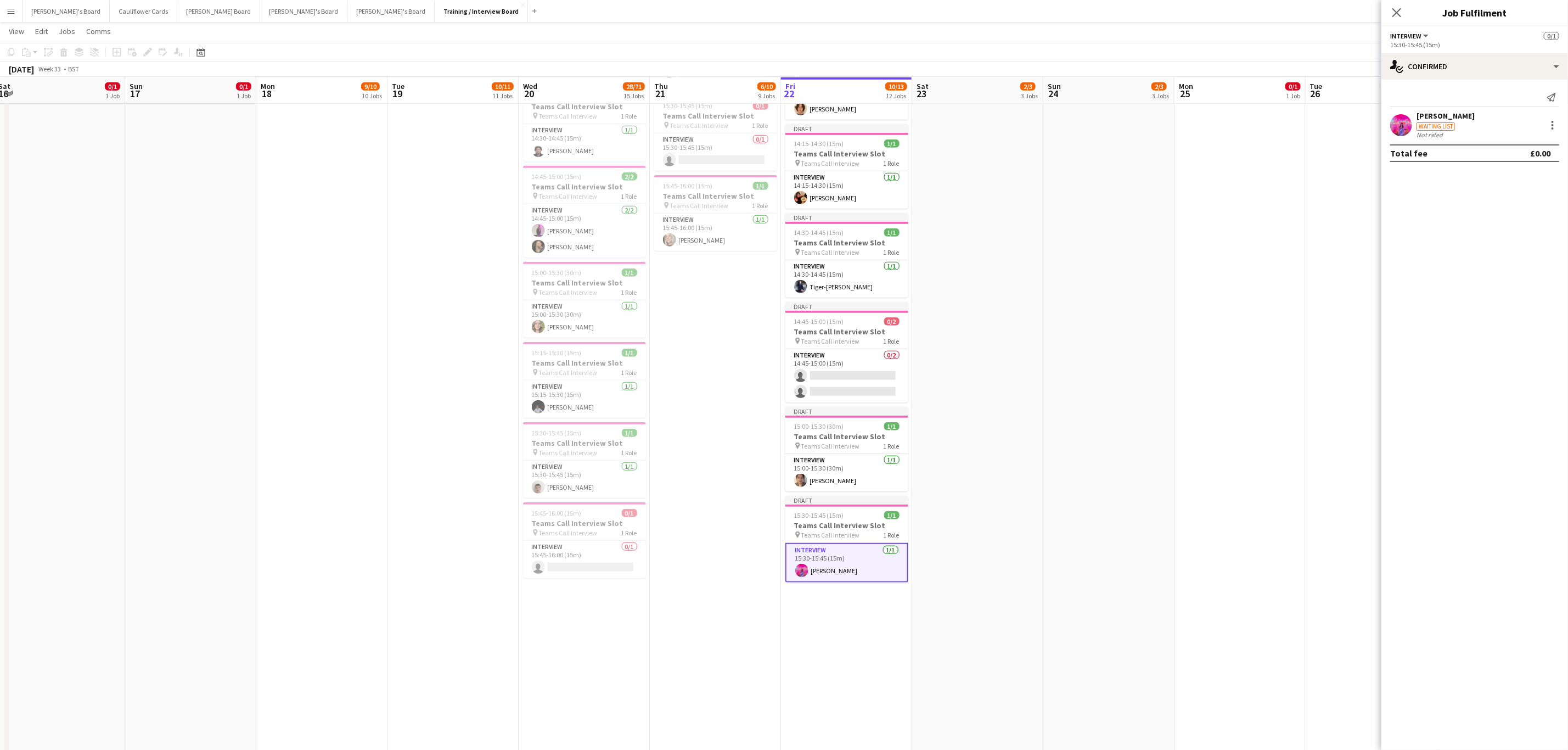
click at [702, 302] on app-date-cell "Toggle View Victorious Festival 2025!🎸 22-08-2025 → 24-08-2025 3/3 3 jobs 14:00…" at bounding box center [847, 506] width 131 height 1824
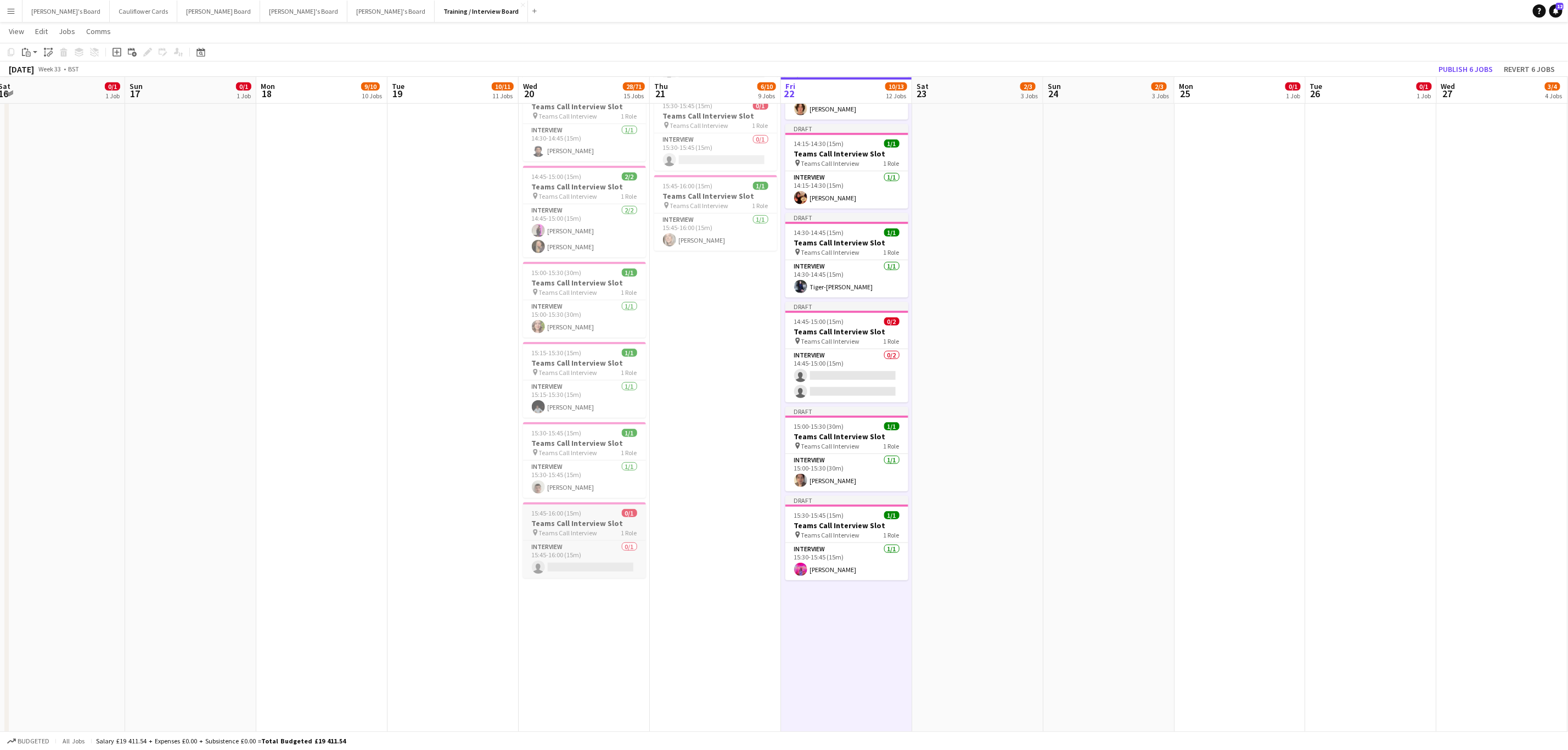
click at [596, 302] on app-job-card "15:45-16:00 (15m) 0/1 Teams Call Interview Slot pin Teams Call Interview 1 Role…" at bounding box center [584, 539] width 123 height 75
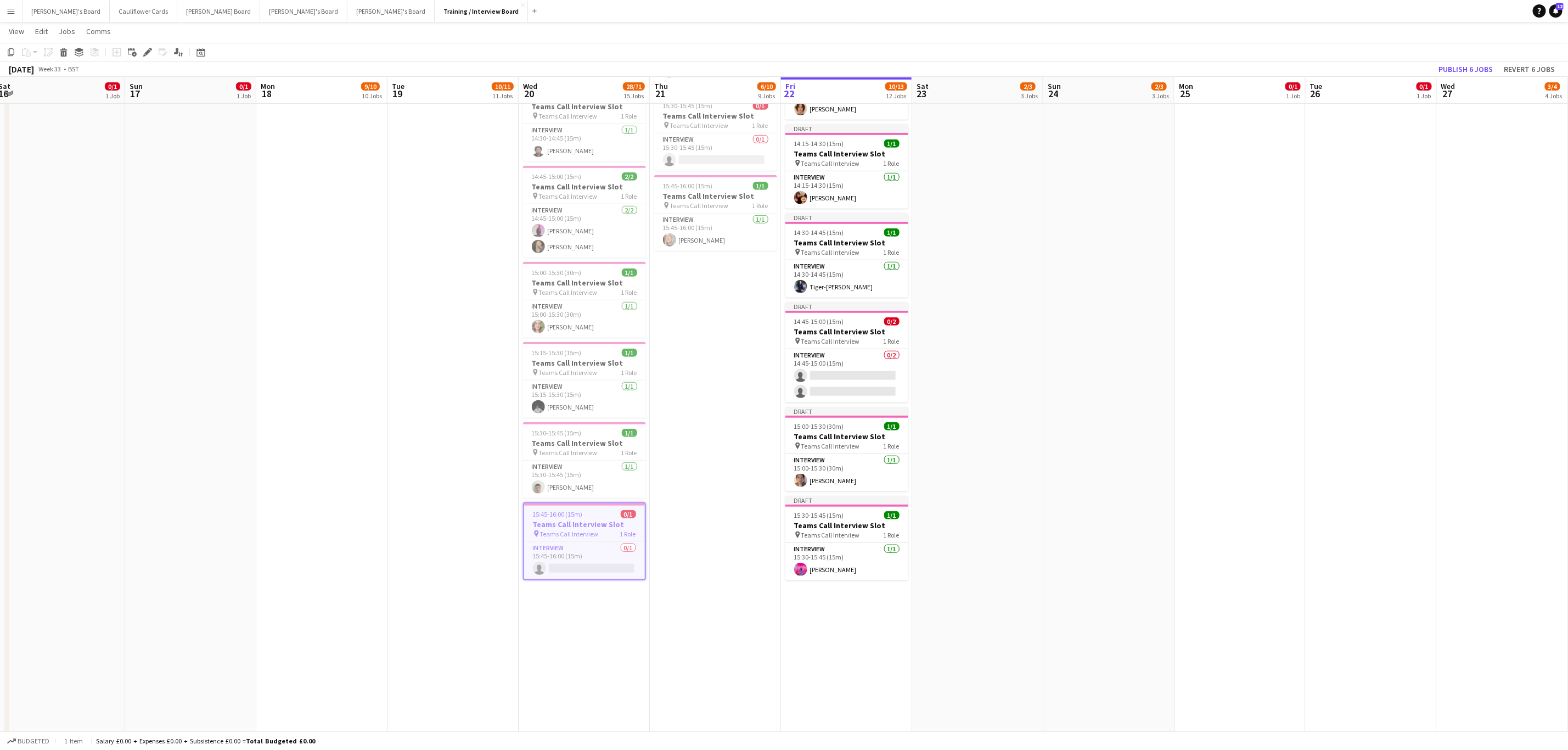
click at [702, 302] on app-date-cell "Toggle View Victorious Festival 2025!🎸 22-08-2025 → 24-08-2025 3/3 3 jobs 14:00…" at bounding box center [847, 506] width 131 height 1824
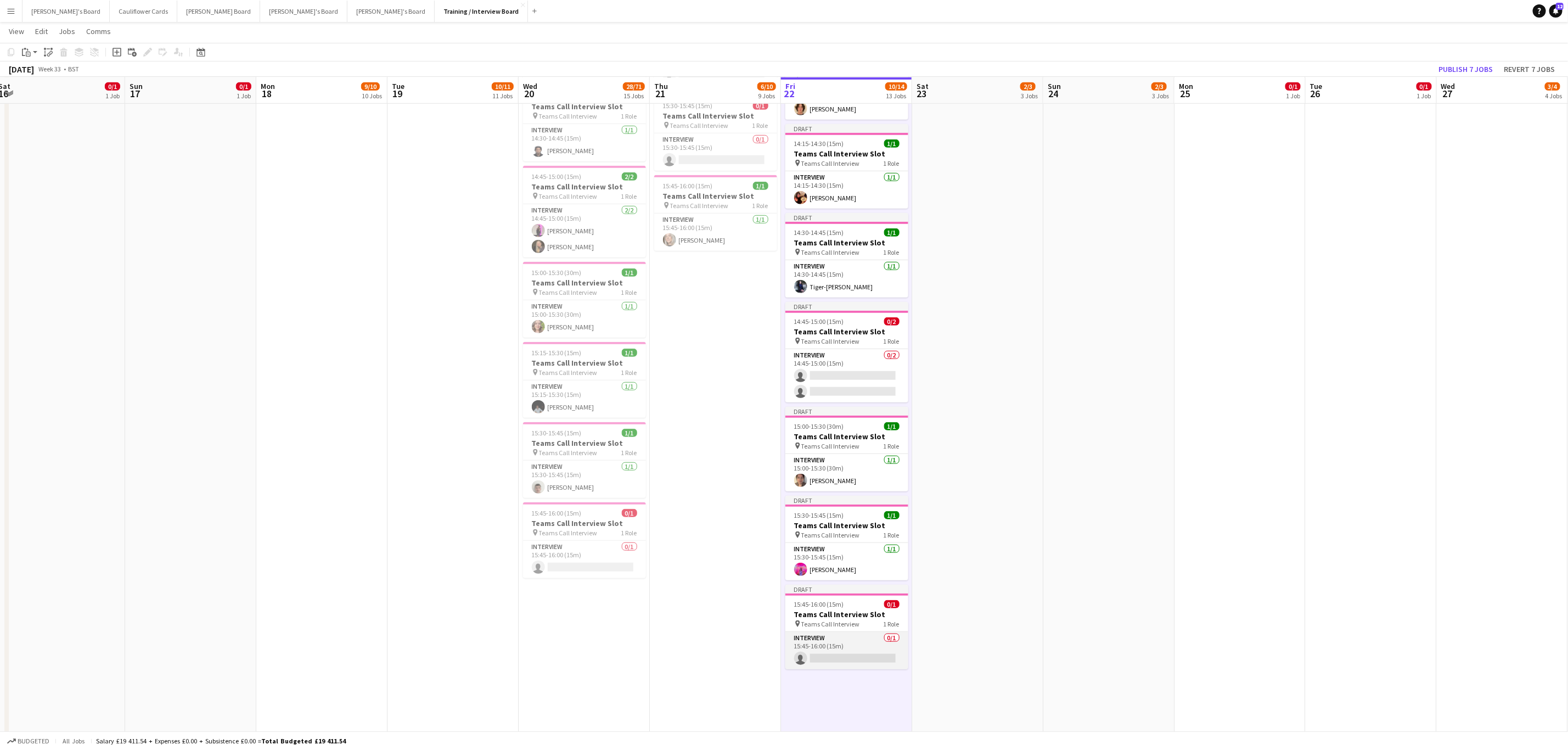
click at [702, 302] on app-card-role "Interview 0/1 15:45-16:00 (15m) single-neutral-actions" at bounding box center [847, 651] width 123 height 37
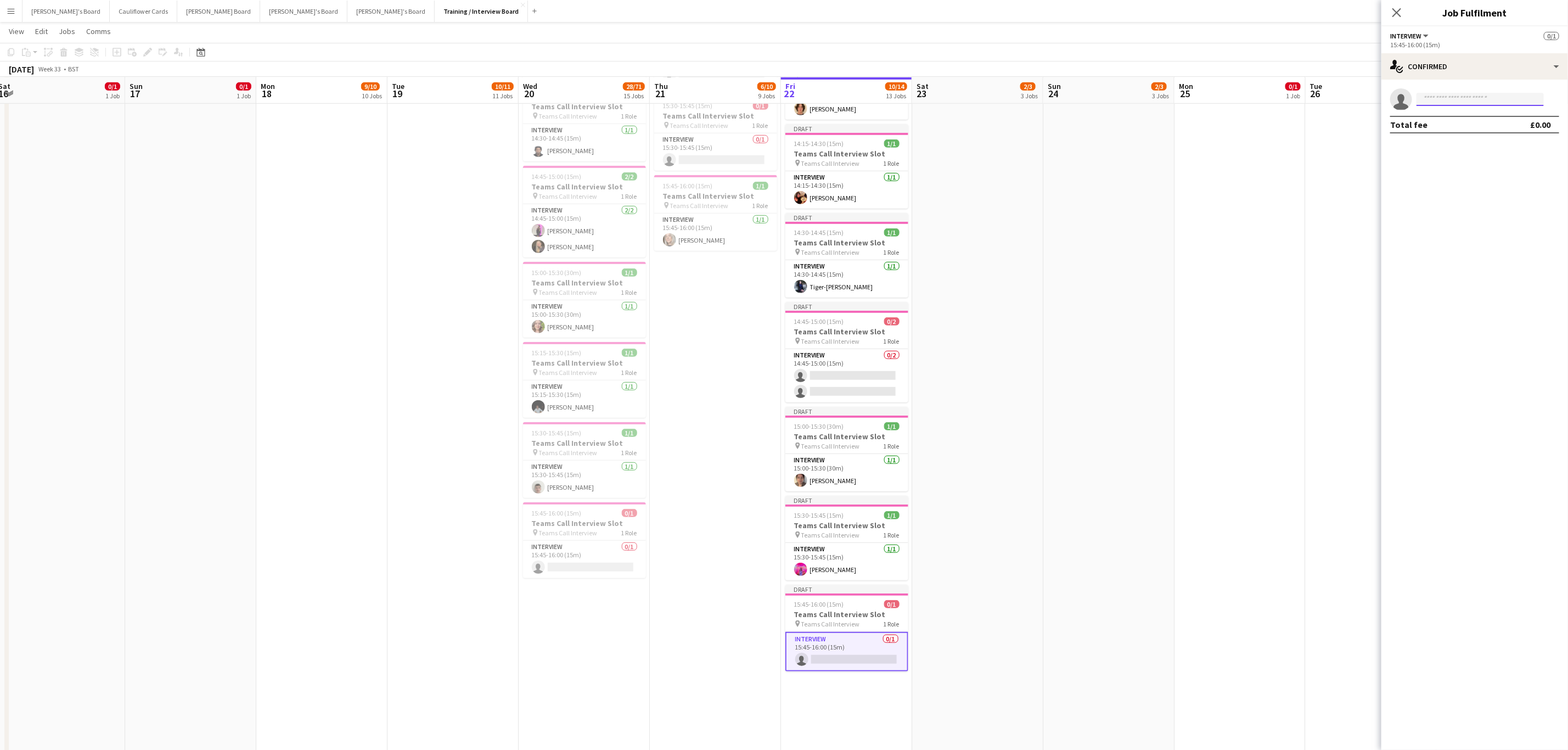
click at [702, 96] on input at bounding box center [1481, 99] width 128 height 13
paste input "**********"
type input "**********"
click at [702, 120] on span "woodygelblum@gmail.com" at bounding box center [1480, 124] width 110 height 9
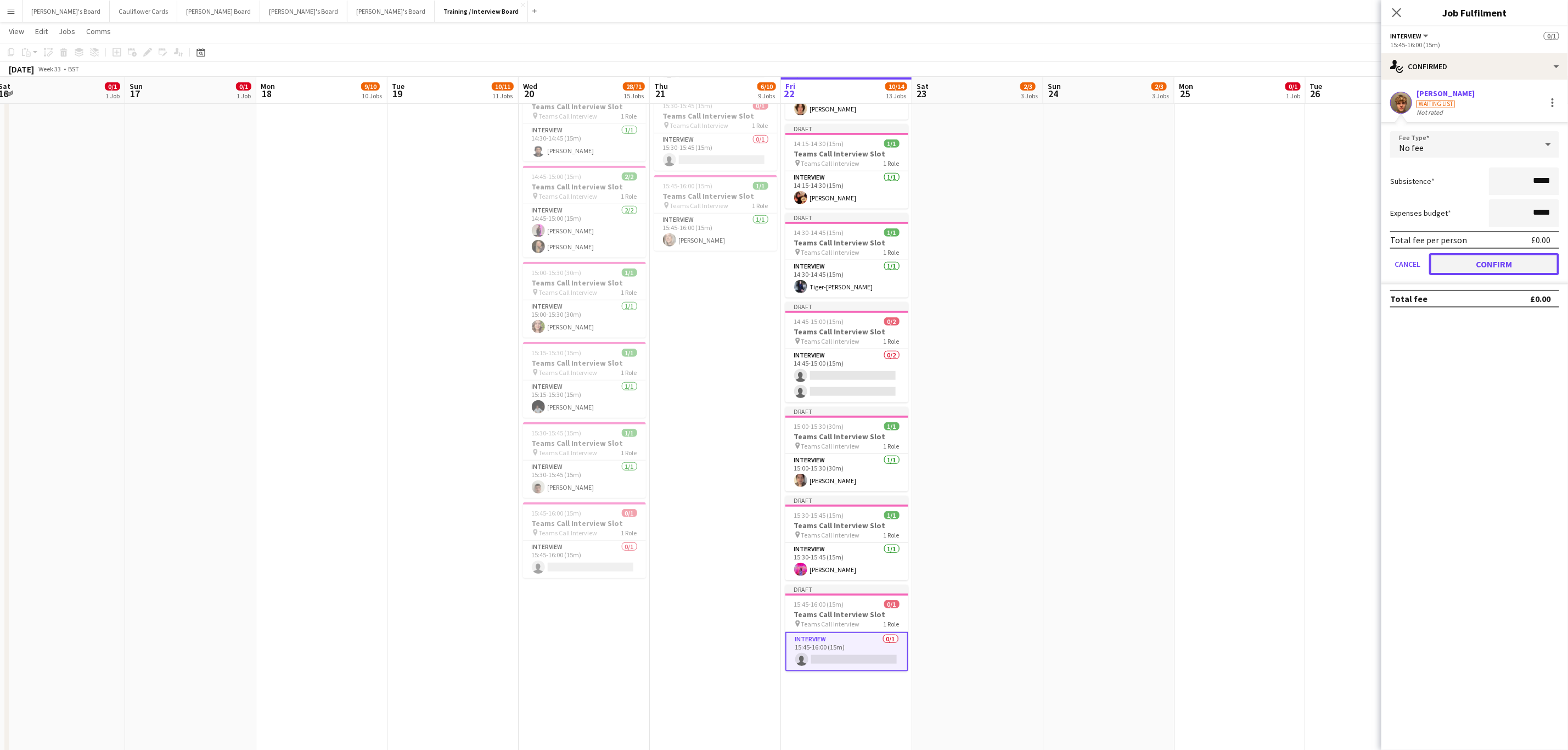
click at [702, 270] on button "Confirm" at bounding box center [1494, 264] width 130 height 22
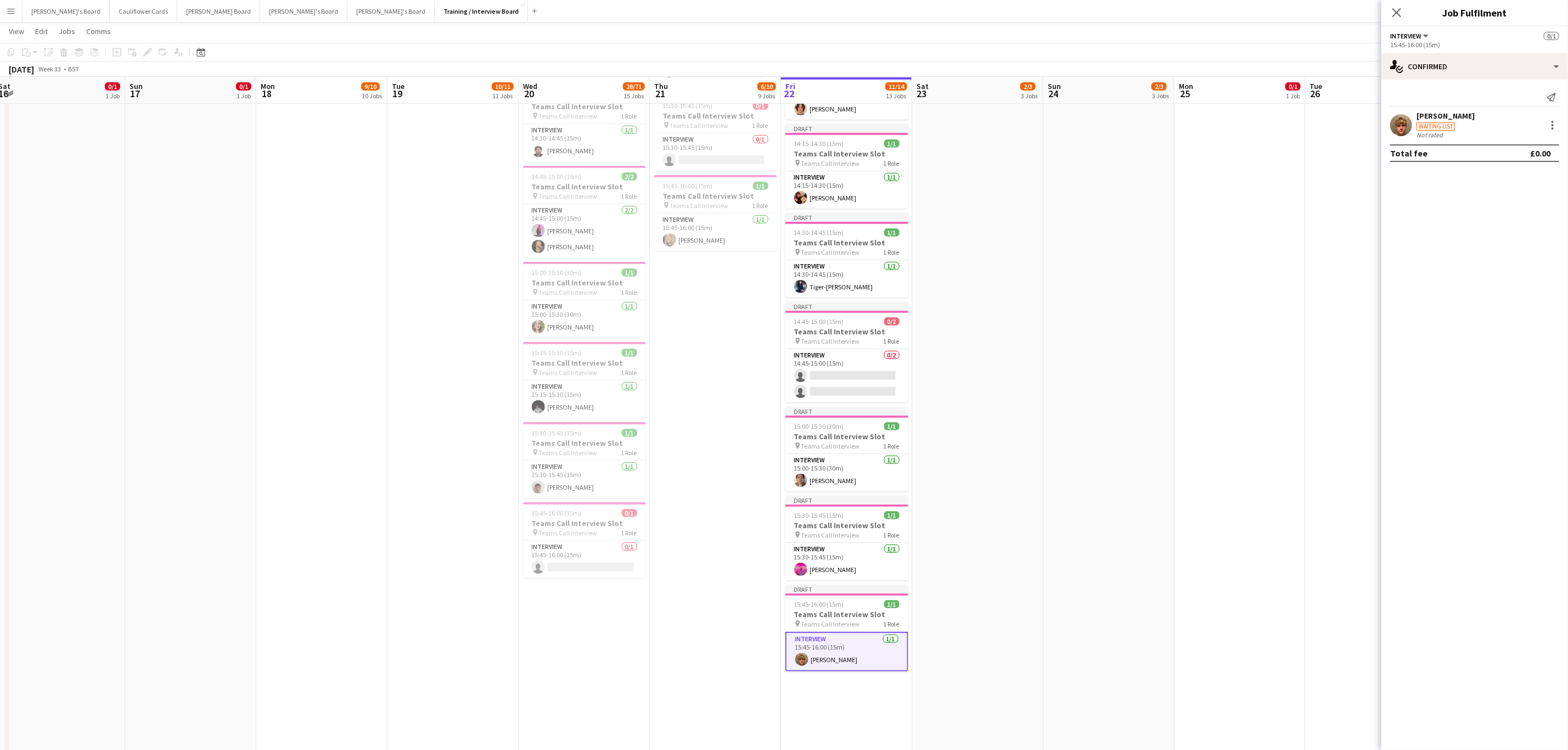
click at [702, 302] on app-date-cell "Toggle View Victorious Festival 2025!🎸 22-08-2025 → 24-08-2025 3/3 3 jobs 14:00…" at bounding box center [847, 506] width 131 height 1824
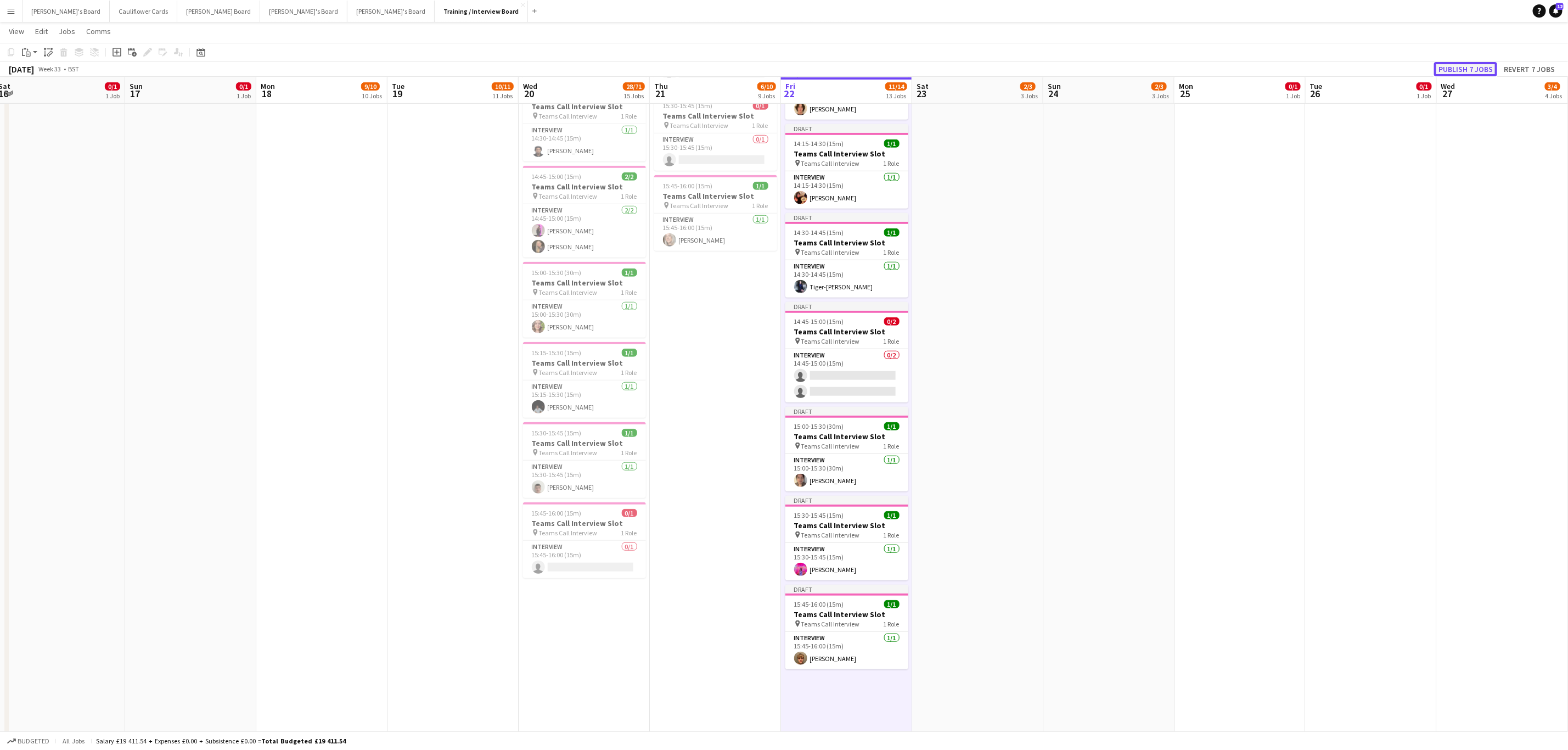
click at [702, 69] on button "Publish 7 jobs" at bounding box center [1466, 69] width 63 height 14
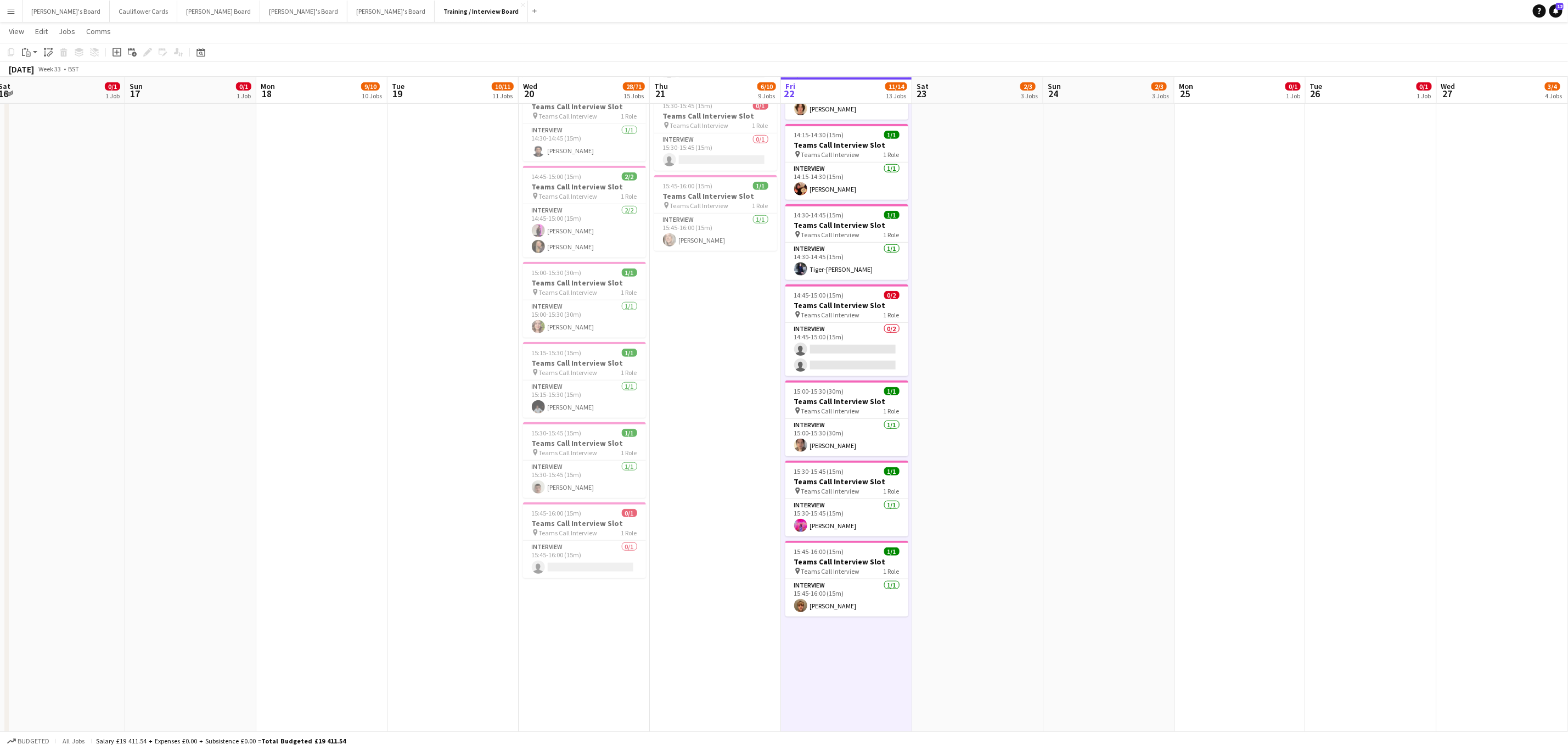
click at [702, 302] on app-date-cell "14:00-00:00 (10h) (Sun) 1/1 pin The Common and Castle Field, Southsea, Portsmou…" at bounding box center [978, 506] width 131 height 1824
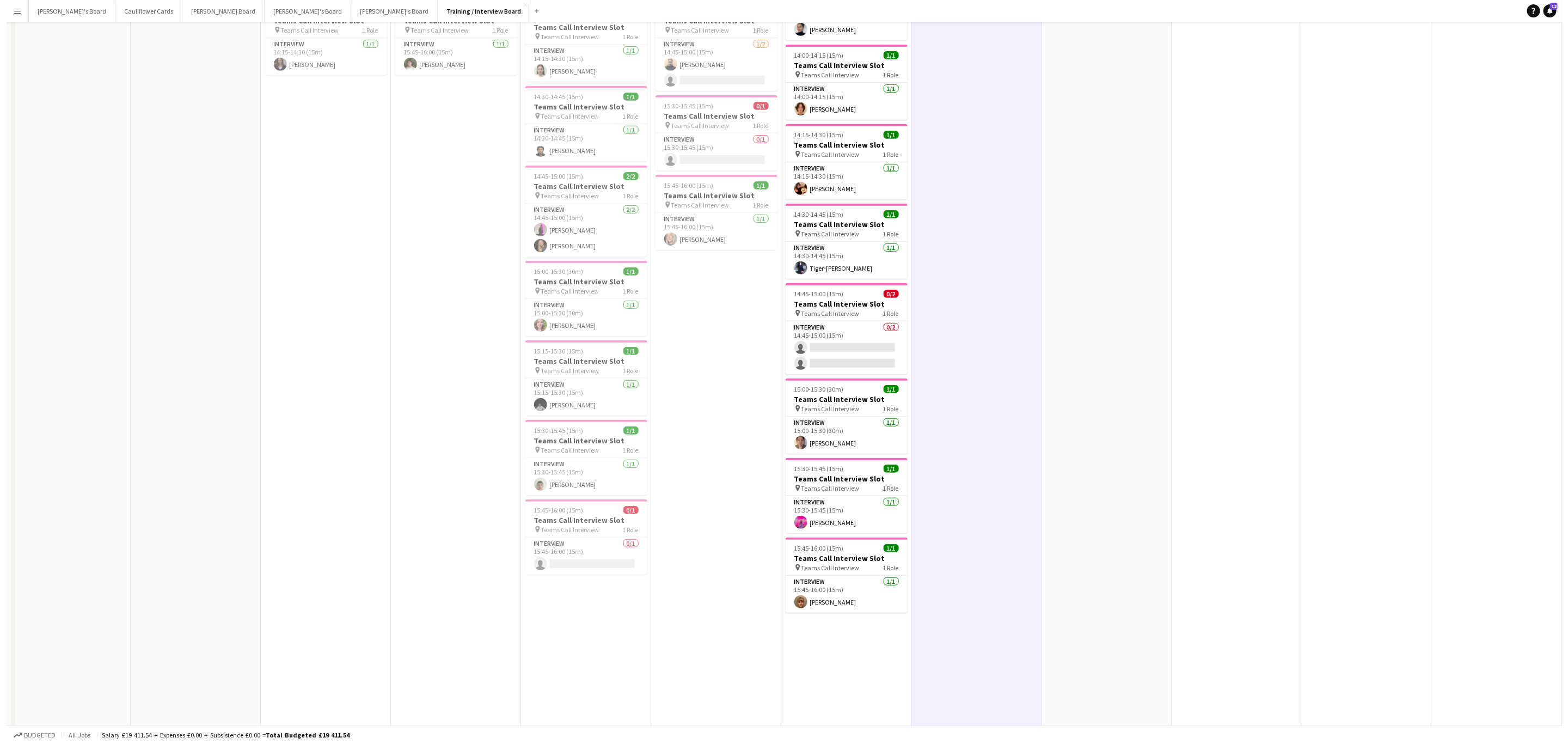
scroll to position [0, 0]
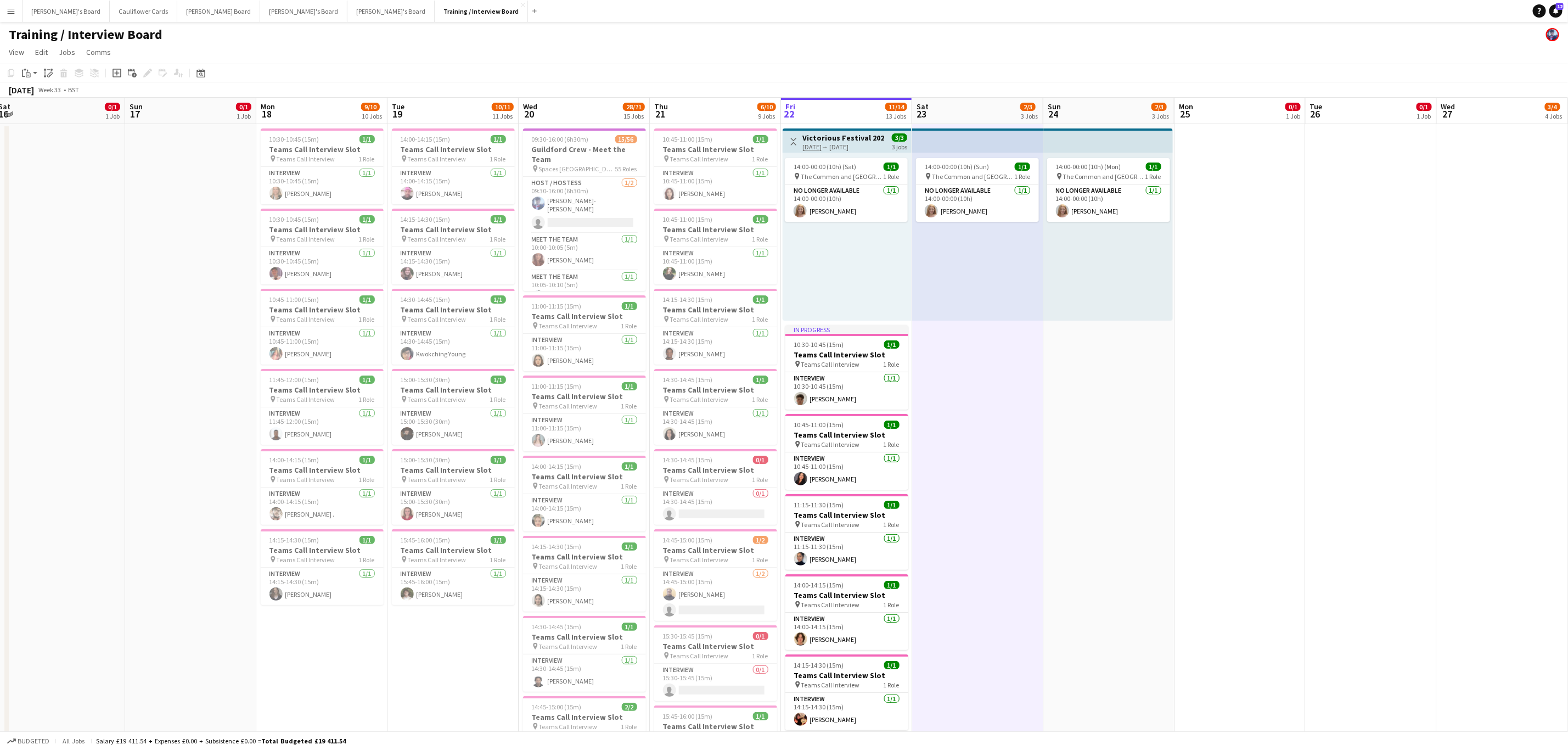
drag, startPoint x: 863, startPoint y: 387, endPoint x: 954, endPoint y: 354, distance: 96.8
click at [702, 302] on app-card-role "Interview 1/1 10:30-10:45 (15m) Luc Genillard" at bounding box center [847, 390] width 123 height 37
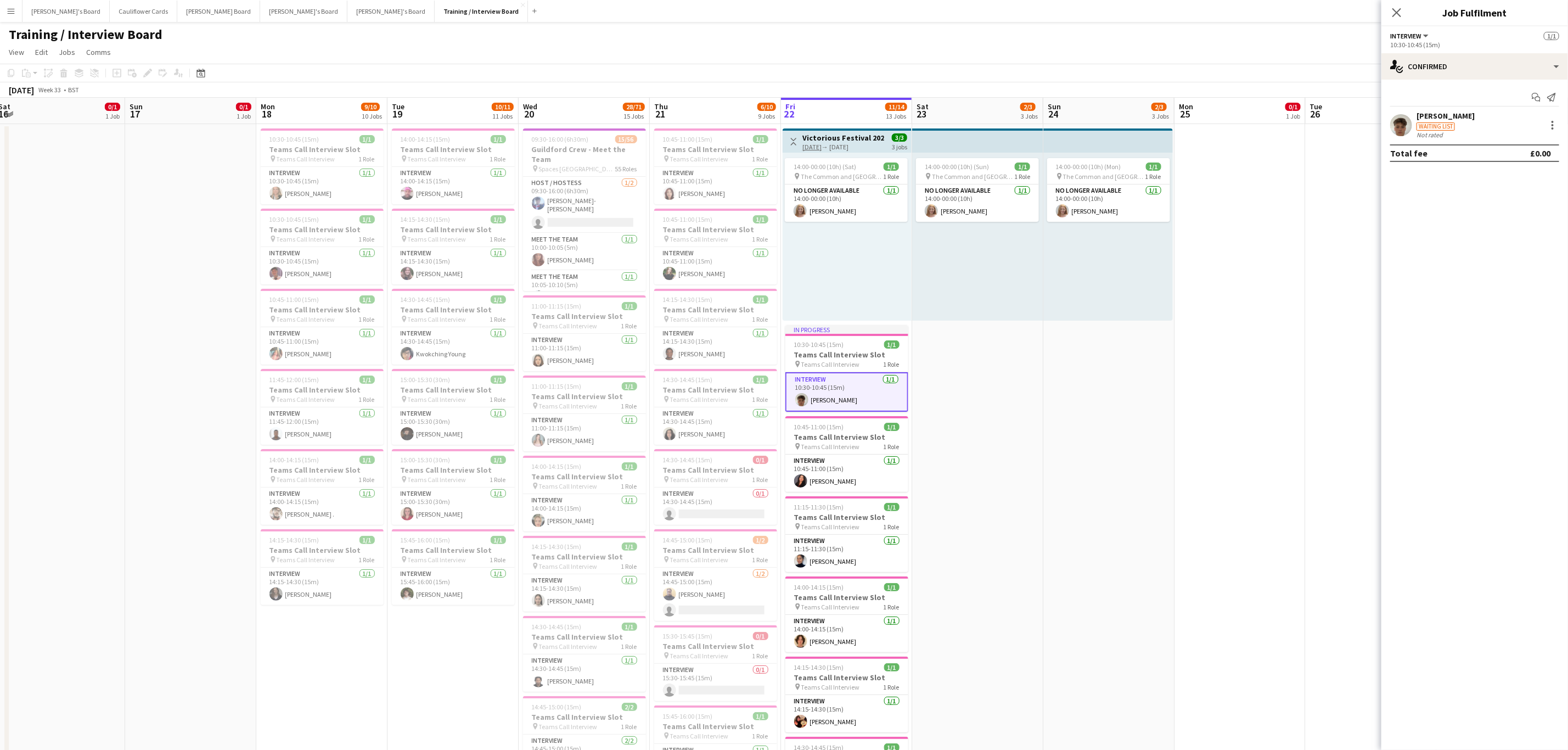
click at [702, 128] on app-user-avatar at bounding box center [1402, 125] width 22 height 22
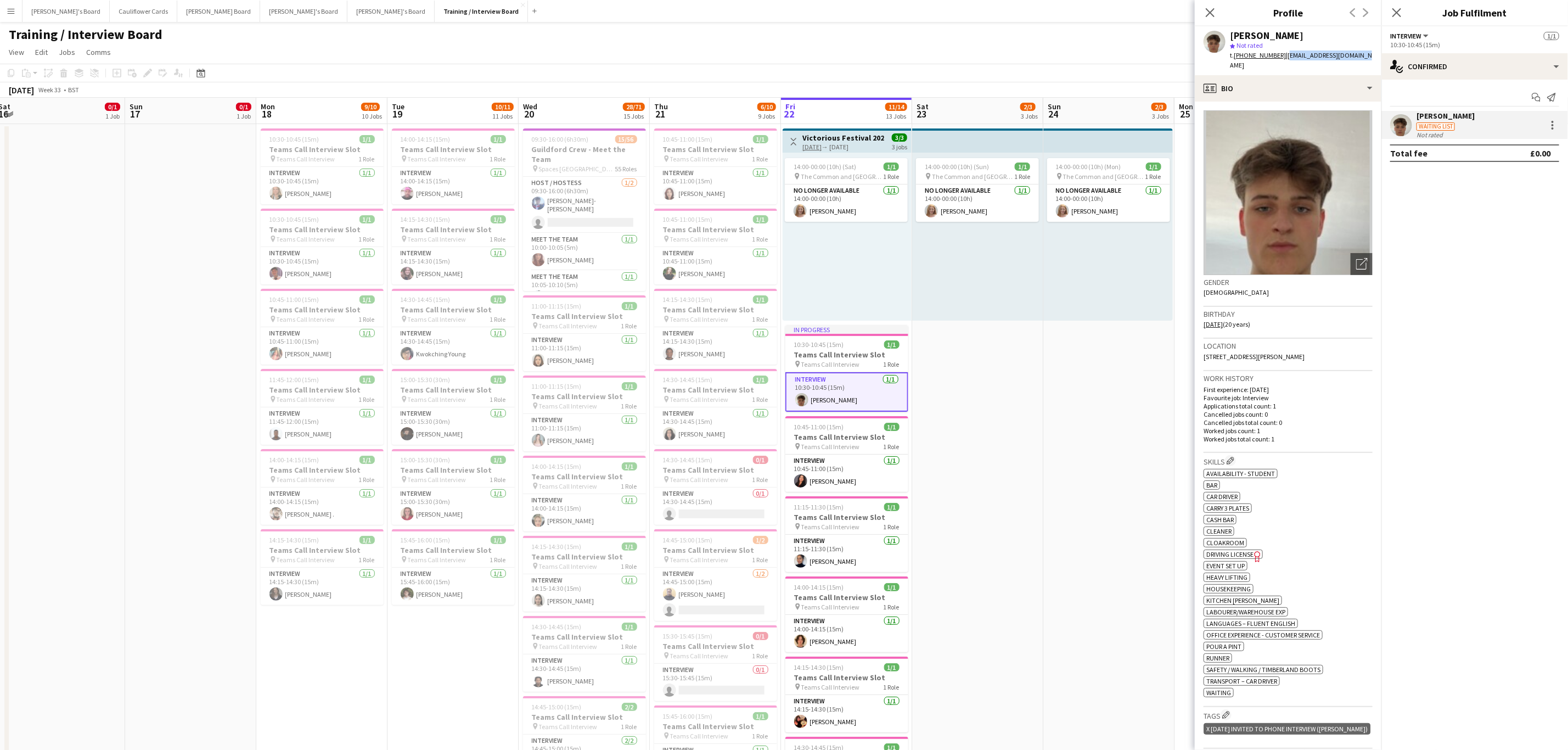
drag, startPoint x: 1358, startPoint y: 56, endPoint x: 1282, endPoint y: 61, distance: 76.2
click at [702, 61] on div "Luc Genillard star Not rated t. +447535578762 | lucgenillard@icloud.com" at bounding box center [1288, 51] width 187 height 49
copy span "lucgenillard@icloud.com"
click at [702, 15] on icon at bounding box center [1396, 12] width 10 height 10
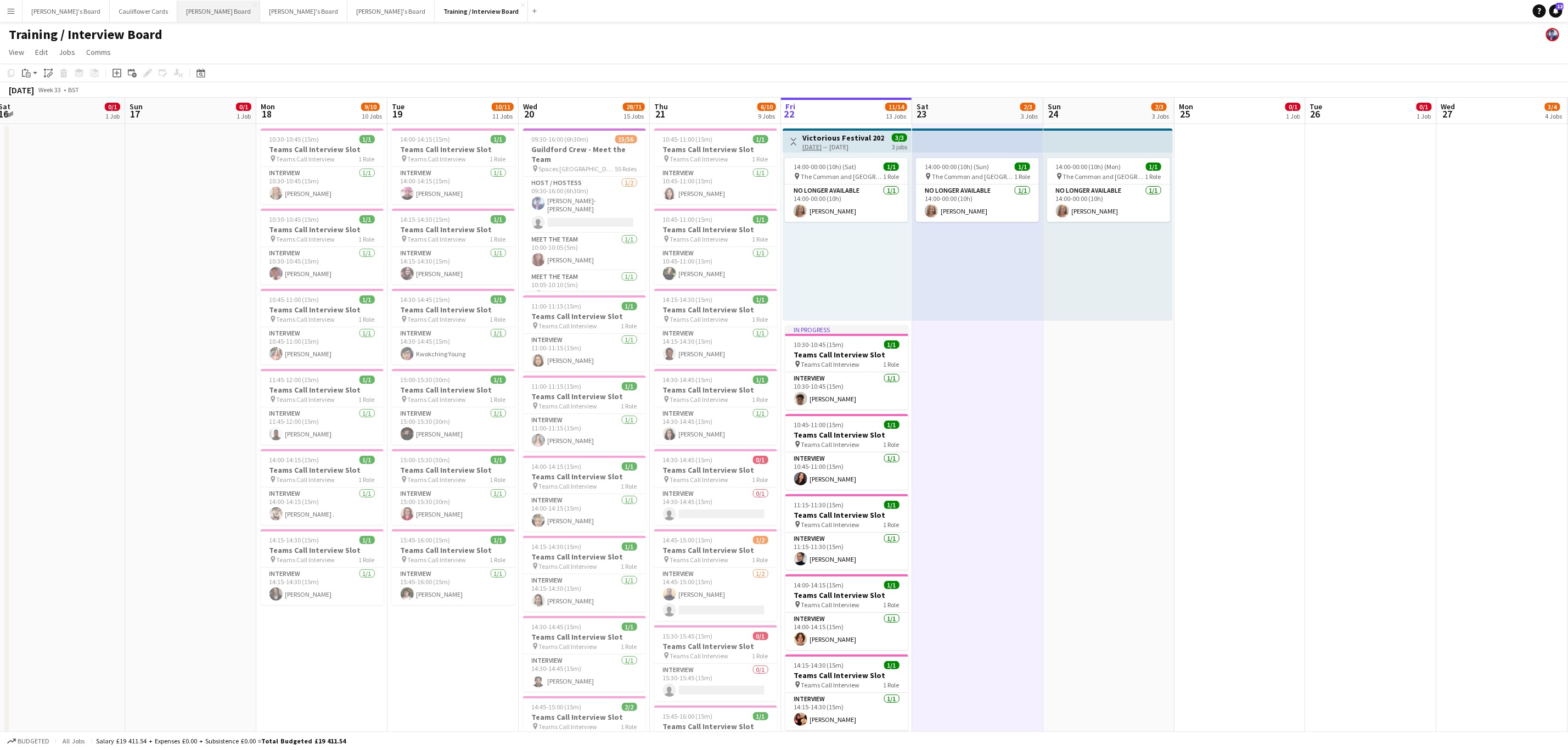
click at [177, 13] on button "Dean's Board Close" at bounding box center [218, 11] width 83 height 21
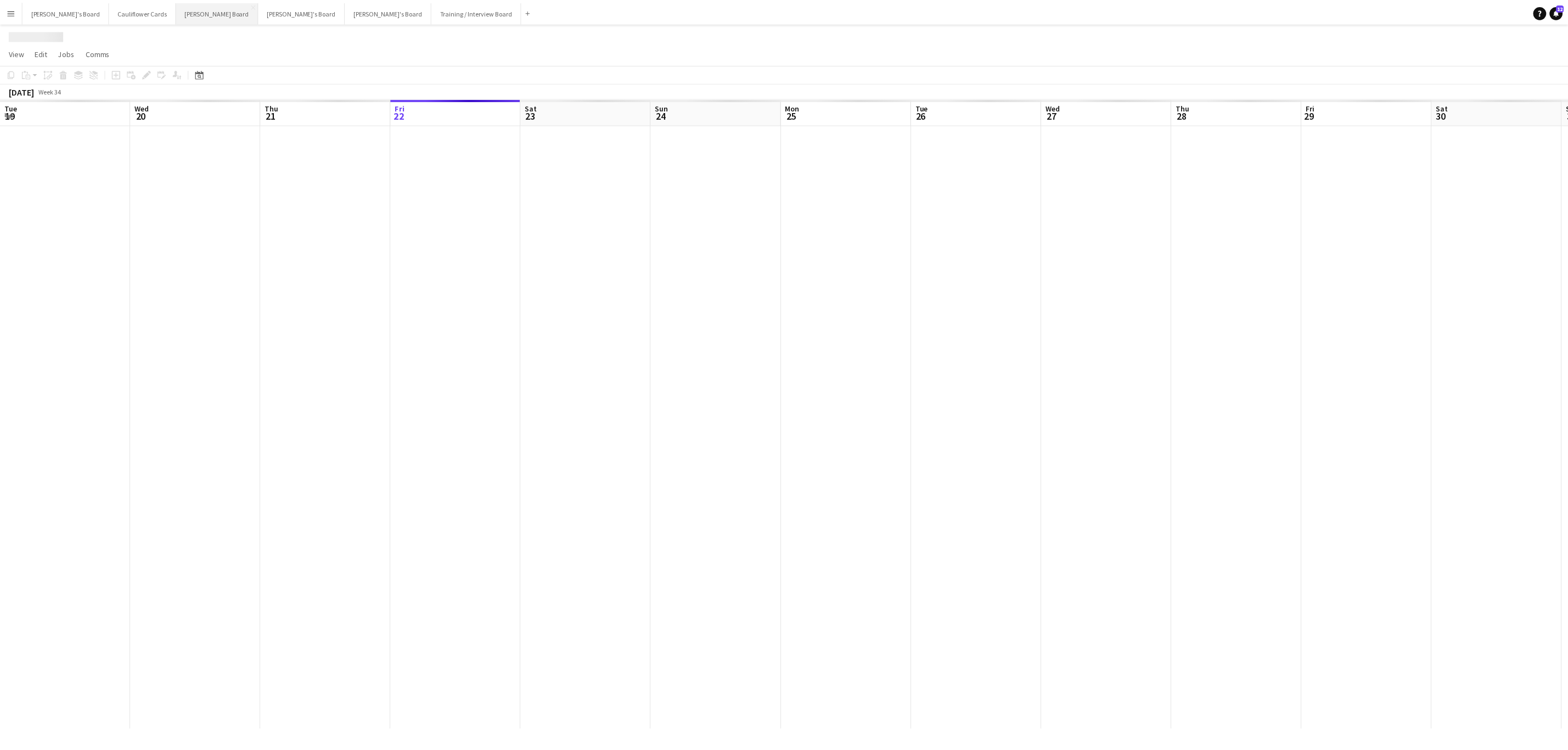
scroll to position [0, 263]
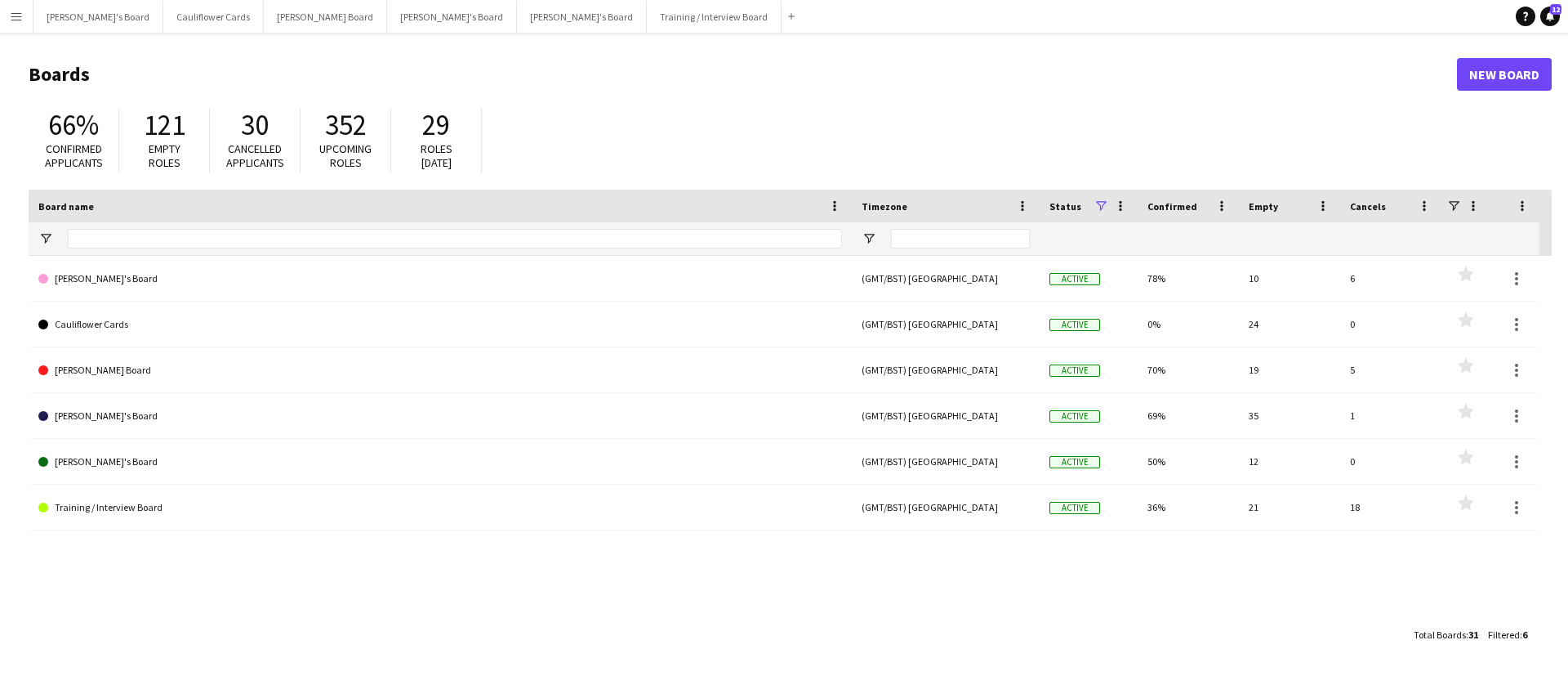
click at [12, 10] on app-icon "Menu" at bounding box center [16, 16] width 13 height 13
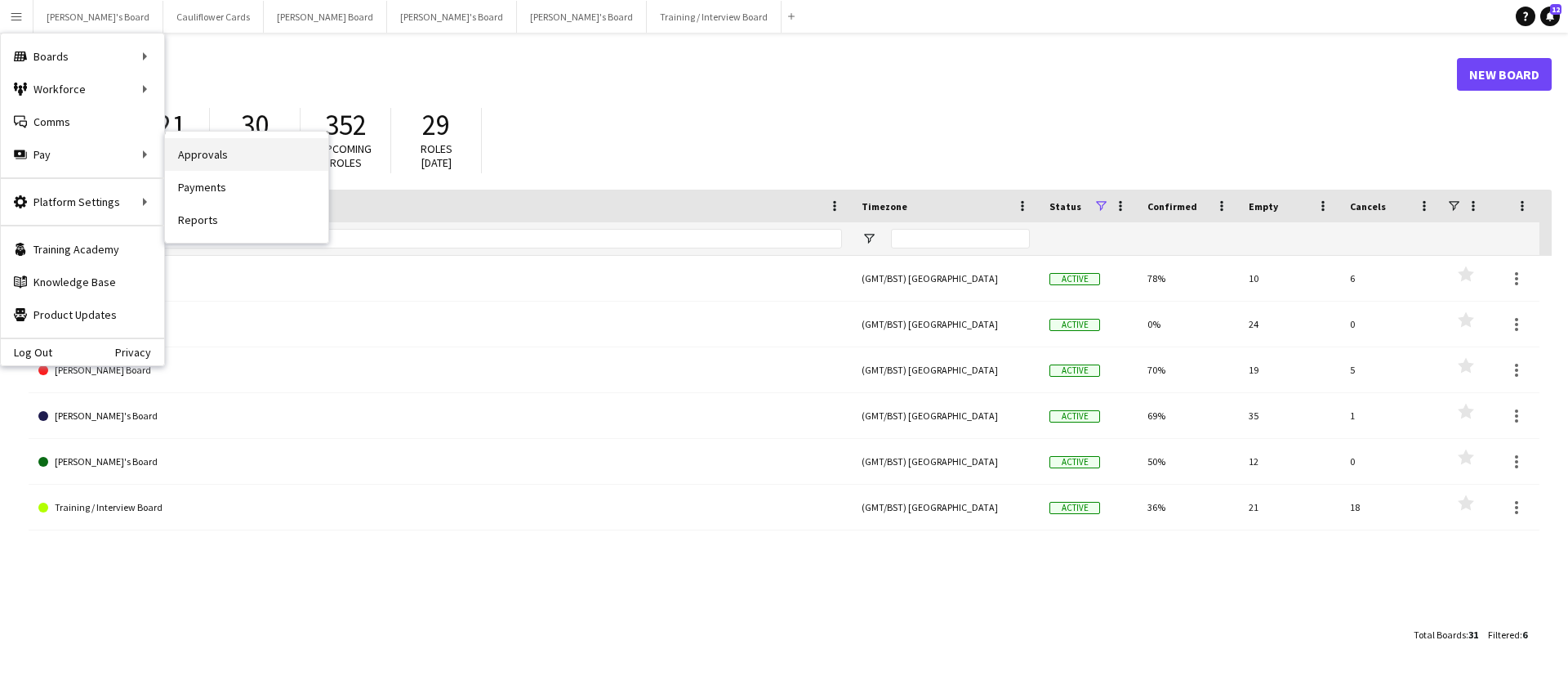
click at [230, 144] on link "Approvals" at bounding box center [247, 154] width 163 height 33
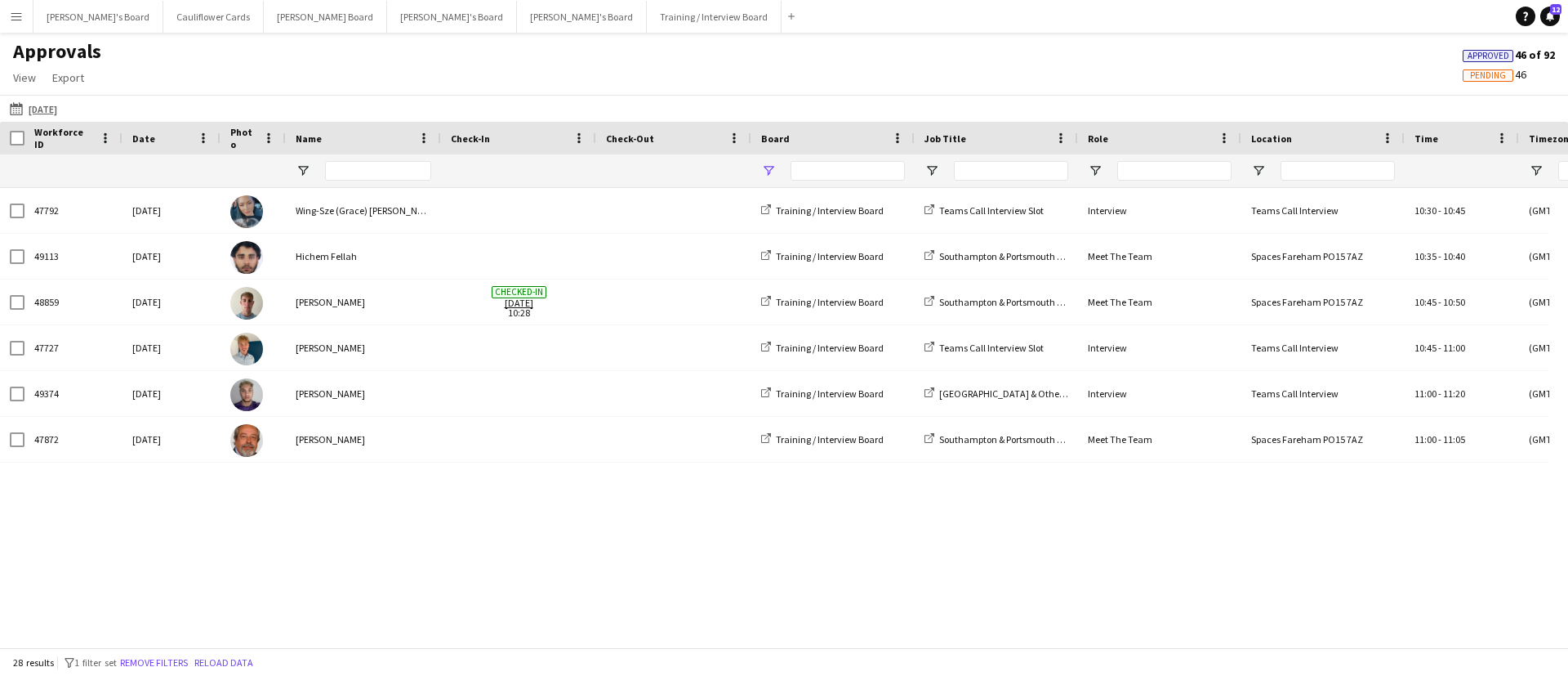
type input "**********"
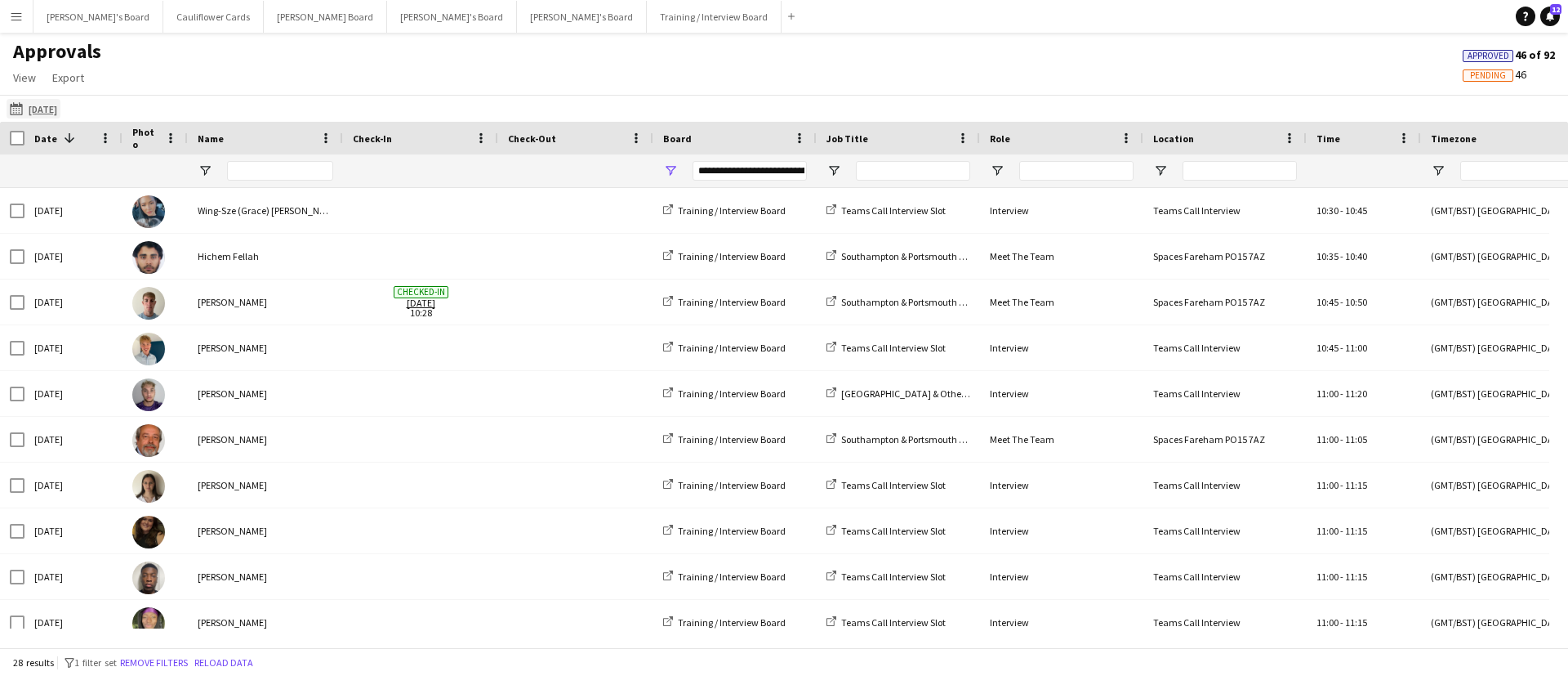
click at [23, 111] on app-icon "13-08-2025" at bounding box center [19, 109] width 19 height 13
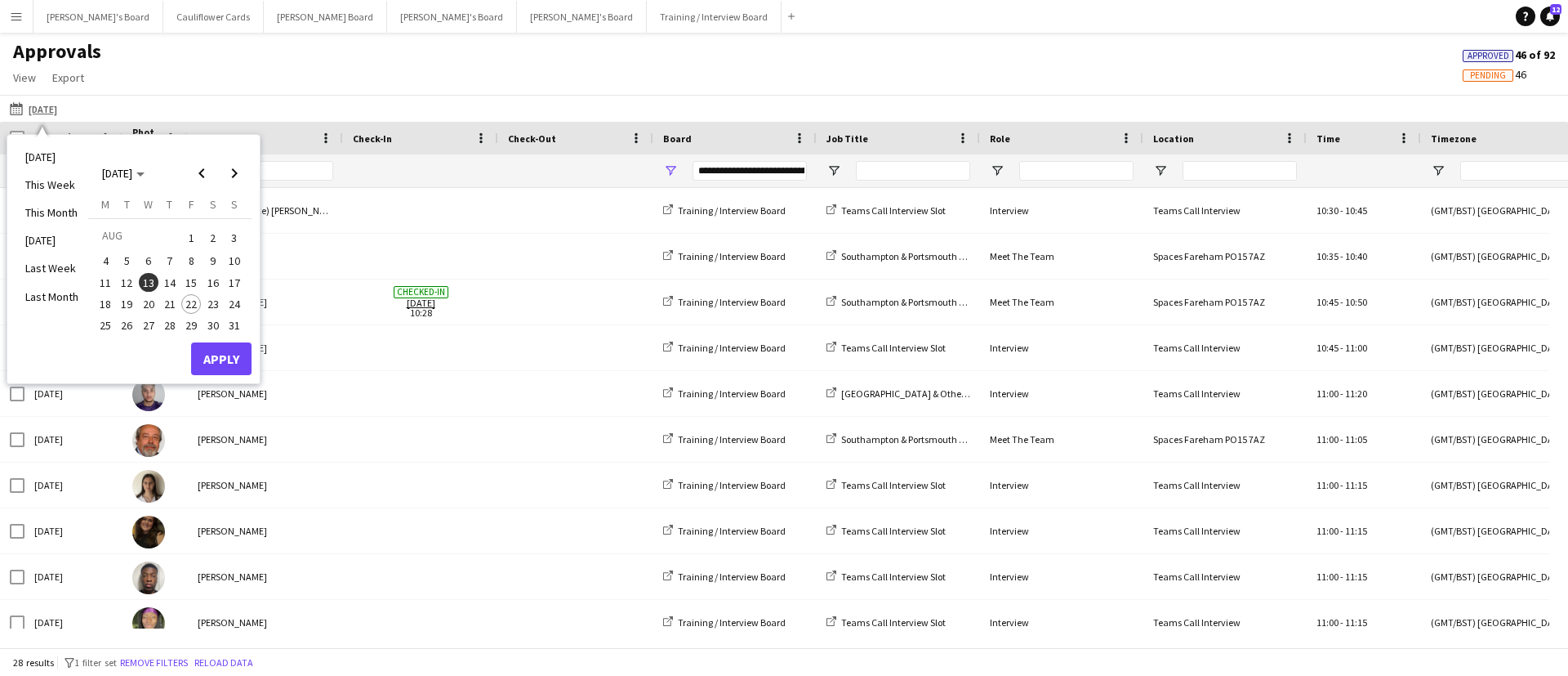
click at [95, 306] on button "18" at bounding box center [105, 303] width 21 height 21
click at [224, 356] on button "Apply" at bounding box center [221, 359] width 60 height 33
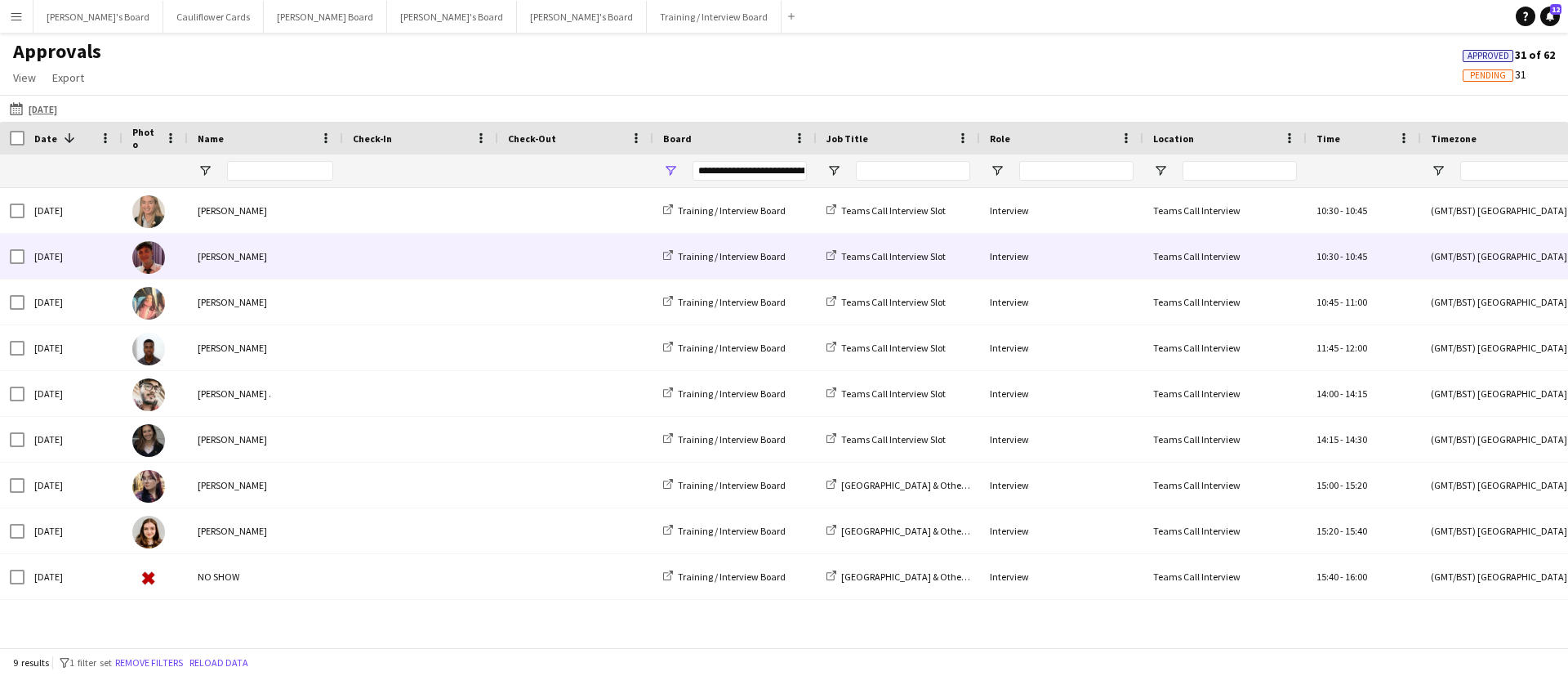
click at [273, 259] on div "[PERSON_NAME]" at bounding box center [266, 256] width 155 height 45
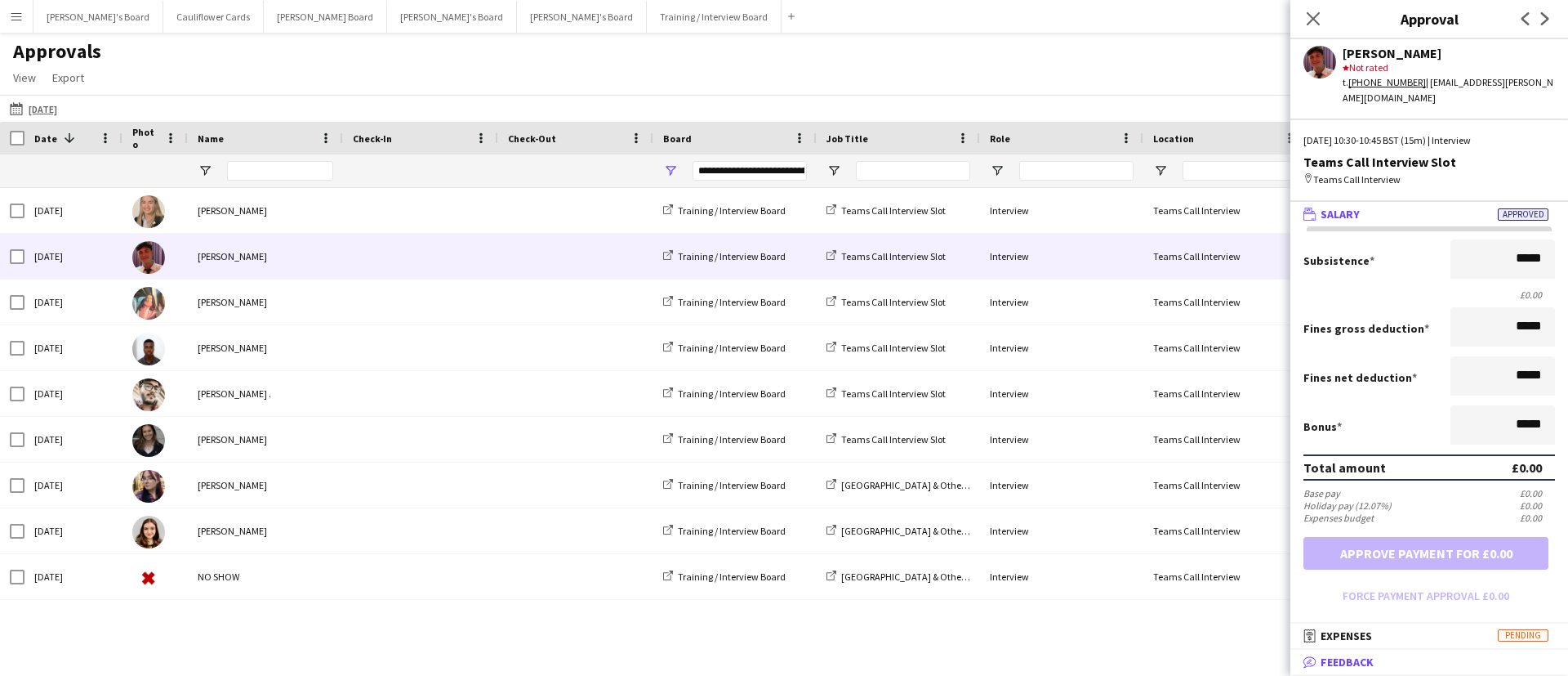
click at [1420, 662] on mat-panel-title "bubble-pencil Feedback" at bounding box center [1426, 661] width 271 height 15
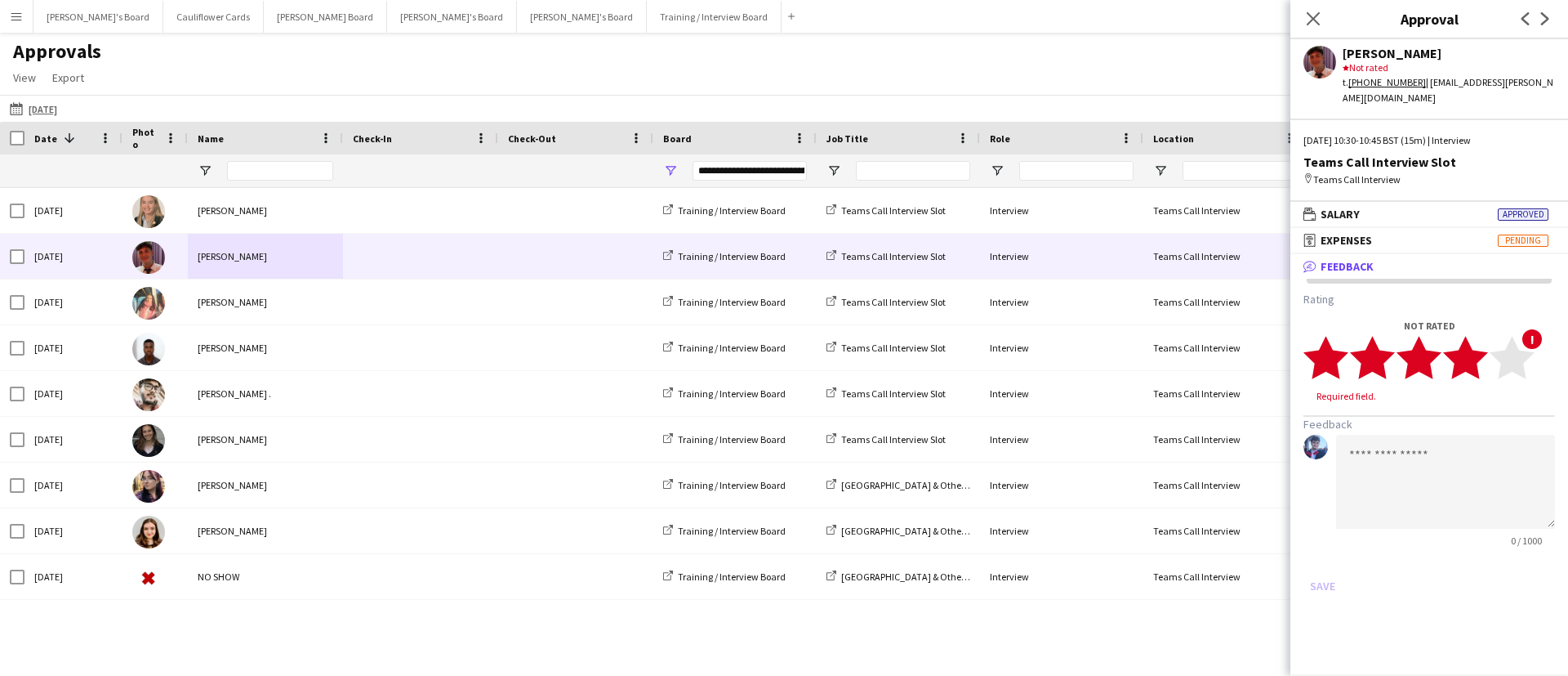
click at [1474, 343] on polygon at bounding box center [1465, 358] width 45 height 43
click at [1418, 430] on textarea at bounding box center [1446, 466] width 219 height 94
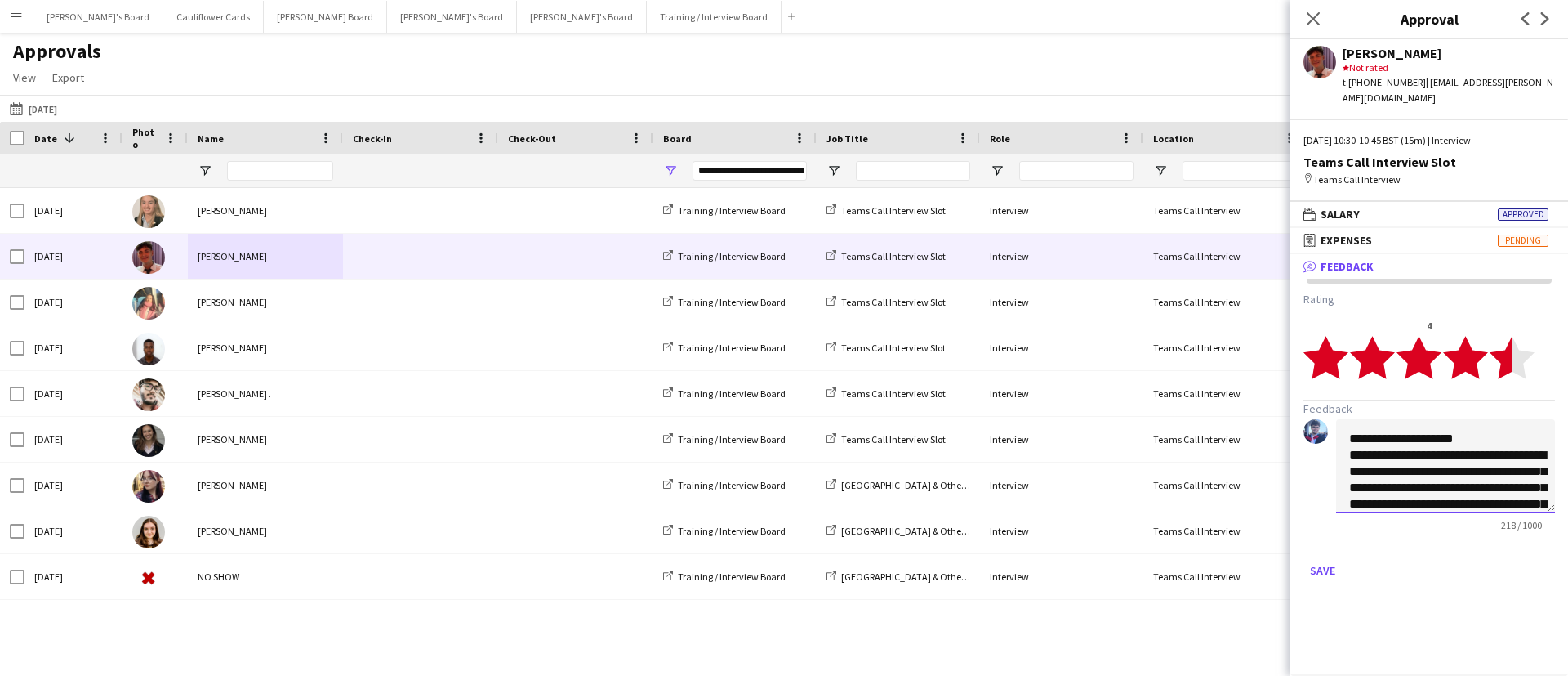
type textarea "**********"
click at [1506, 345] on polygon at bounding box center [1511, 358] width 45 height 43
click at [1319, 561] on button "Save" at bounding box center [1323, 570] width 38 height 26
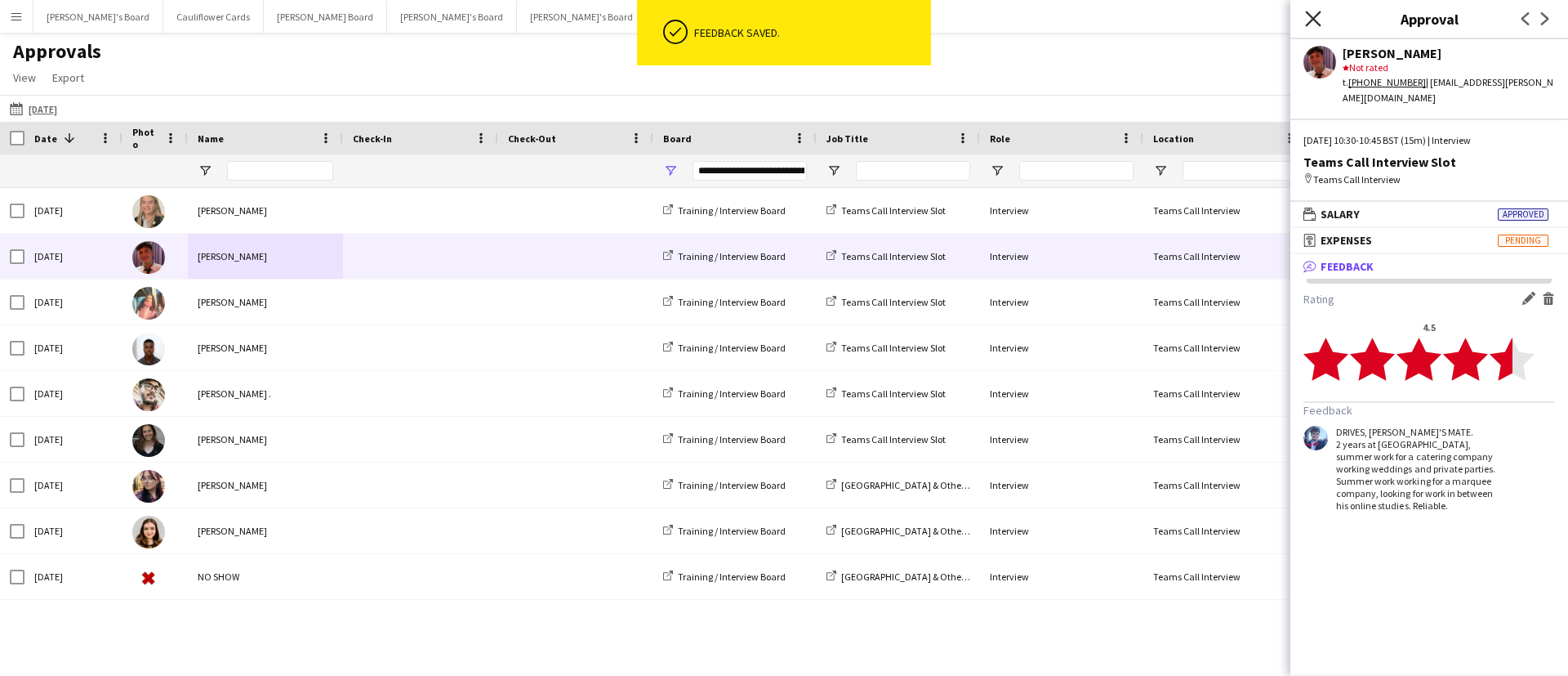
click at [1317, 16] on icon at bounding box center [1312, 18] width 16 height 16
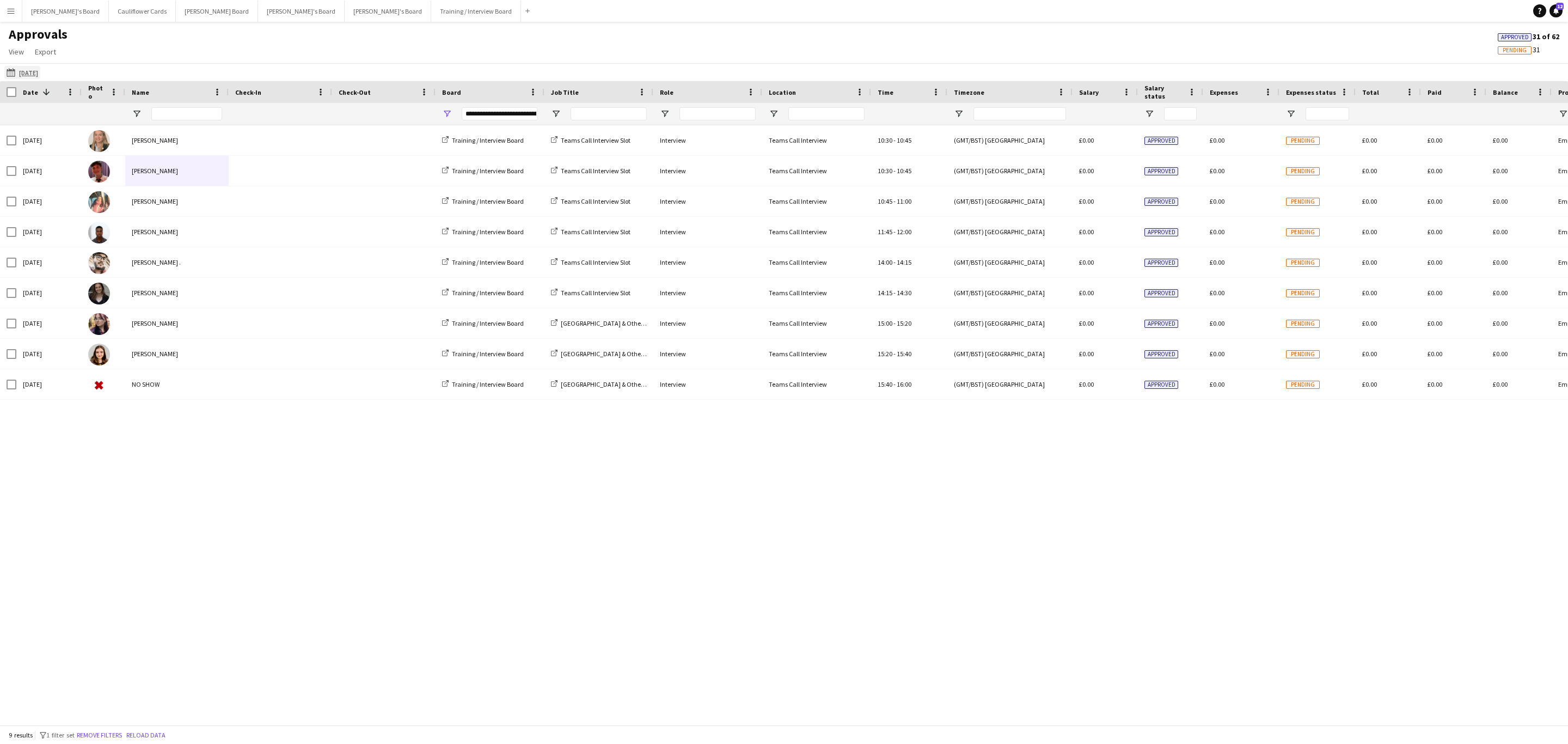
click at [10, 72] on app-icon "13-08-2025" at bounding box center [13, 72] width 13 height 9
click at [127, 202] on span "22" at bounding box center [127, 202] width 13 height 13
click at [149, 237] on button "Apply" at bounding box center [147, 240] width 40 height 22
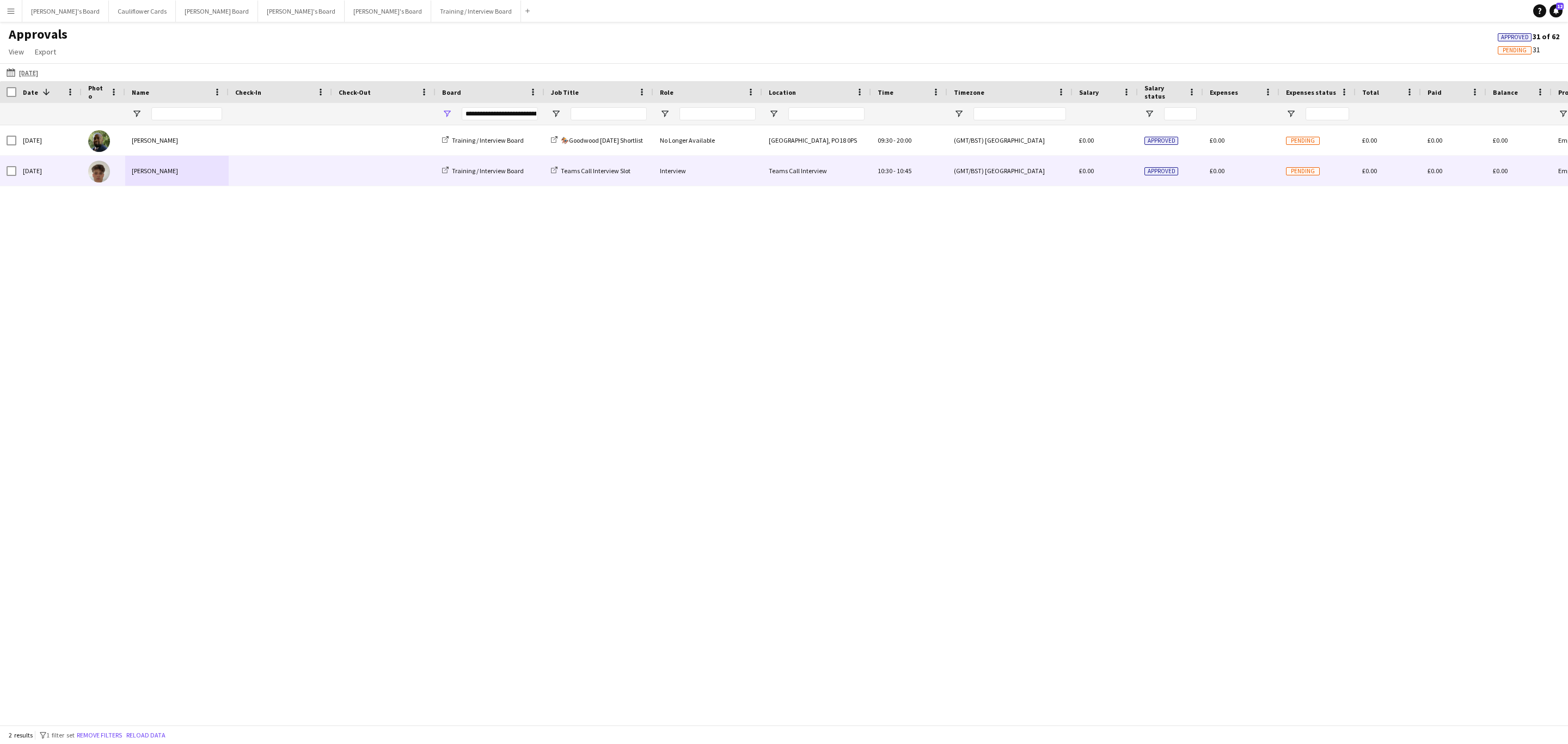
click at [178, 177] on div "[PERSON_NAME]" at bounding box center [177, 170] width 103 height 30
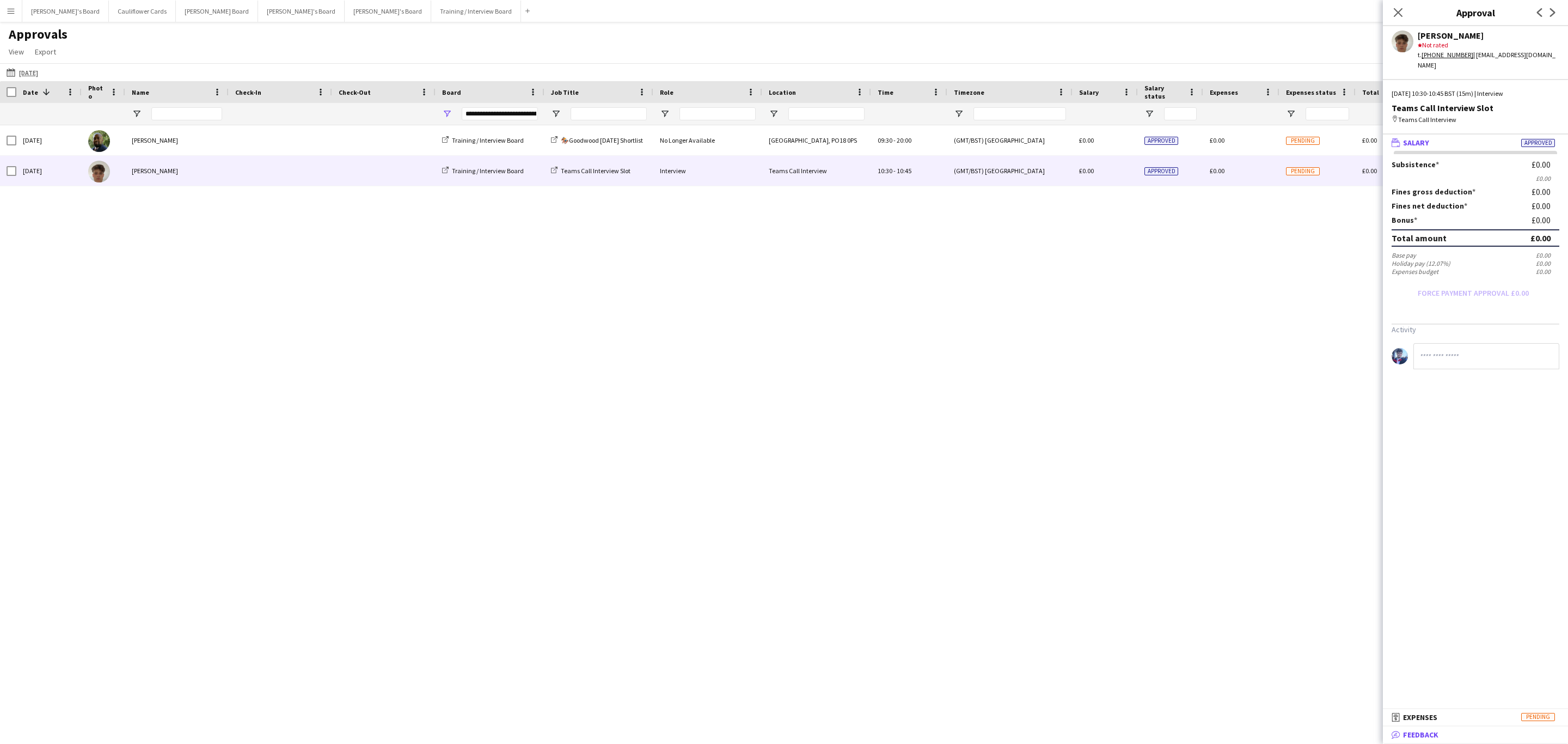
click at [1045, 450] on span "Feedback" at bounding box center [1421, 735] width 35 height 10
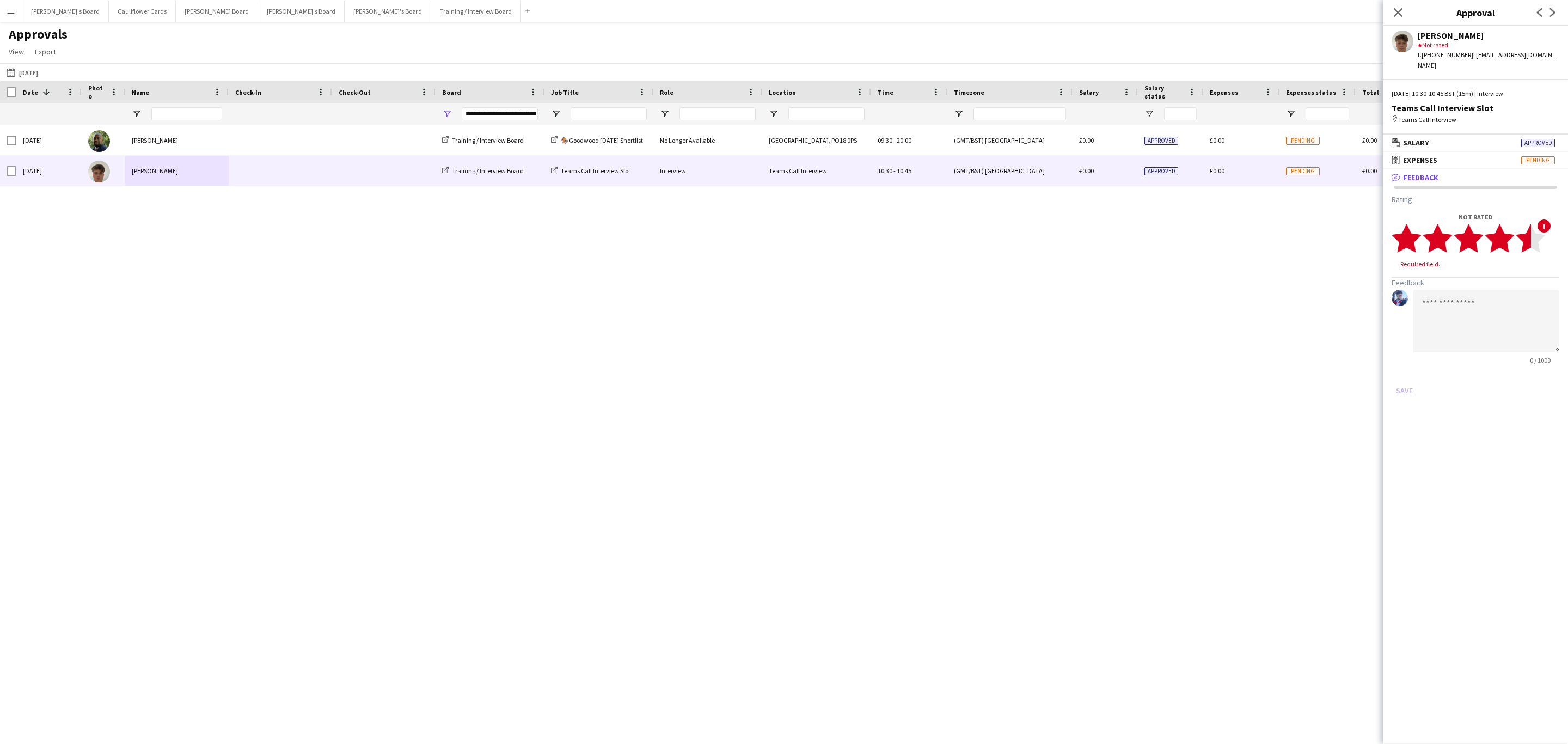
click at [1045, 229] on polygon at bounding box center [1530, 239] width 30 height 29
click at [1045, 279] on textarea at bounding box center [1486, 311] width 146 height 63
paste textarea "**********"
type textarea "**********"
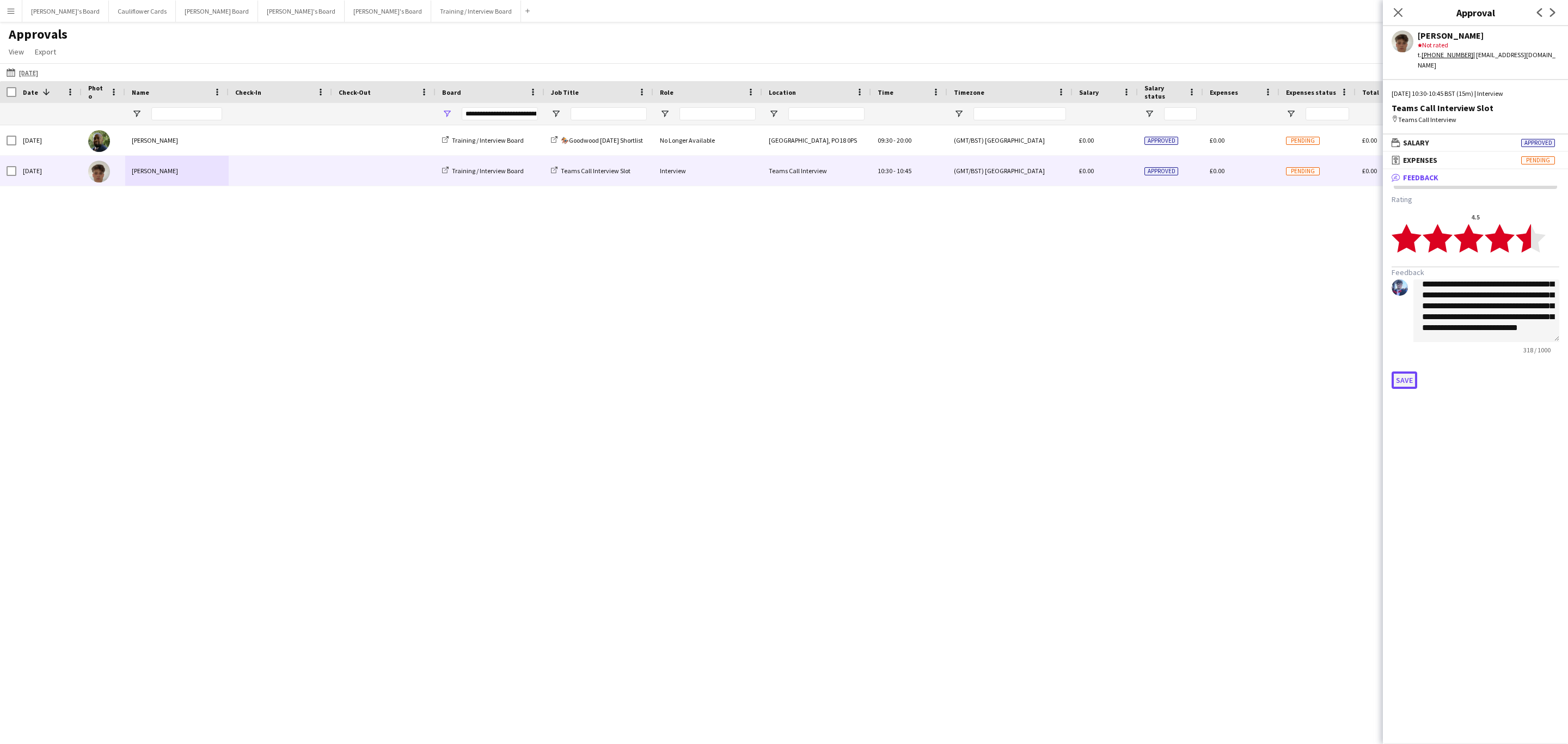
click at [1045, 371] on button "Save" at bounding box center [1404, 380] width 26 height 18
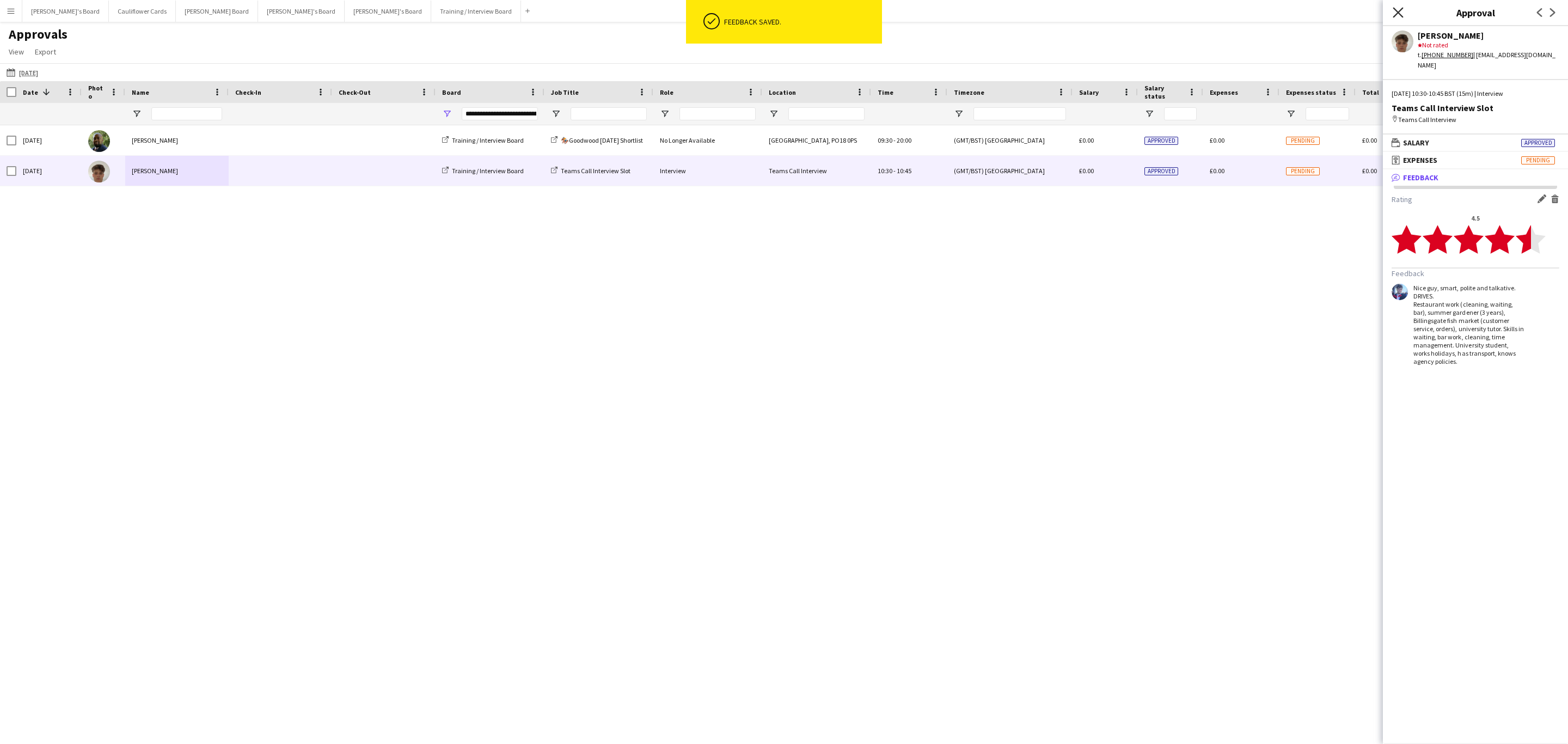
click at [1045, 12] on icon at bounding box center [1398, 12] width 10 height 10
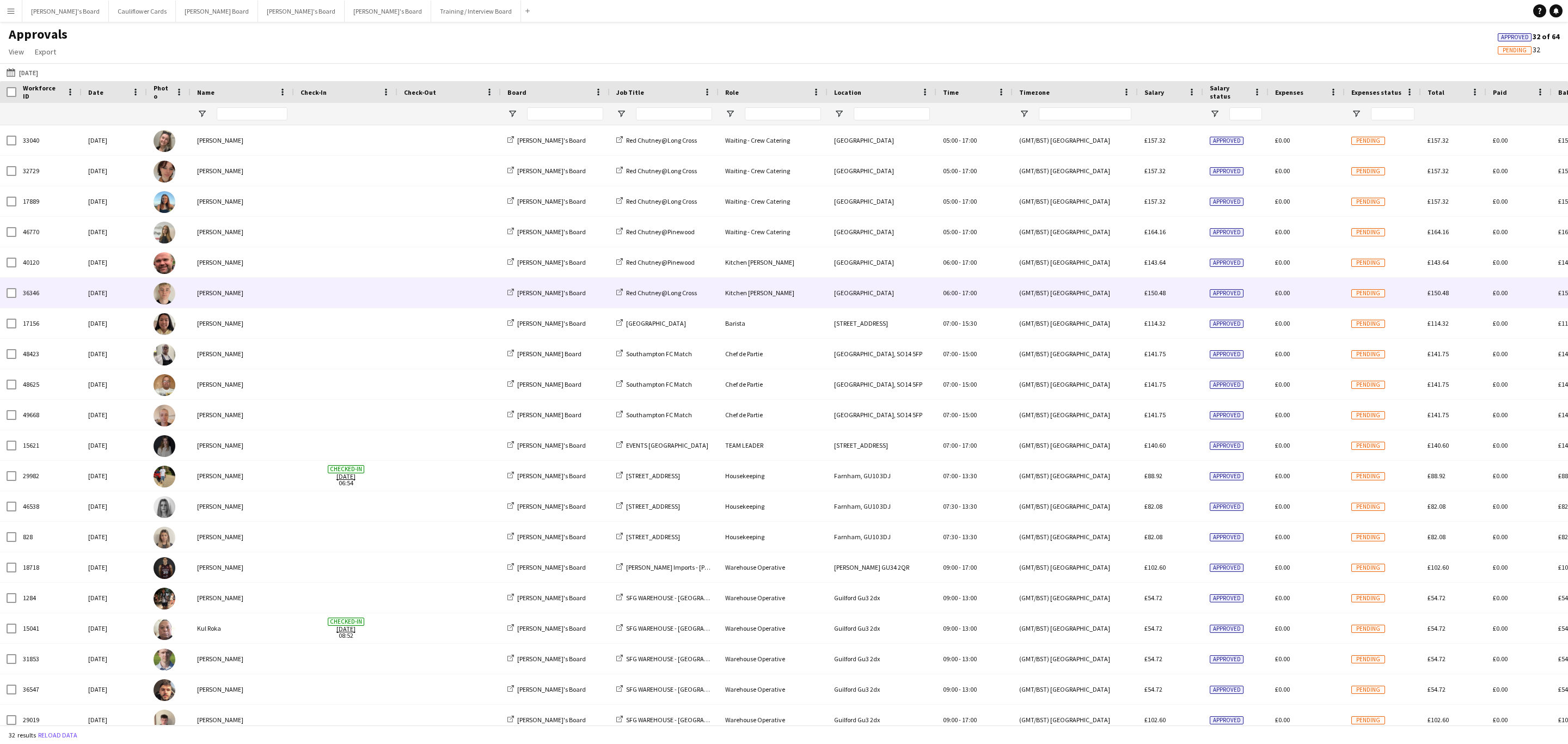
type input "**********"
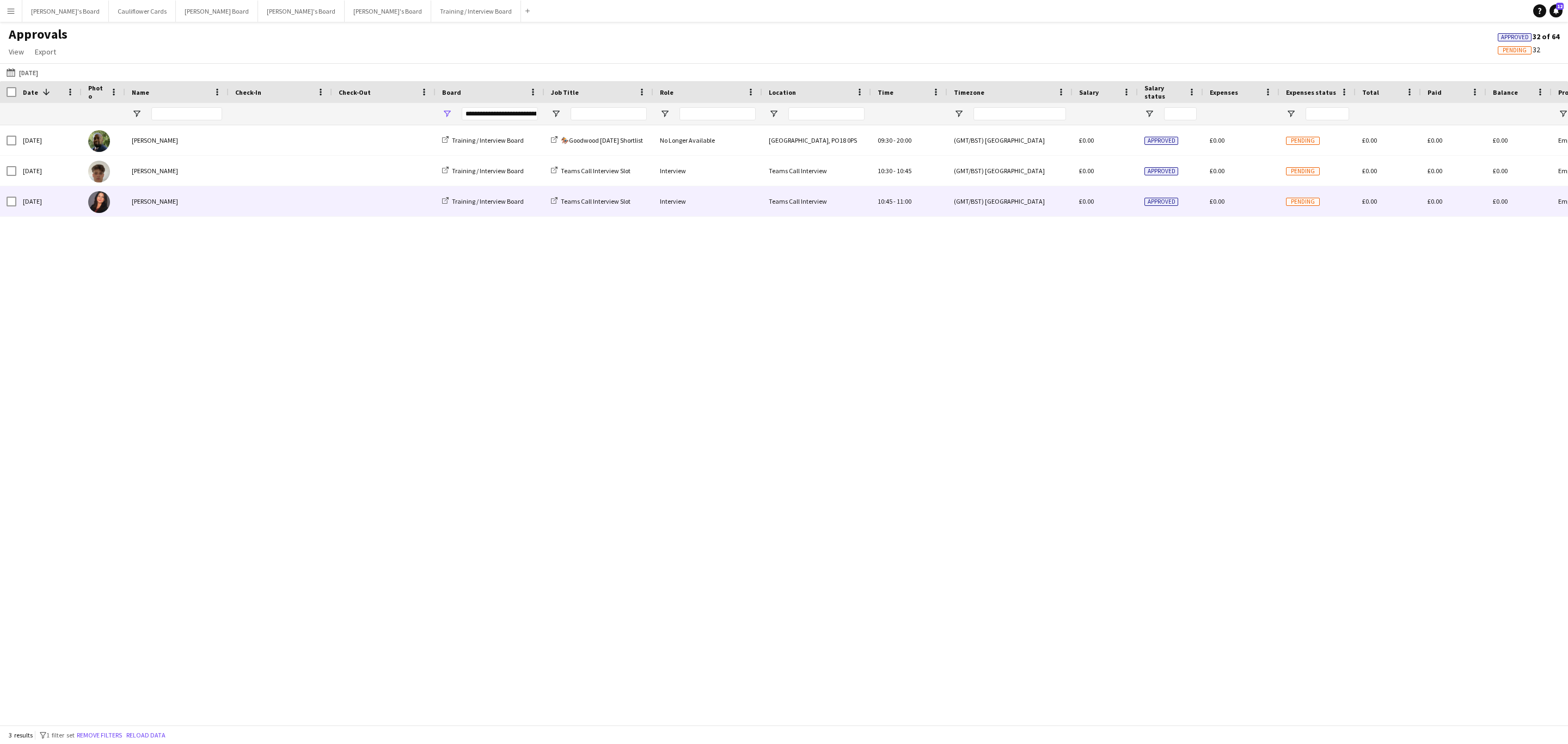
click at [399, 209] on span at bounding box center [383, 201] width 90 height 30
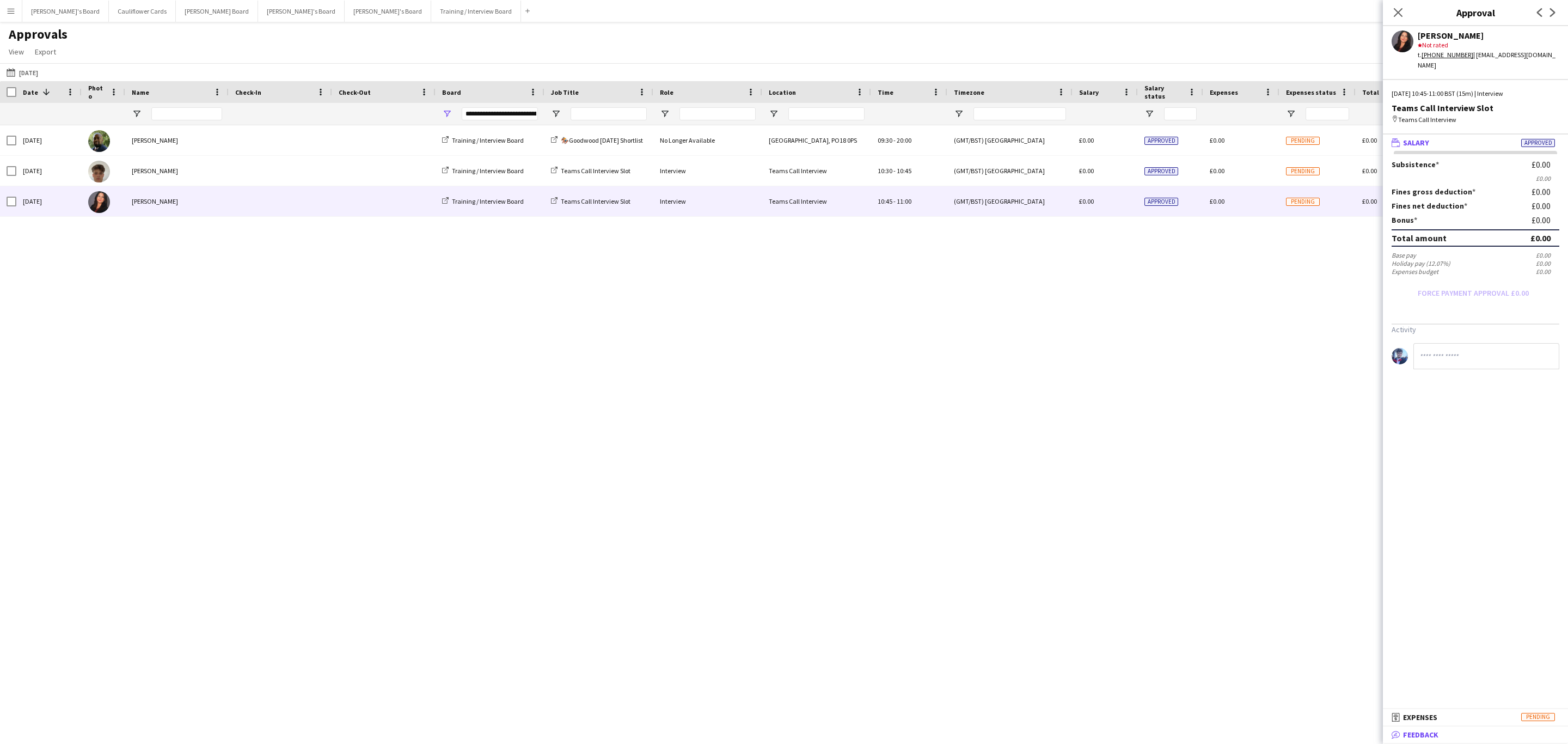
click at [1429, 734] on span "Feedback" at bounding box center [1421, 735] width 35 height 10
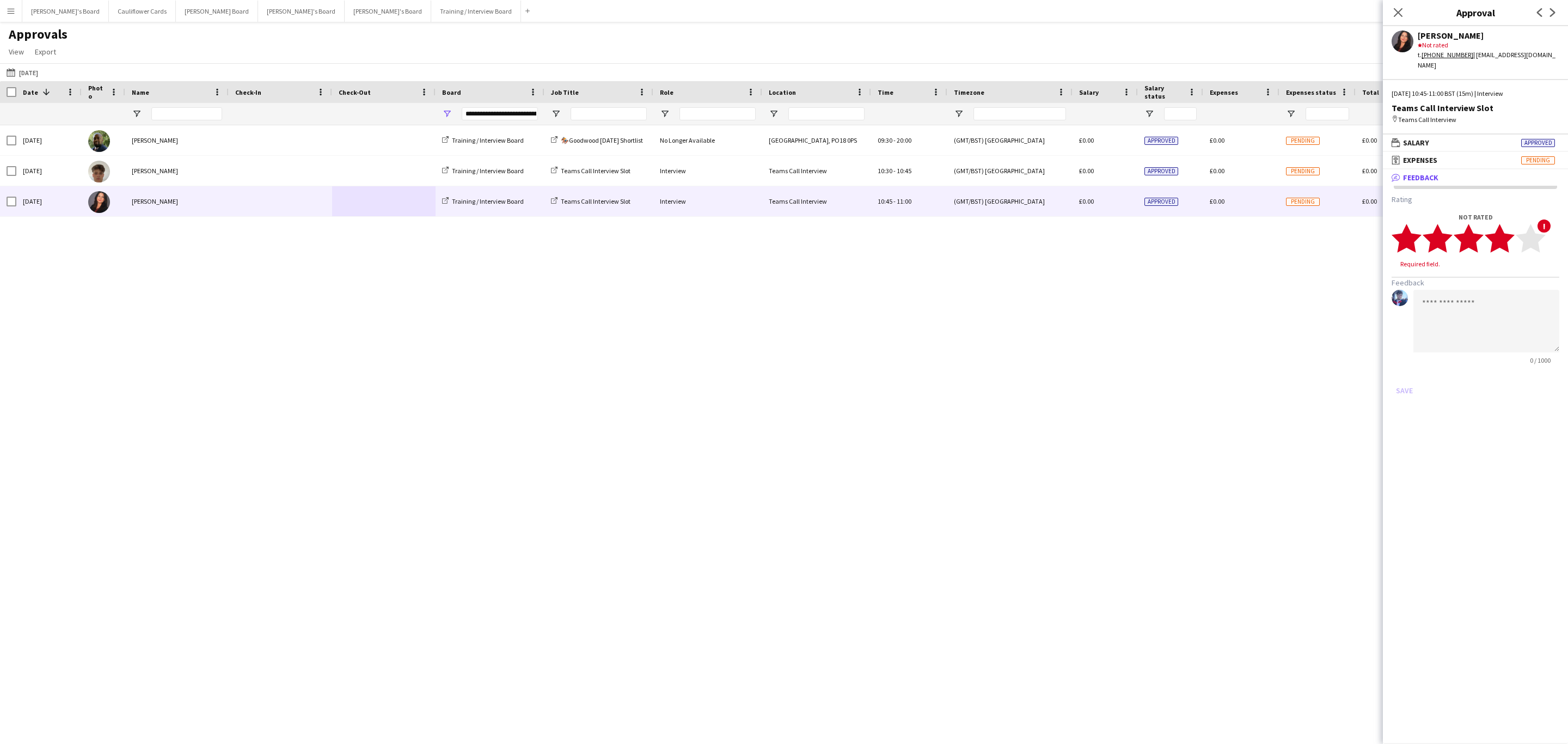
click at [1508, 233] on icon "star" at bounding box center [1499, 238] width 30 height 30
click at [1480, 279] on textarea at bounding box center [1486, 311] width 146 height 63
paste textarea "**********"
type textarea "**********"
click at [1405, 371] on button "Save" at bounding box center [1404, 380] width 26 height 18
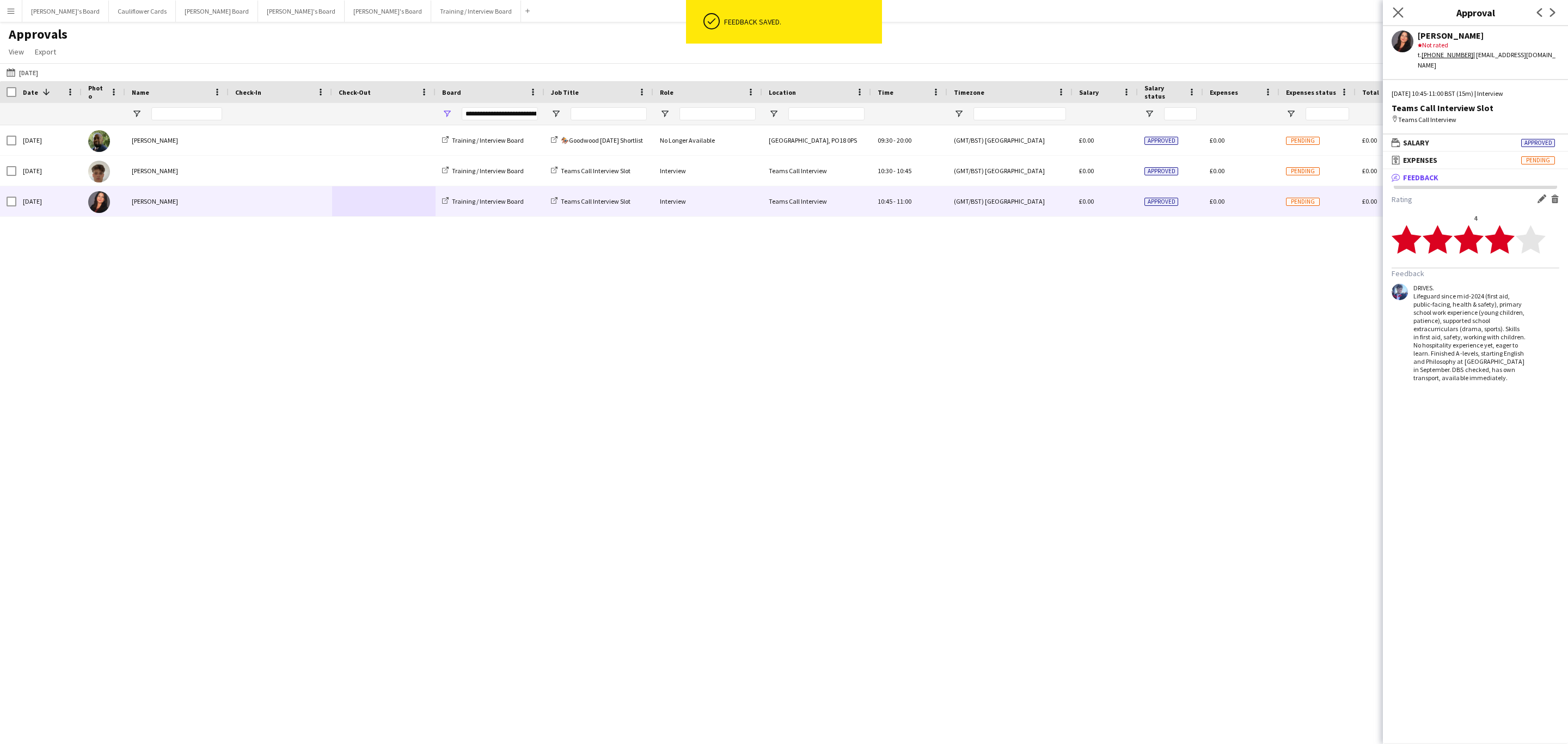
click at [1399, 5] on app-icon "Close pop-in" at bounding box center [1398, 13] width 16 height 16
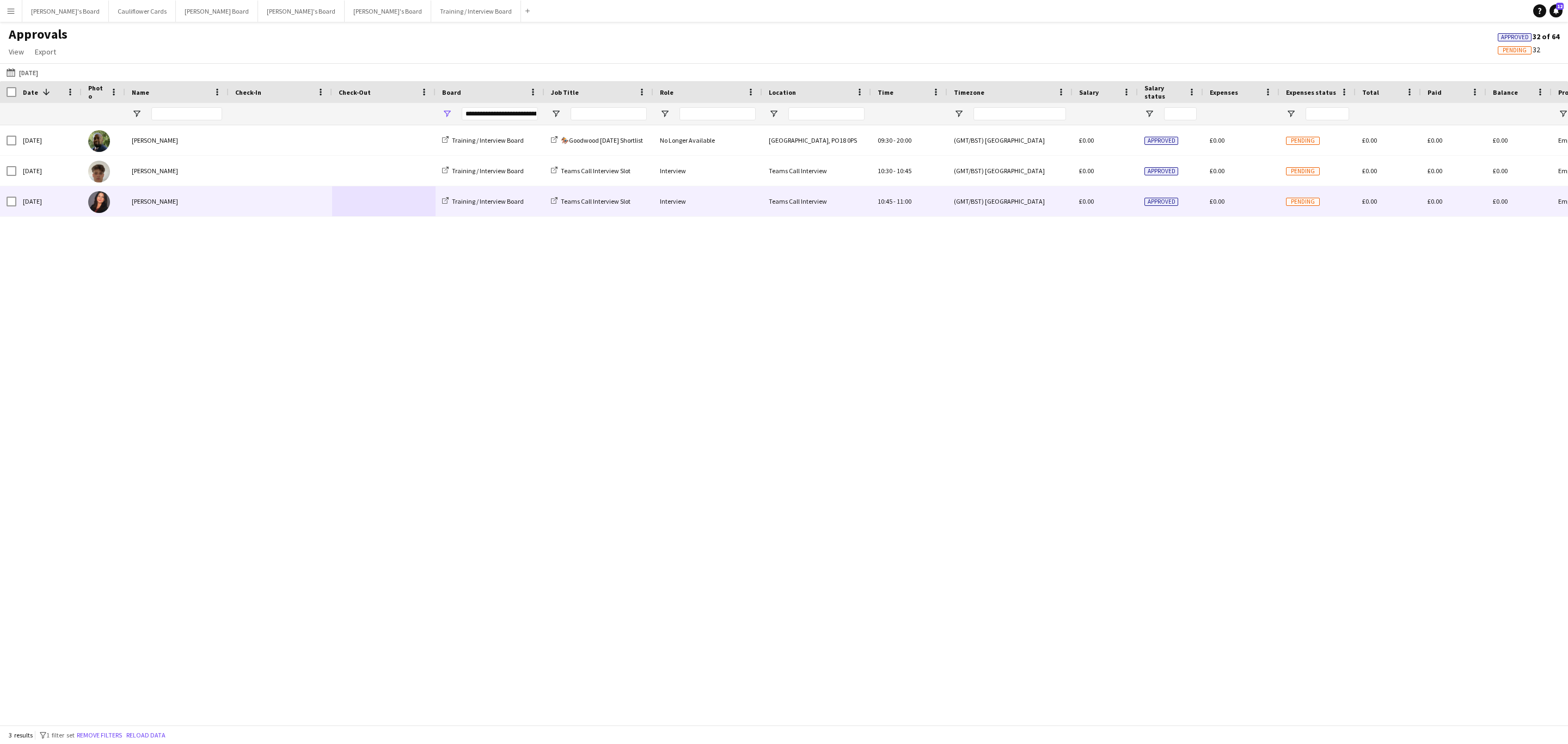
click at [280, 206] on span at bounding box center [280, 201] width 90 height 30
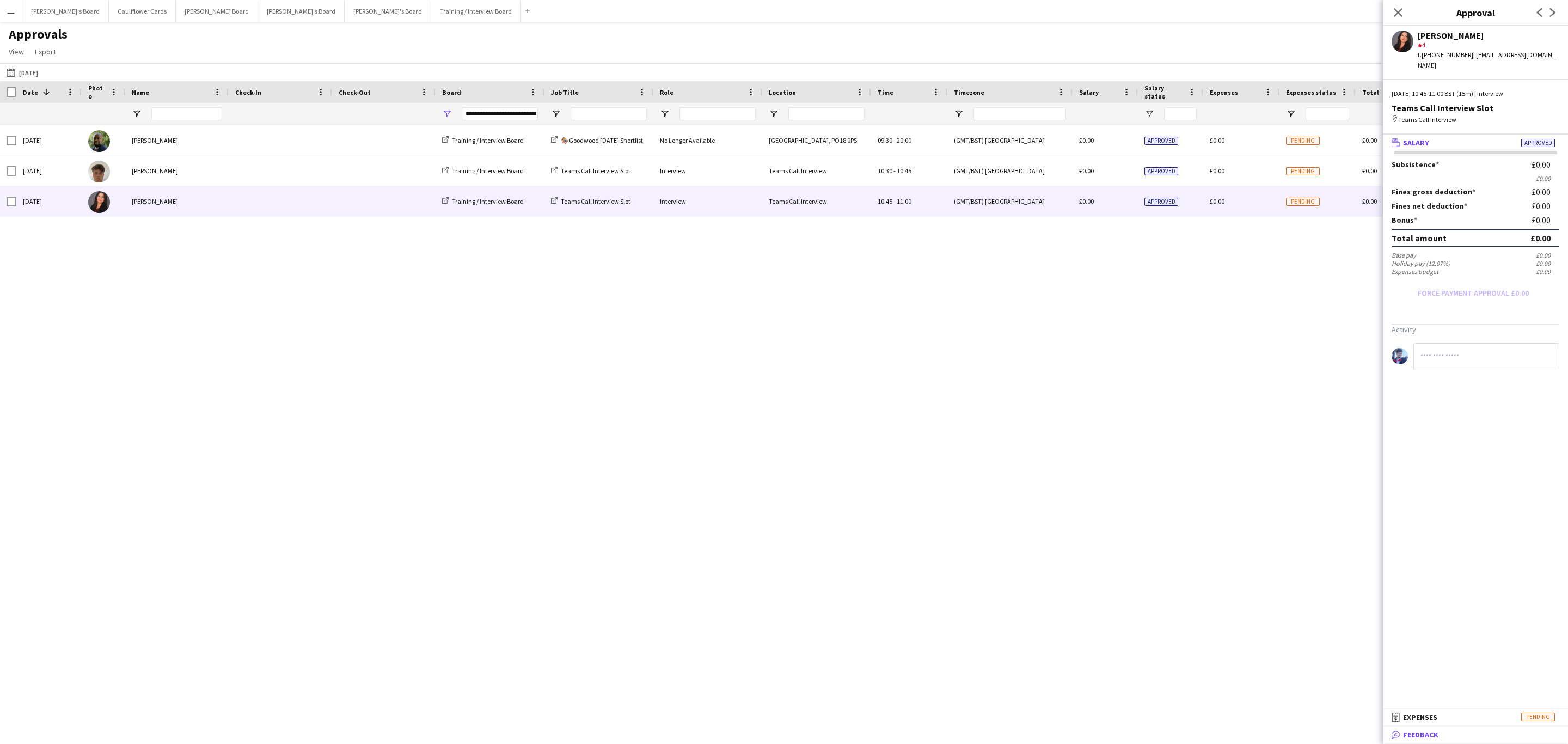
click at [1424, 731] on span "Feedback" at bounding box center [1421, 735] width 35 height 10
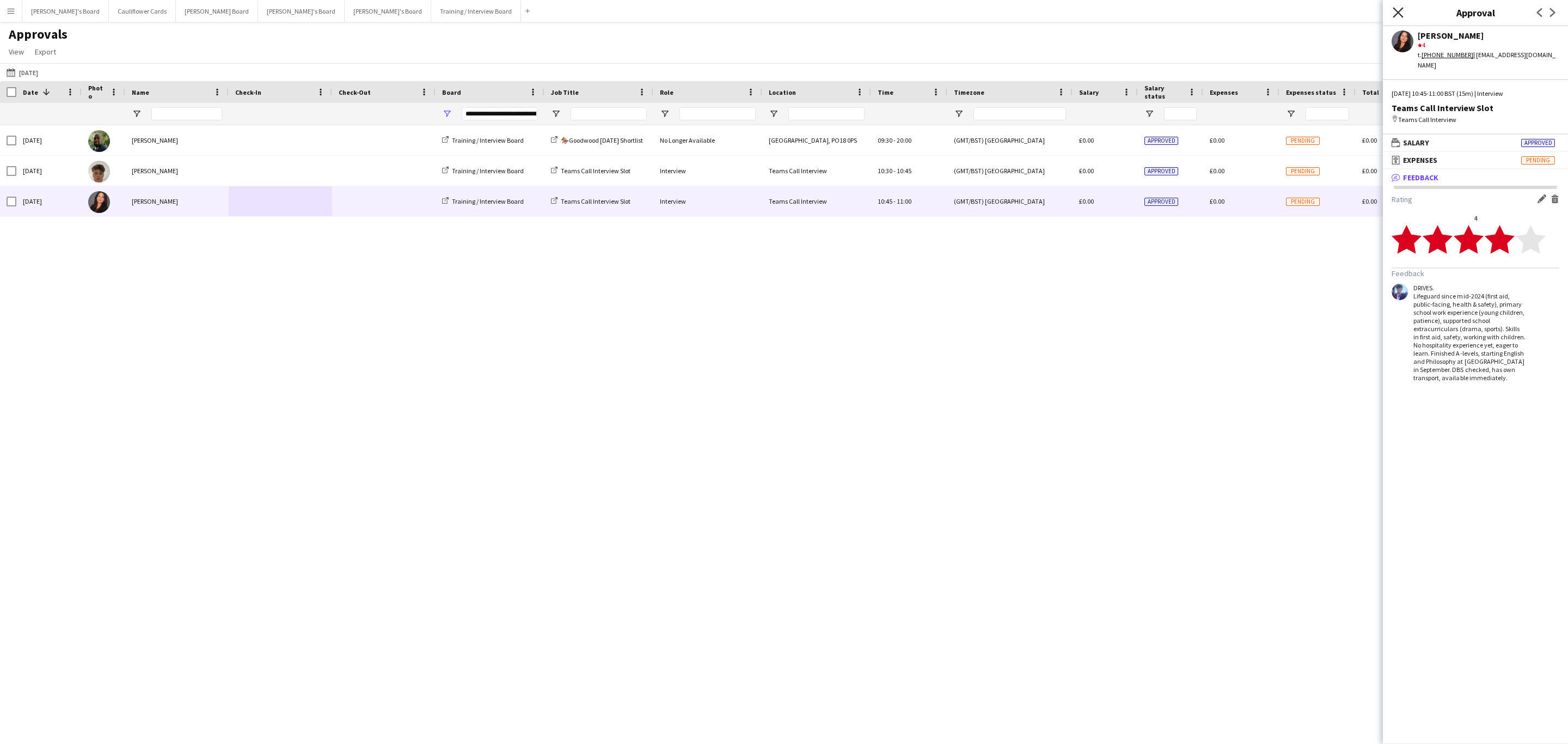
click at [1395, 9] on icon at bounding box center [1398, 12] width 10 height 10
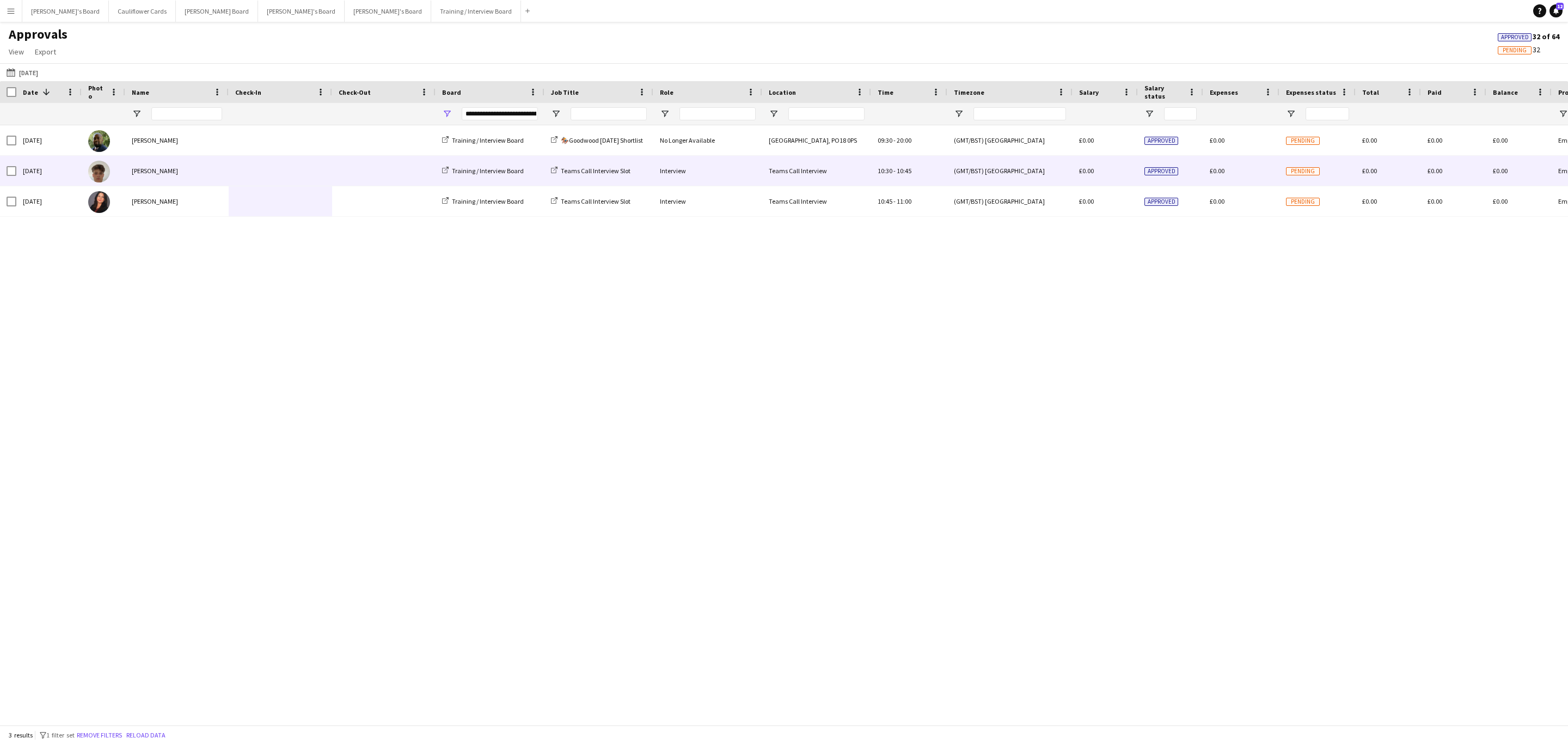
click at [397, 177] on span at bounding box center [383, 170] width 90 height 30
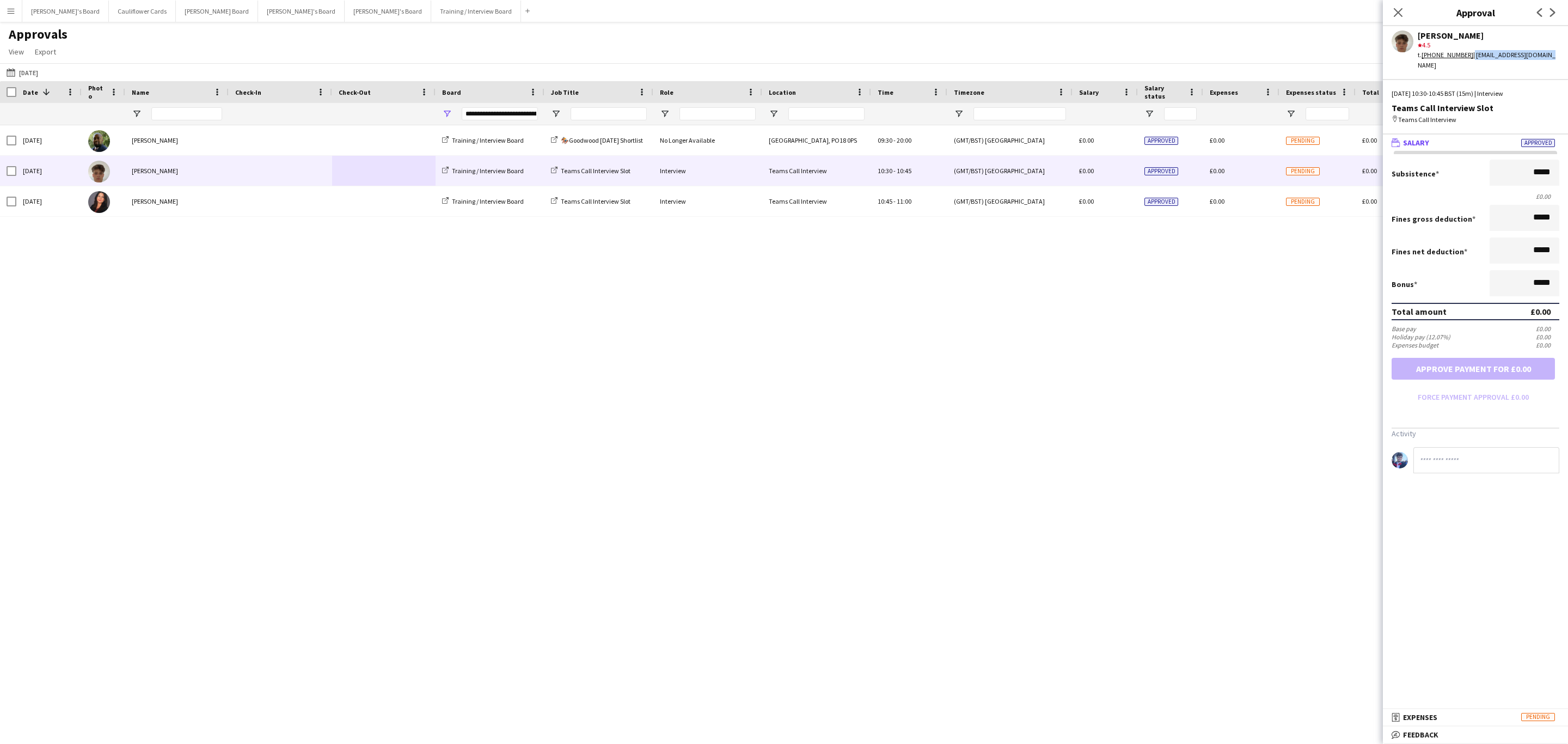
drag, startPoint x: 1547, startPoint y: 55, endPoint x: 1468, endPoint y: 62, distance: 79.3
click at [1468, 62] on div "Luc Genillard star 4.5 t. +447535578762 | lucgenillard@icloud.com Fri, 22 Aug 2…" at bounding box center [1475, 385] width 185 height 718
click at [1547, 55] on div "Luc Genillard star 4.5 t. +447535578762 | lucgenillard@icloud.com" at bounding box center [1475, 48] width 185 height 44
drag, startPoint x: 1539, startPoint y: 55, endPoint x: 1469, endPoint y: 59, distance: 70.1
click at [1469, 59] on div "Luc Genillard star 4.5 t. +447535578762 | lucgenillard@icloud.com" at bounding box center [1475, 48] width 185 height 44
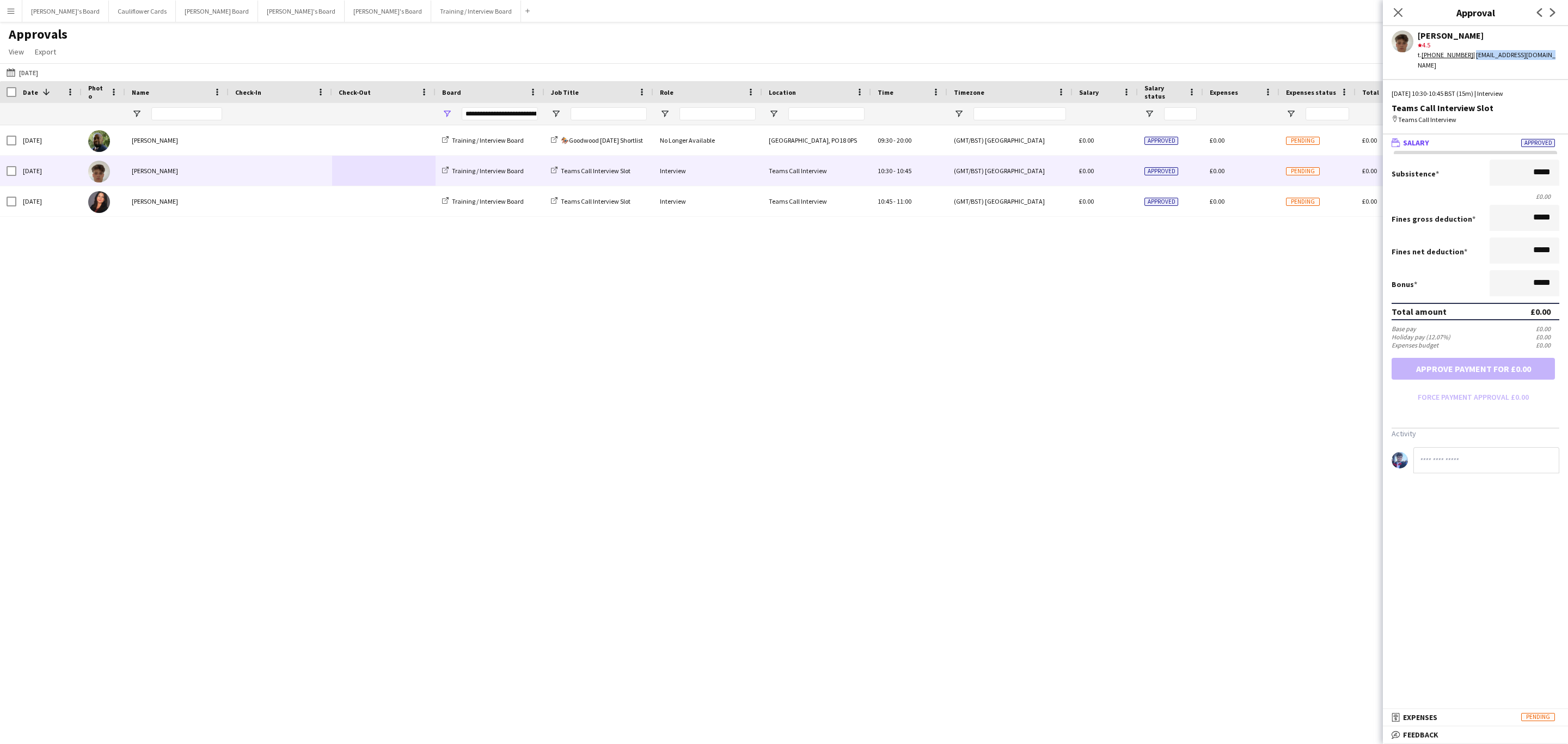
copy div "[EMAIL_ADDRESS][DOMAIN_NAME]"
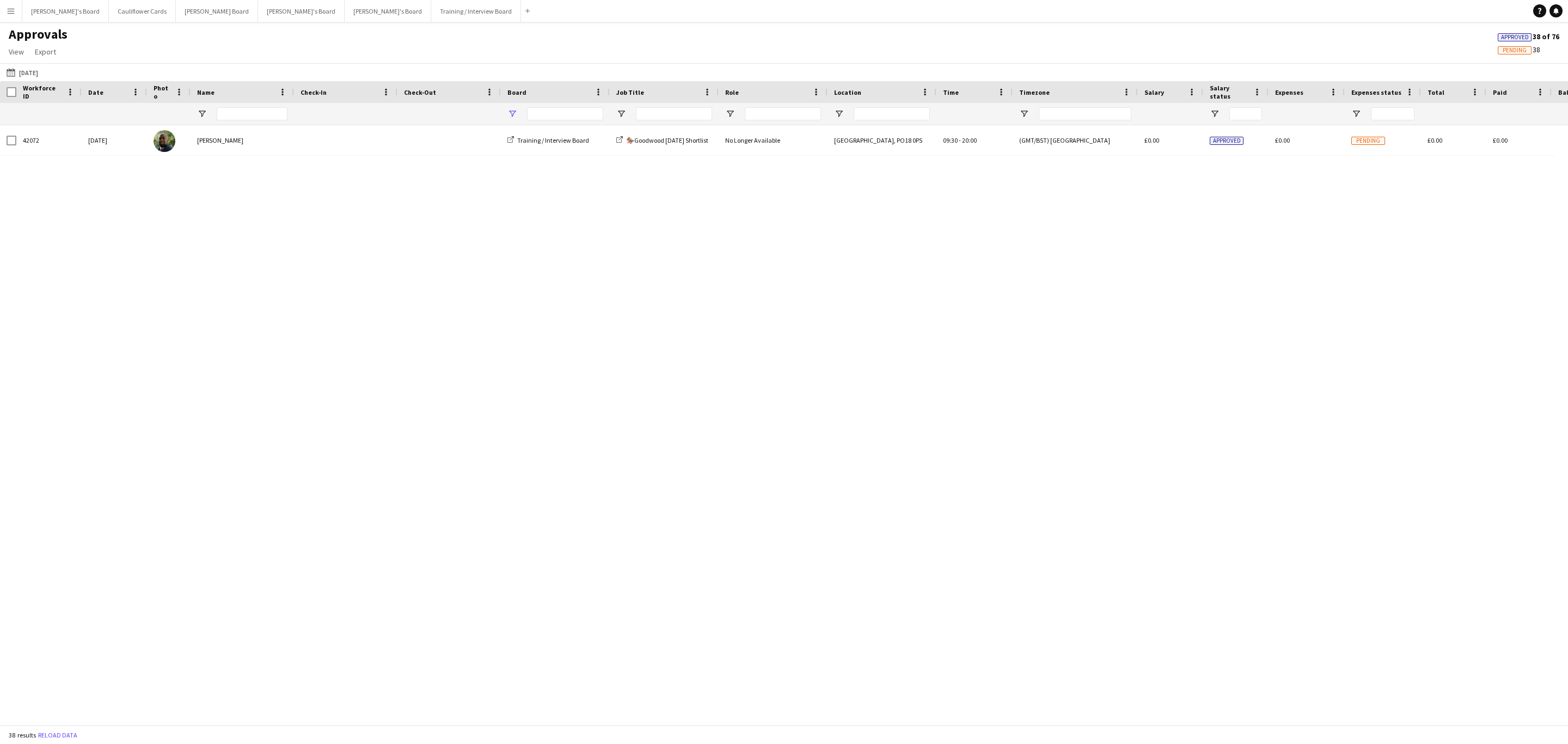
type input "**********"
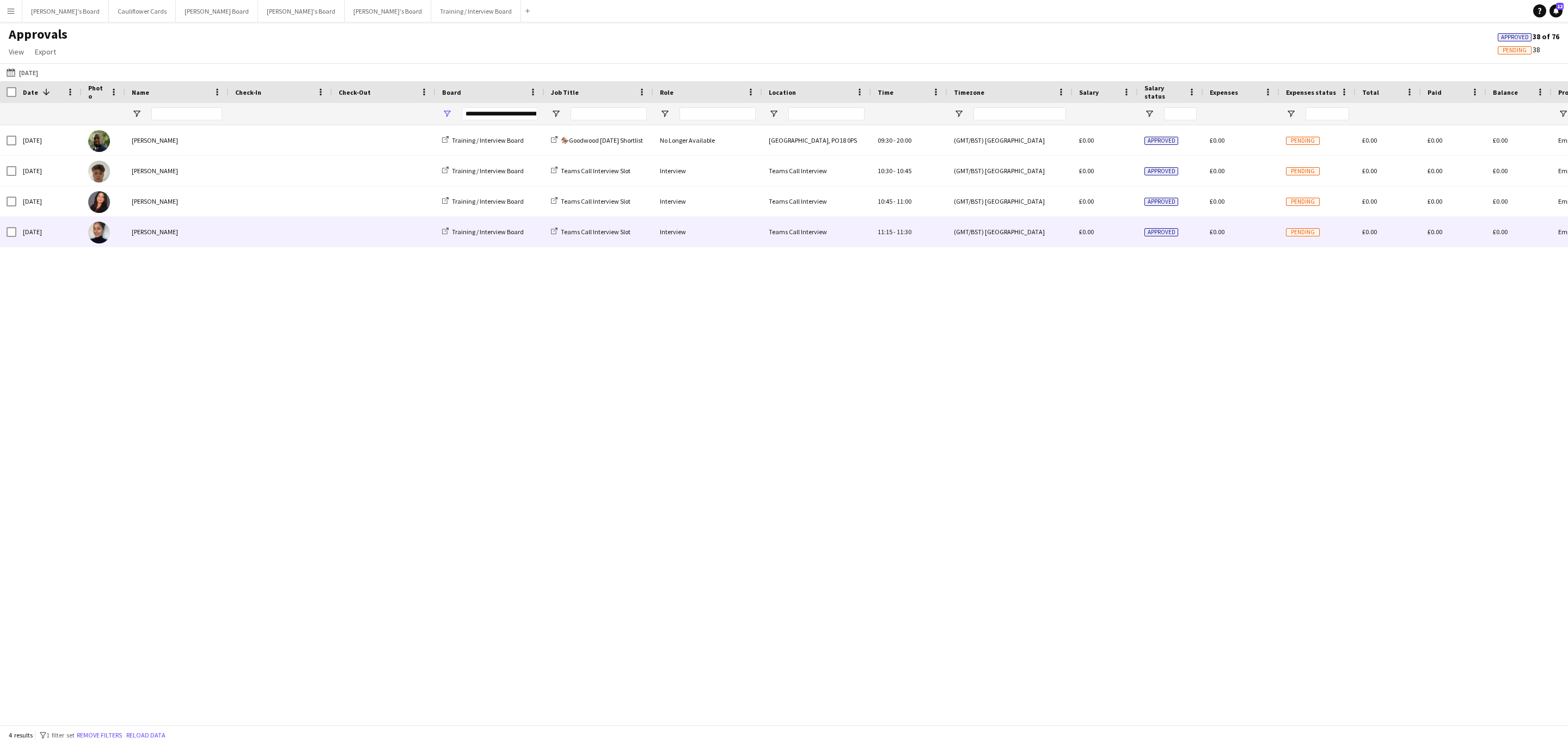
click at [255, 245] on span at bounding box center [280, 231] width 90 height 30
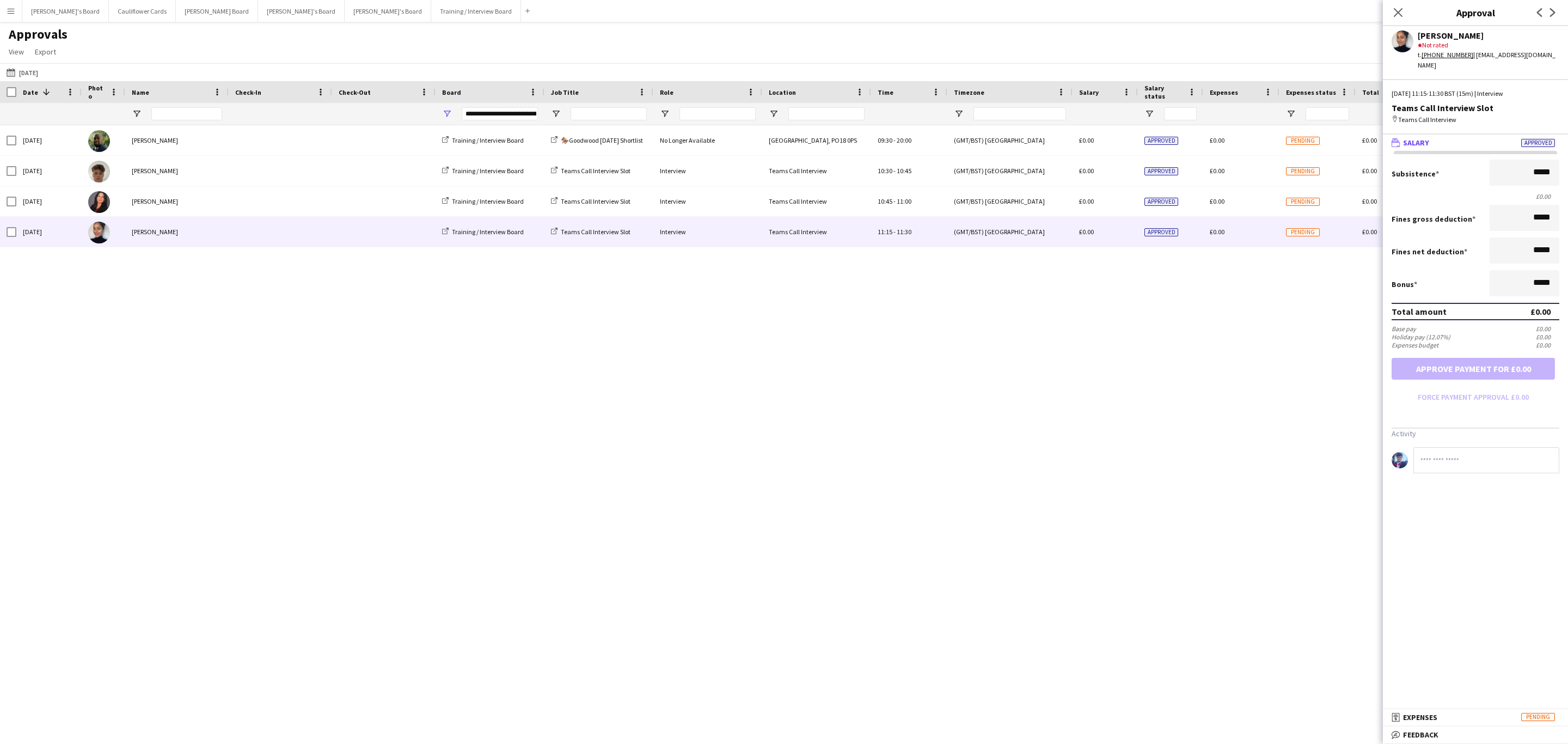
click at [1419, 726] on mat-expansion-panel "receipt Expenses Pending Activity" at bounding box center [1475, 718] width 185 height 18
click at [1419, 728] on mat-expansion-panel-header "bubble-pencil Feedback" at bounding box center [1475, 734] width 185 height 16
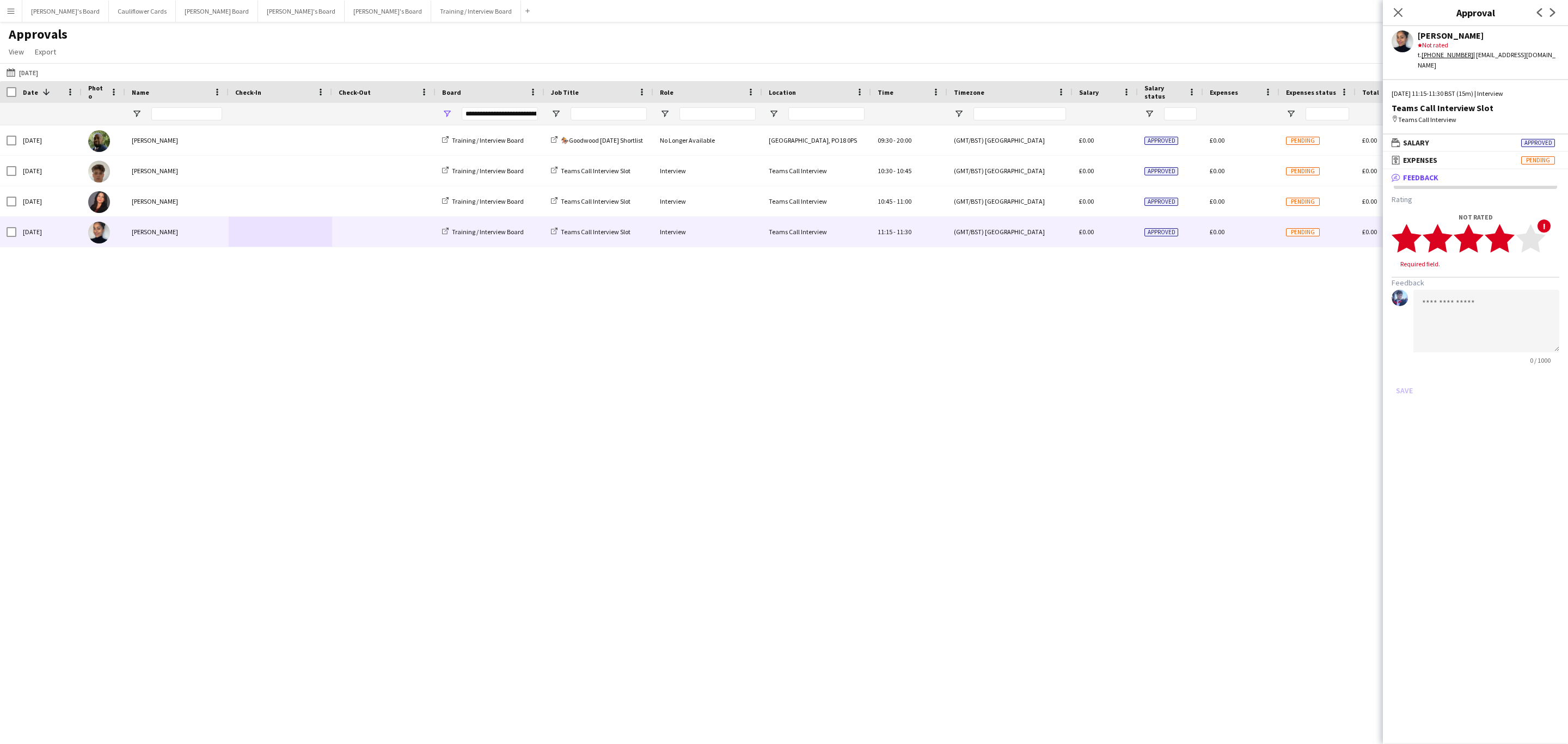
click at [1506, 230] on polygon at bounding box center [1499, 239] width 30 height 29
click at [1501, 279] on textarea at bounding box center [1486, 311] width 146 height 63
paste textarea "**********"
type textarea "**********"
click at [1406, 373] on button "Save" at bounding box center [1404, 380] width 26 height 18
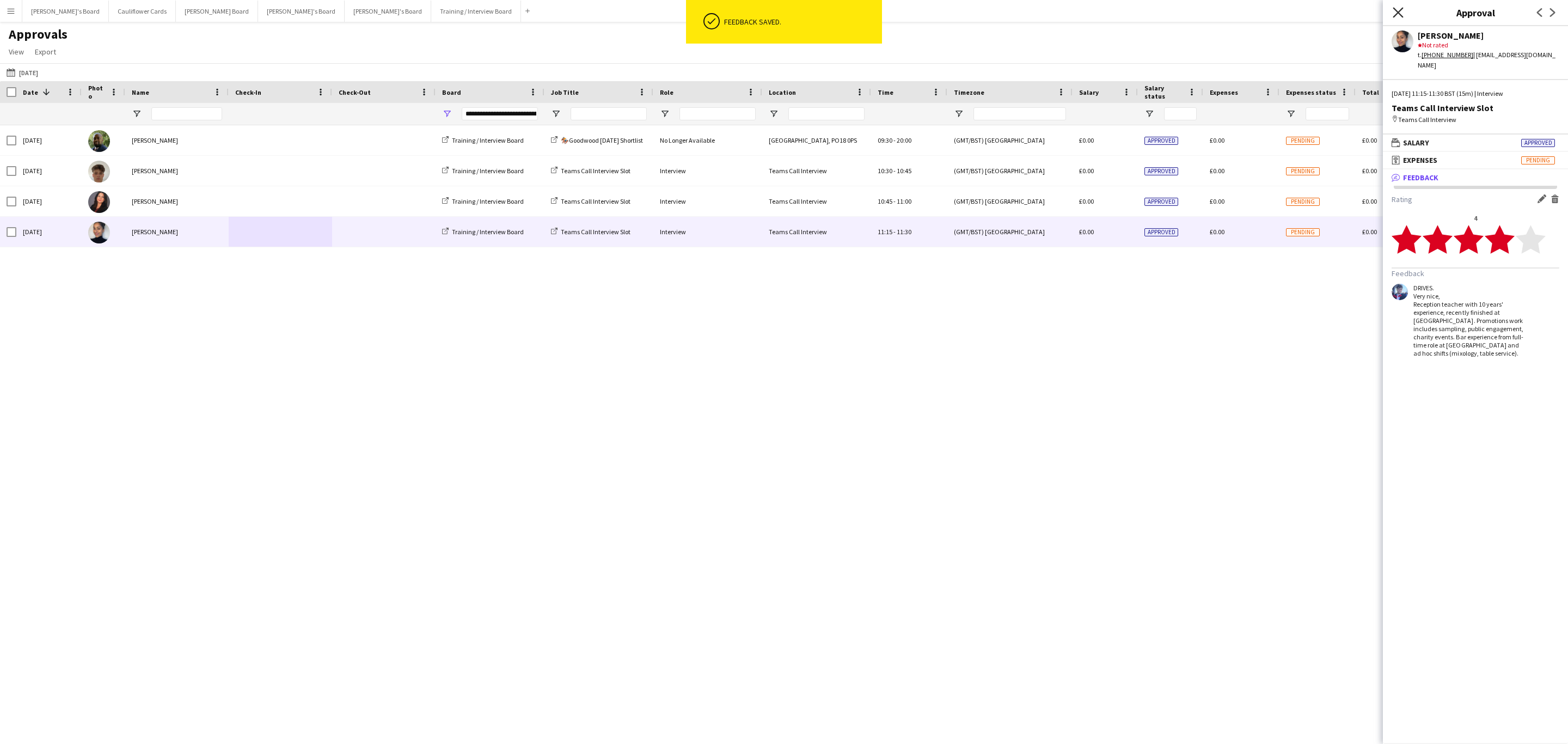
click at [1395, 13] on icon "Close pop-in" at bounding box center [1398, 12] width 10 height 10
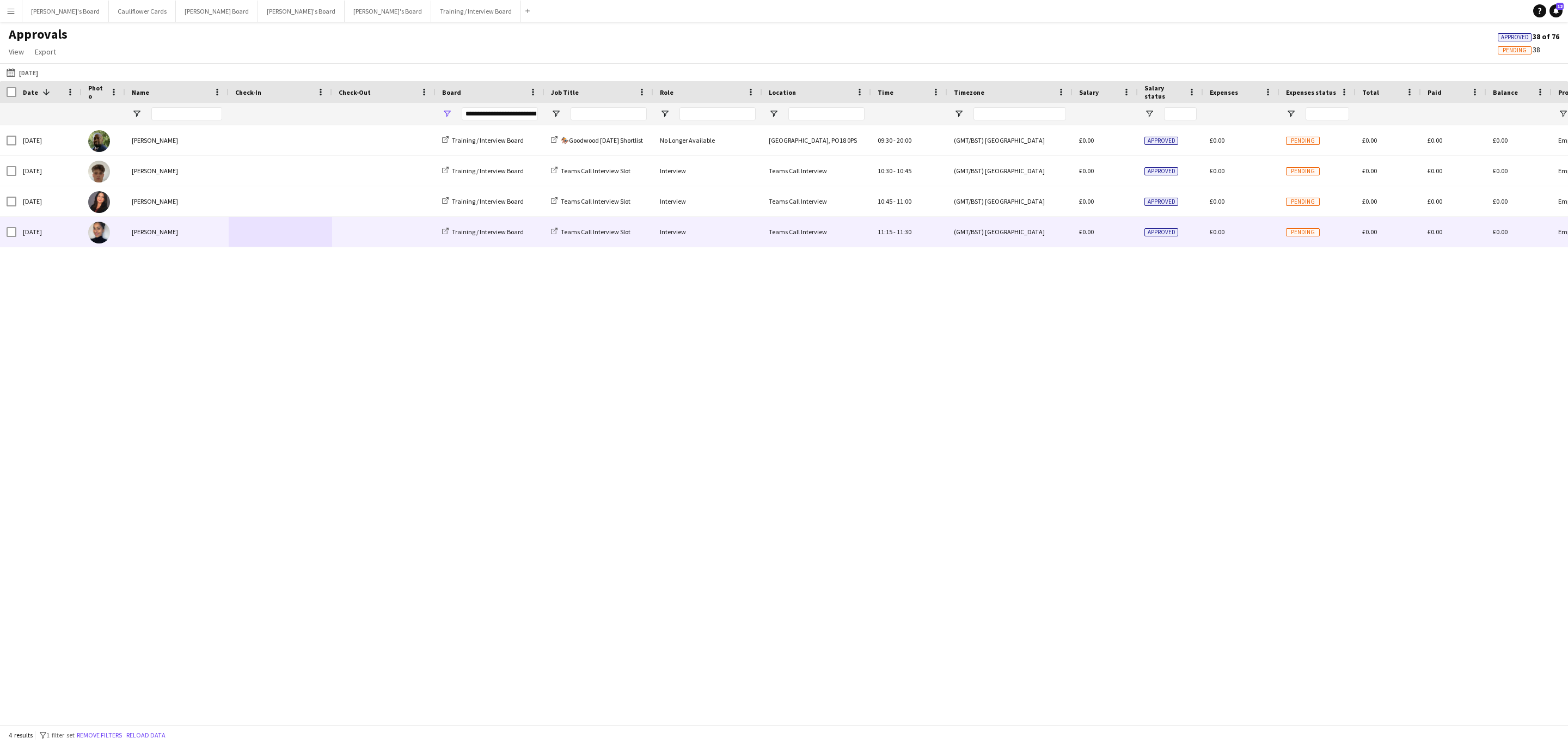
click at [316, 242] on span at bounding box center [280, 231] width 90 height 30
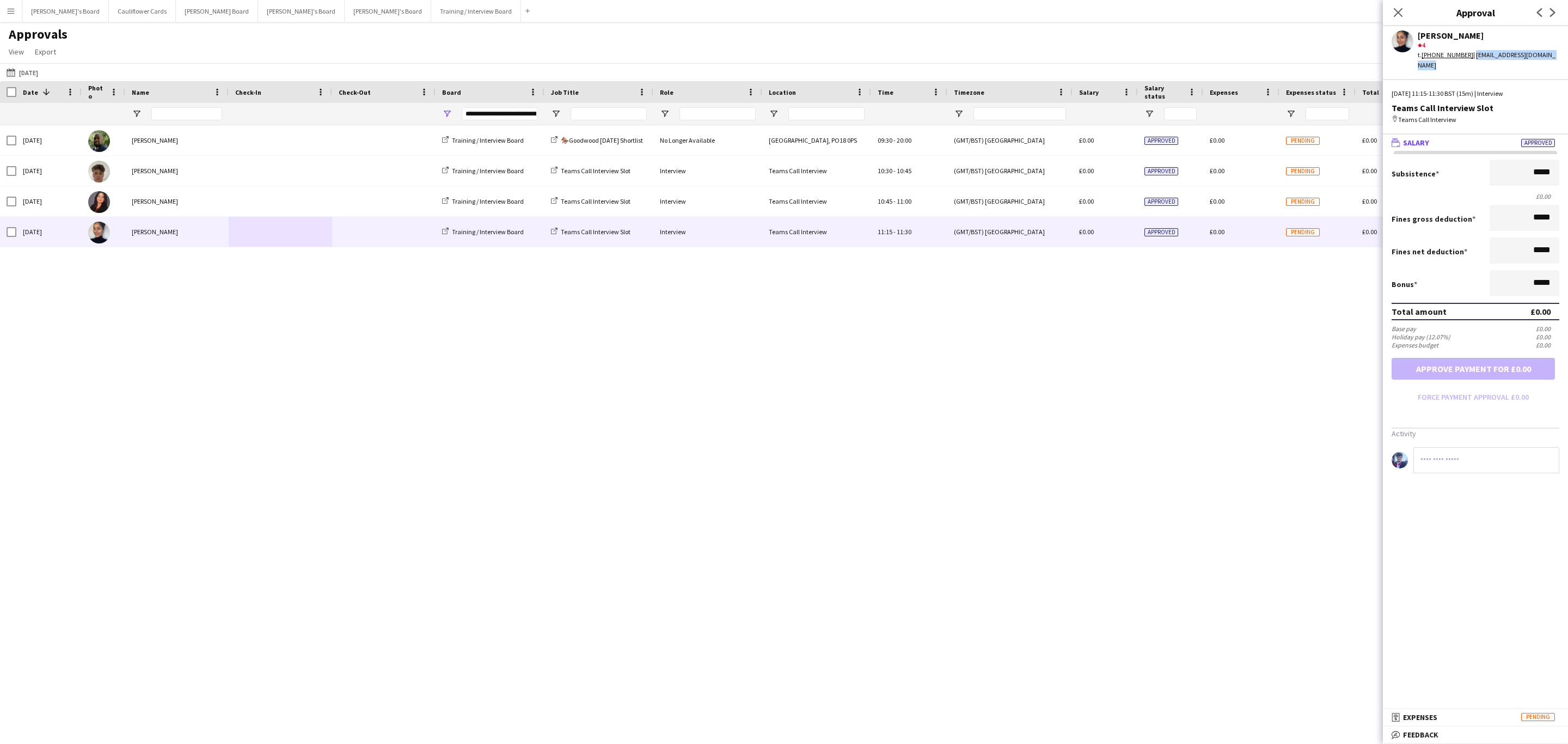
drag, startPoint x: 1564, startPoint y: 57, endPoint x: 1469, endPoint y: 57, distance: 95.0
click at [1469, 57] on div "Shabana Hussein star 4 t. +447542471855 | shabanahussein@hotmail.co.uk" at bounding box center [1475, 48] width 185 height 44
copy div "shabanahussein@hotmail.co.uk"
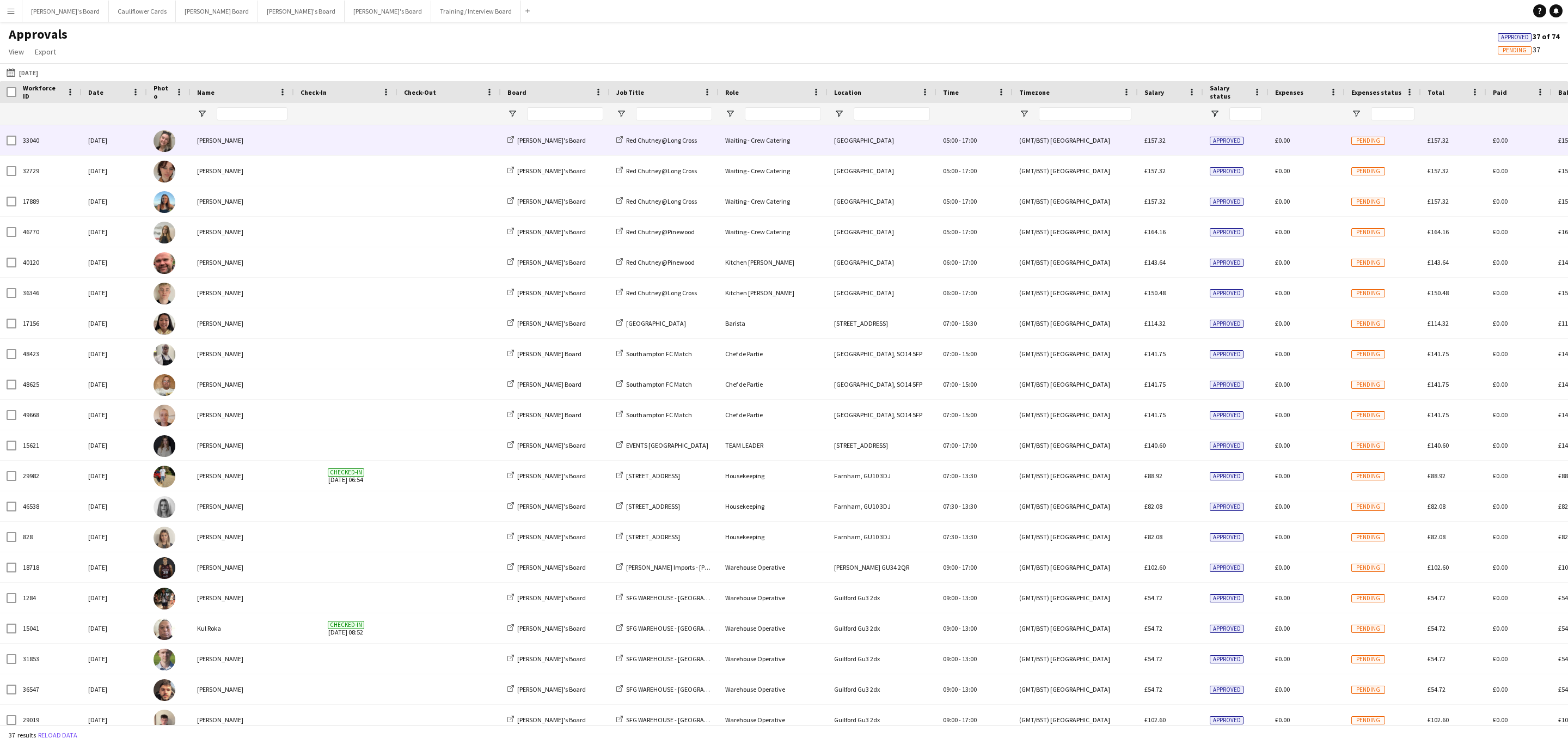
type input "**********"
